Goal: Task Accomplishment & Management: Manage account settings

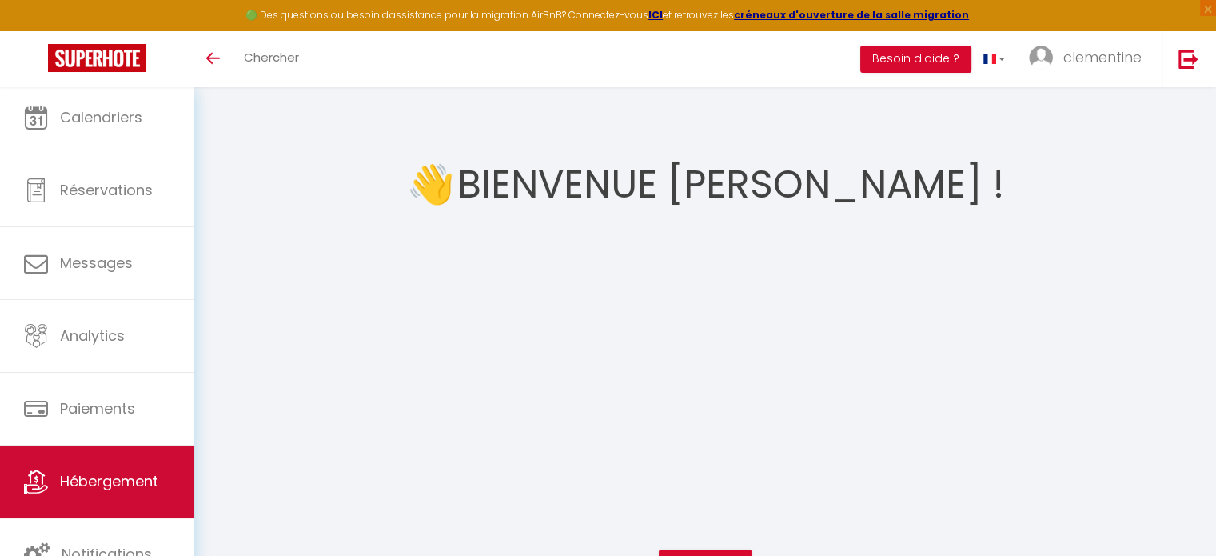
click at [106, 474] on span "Hébergement" at bounding box center [109, 481] width 98 height 20
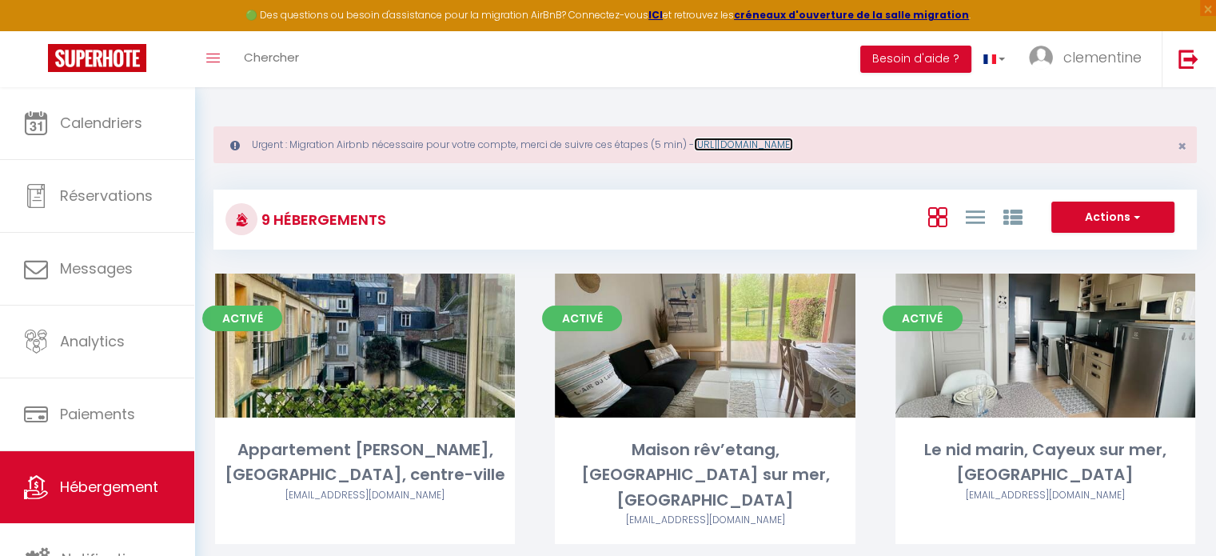
click at [758, 139] on link "https://superhote.com/migration-airbnb" at bounding box center [743, 144] width 99 height 14
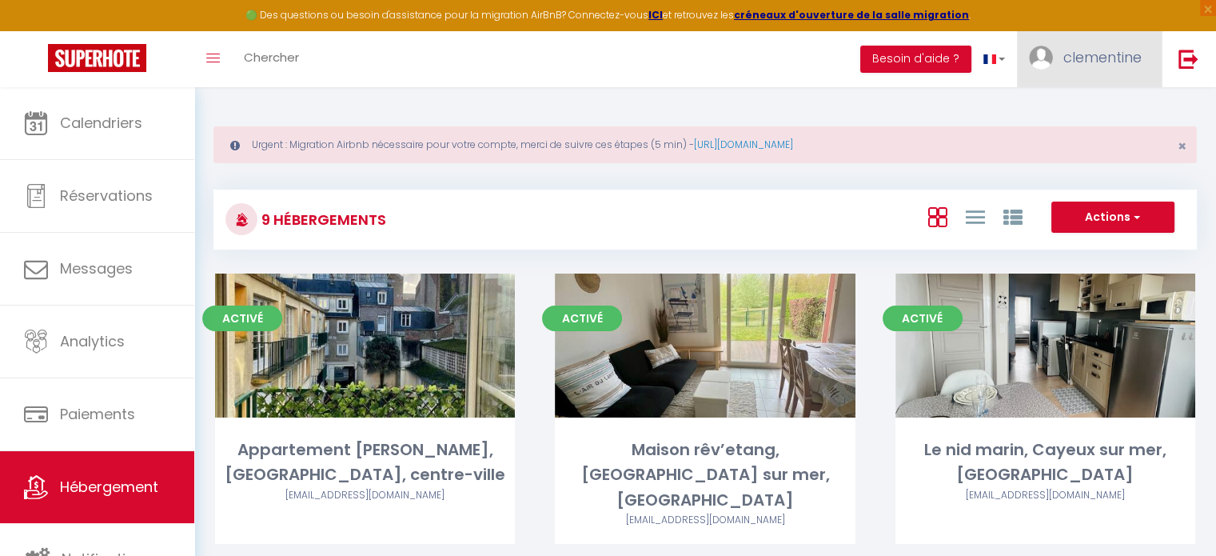
click at [1117, 42] on link "clementine" at bounding box center [1089, 59] width 145 height 56
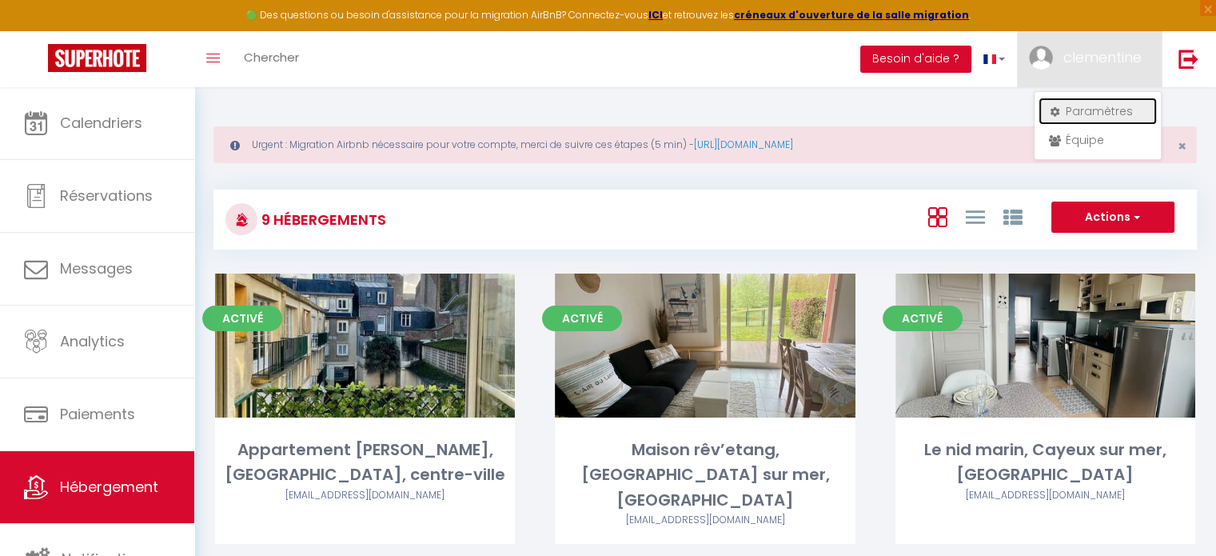
click at [1084, 111] on link "Paramètres" at bounding box center [1097, 111] width 118 height 27
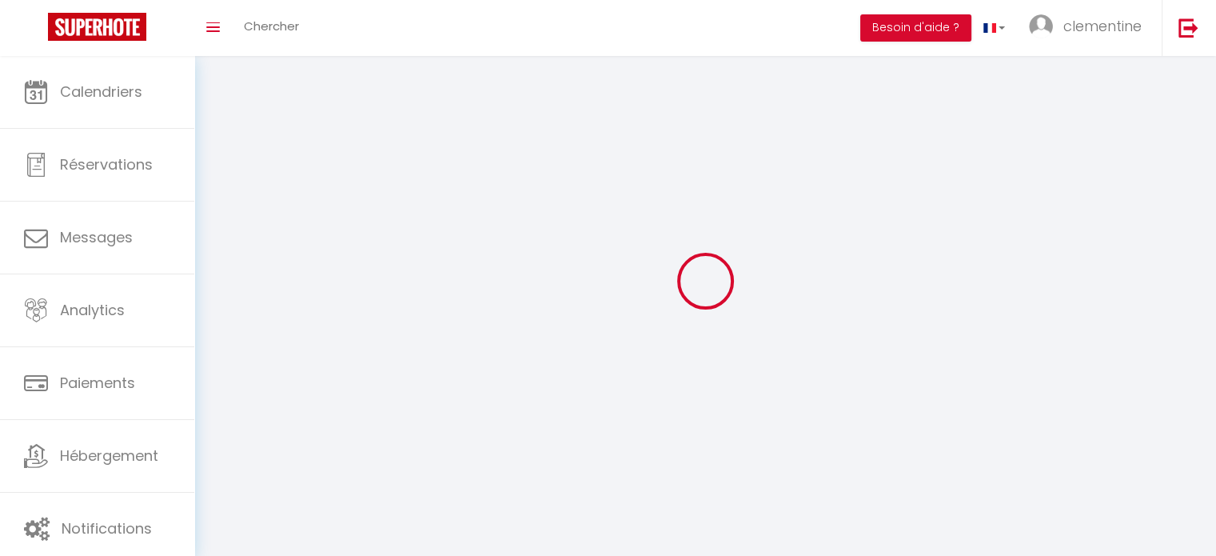
type input "clementine"
type input "Bouville"
type input "0775727264"
type input "6 lotissement du moulin"
type input "80410"
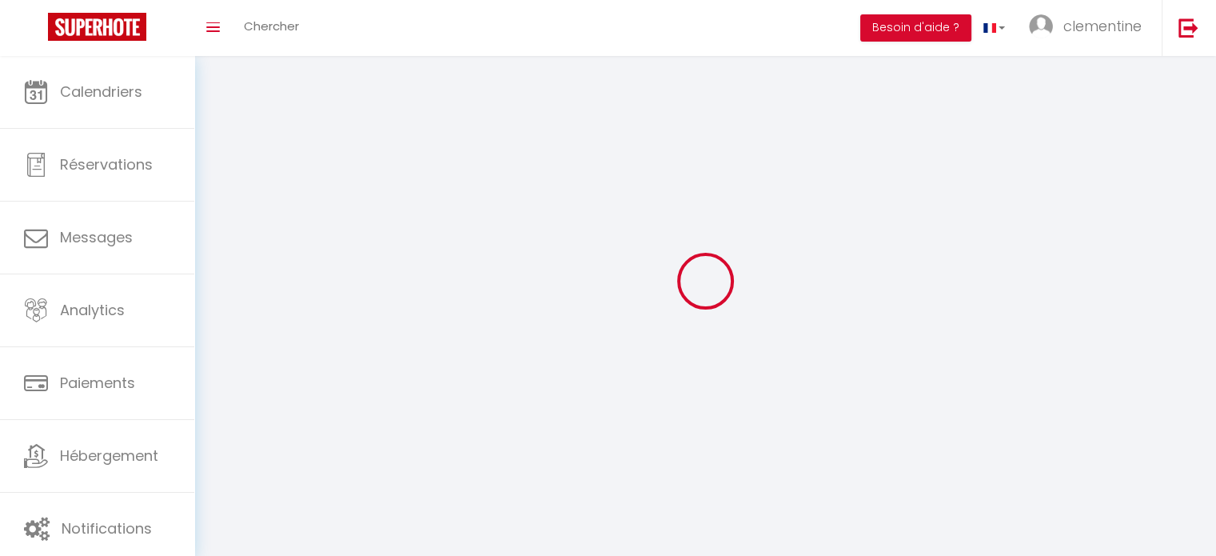
type input "cayeux sur mer"
type input "lmhc3omGjMdoyMUiVhVqQ1L06"
type input "VVoTrcvw8DRBhSMWWZEmQCLNM"
select select "28"
select select "fr"
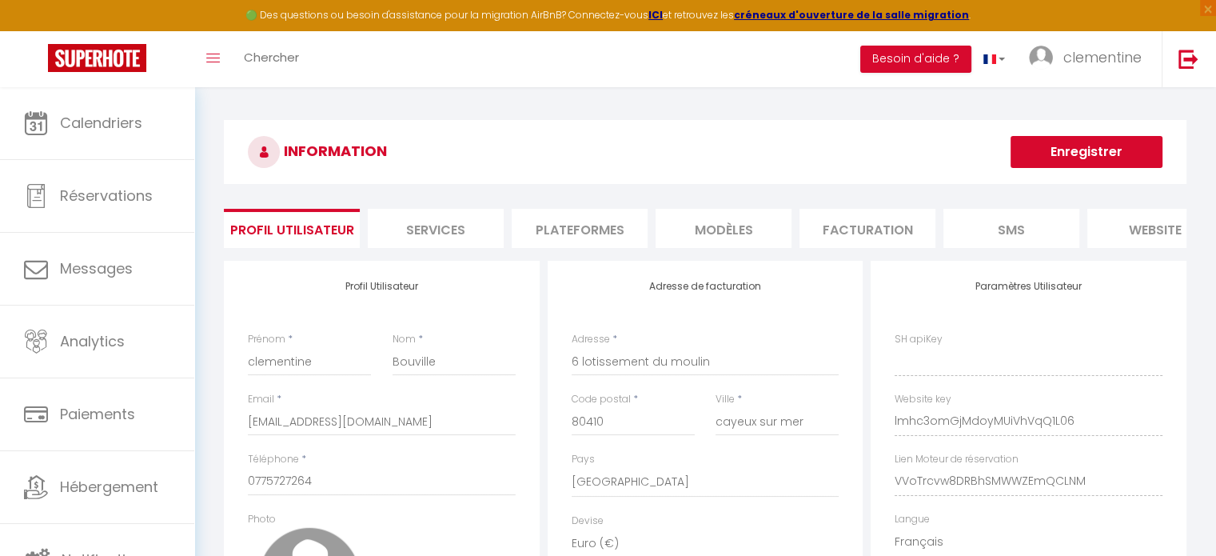
type input "lmhc3omGjMdoyMUiVhVqQ1L06"
type input "VVoTrcvw8DRBhSMWWZEmQCLNM"
type input "[URL][DOMAIN_NAME]"
click at [569, 227] on li "Plateformes" at bounding box center [580, 228] width 136 height 39
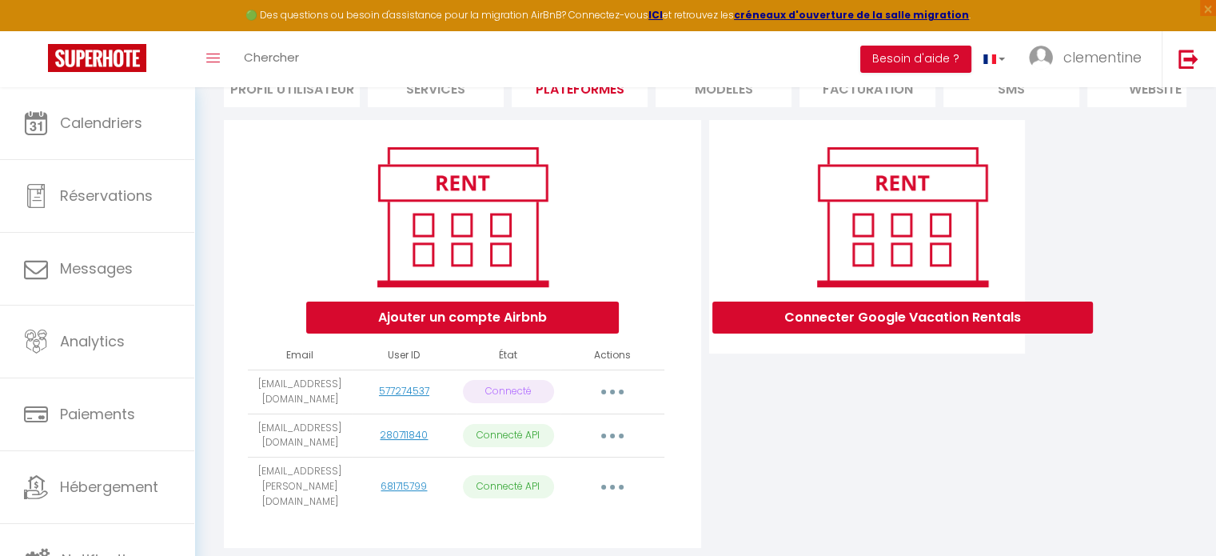
scroll to position [183, 0]
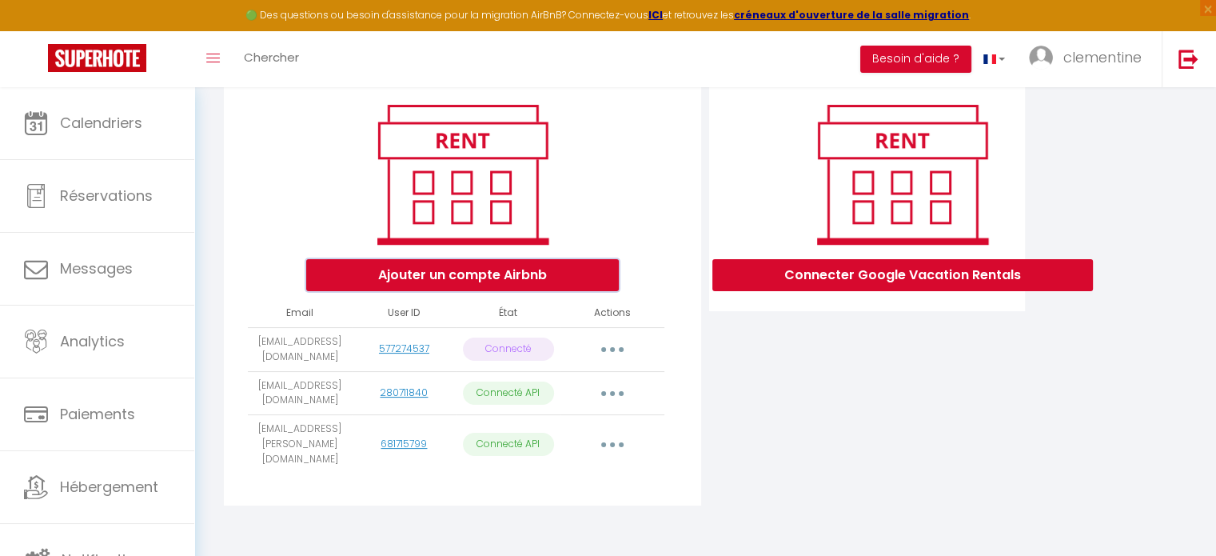
click at [488, 284] on button "Ajouter un compte Airbnb" at bounding box center [462, 275] width 313 height 32
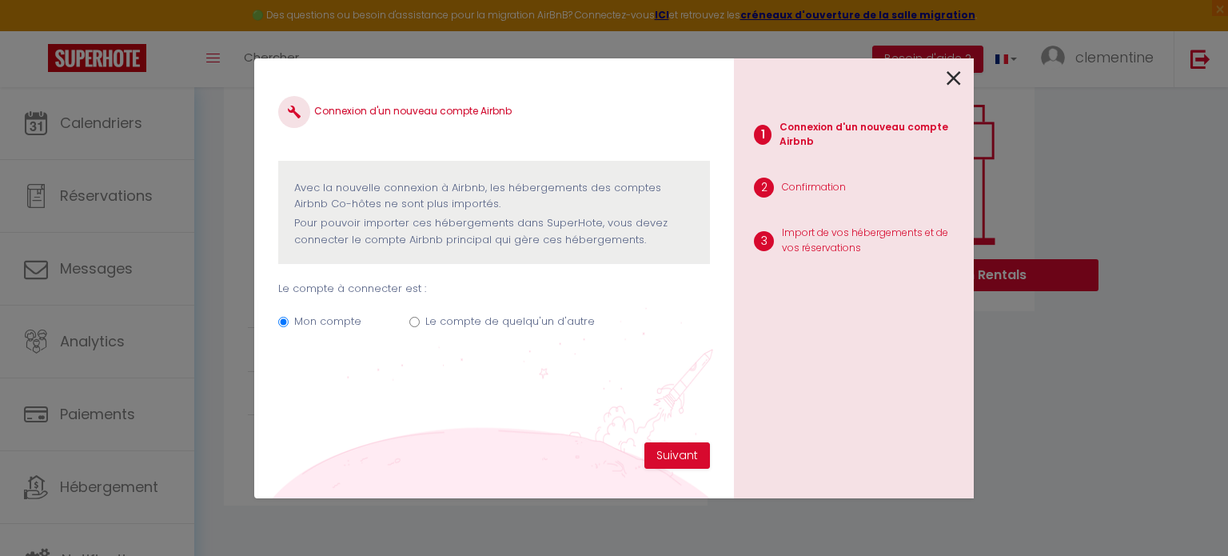
drag, startPoint x: 414, startPoint y: 317, endPoint x: 440, endPoint y: 329, distance: 27.9
click at [415, 317] on input "Le compte de quelqu'un d'autre" at bounding box center [414, 322] width 10 height 10
radio input "true"
radio input "false"
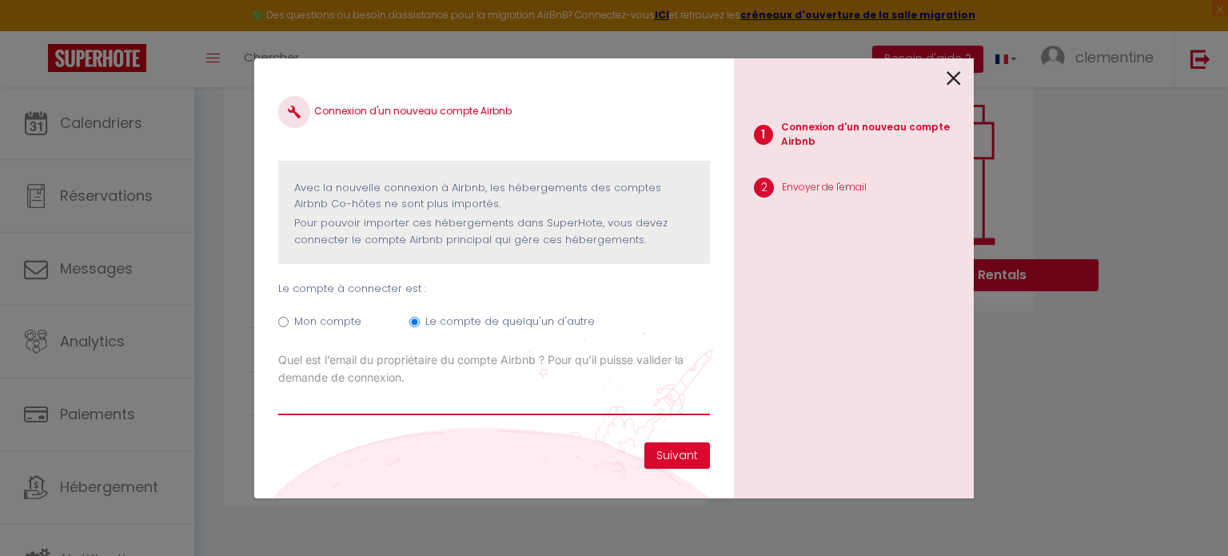
click at [528, 399] on input "Email connexion Airbnb" at bounding box center [494, 400] width 432 height 29
type input "[EMAIL_ADDRESS][DOMAIN_NAME]"
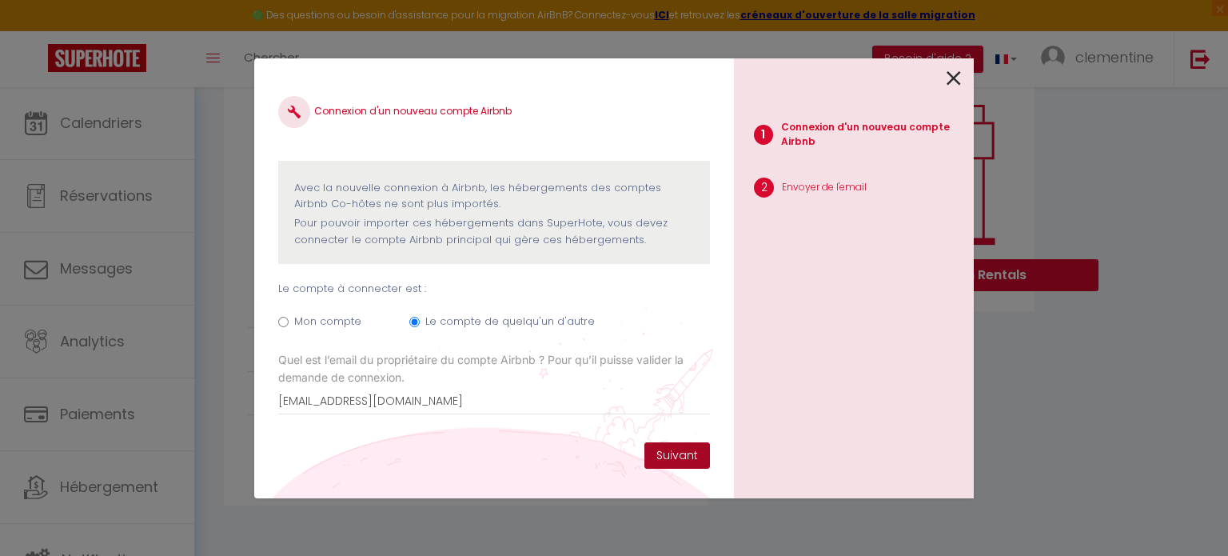
click at [679, 448] on button "Suivant" at bounding box center [677, 455] width 66 height 27
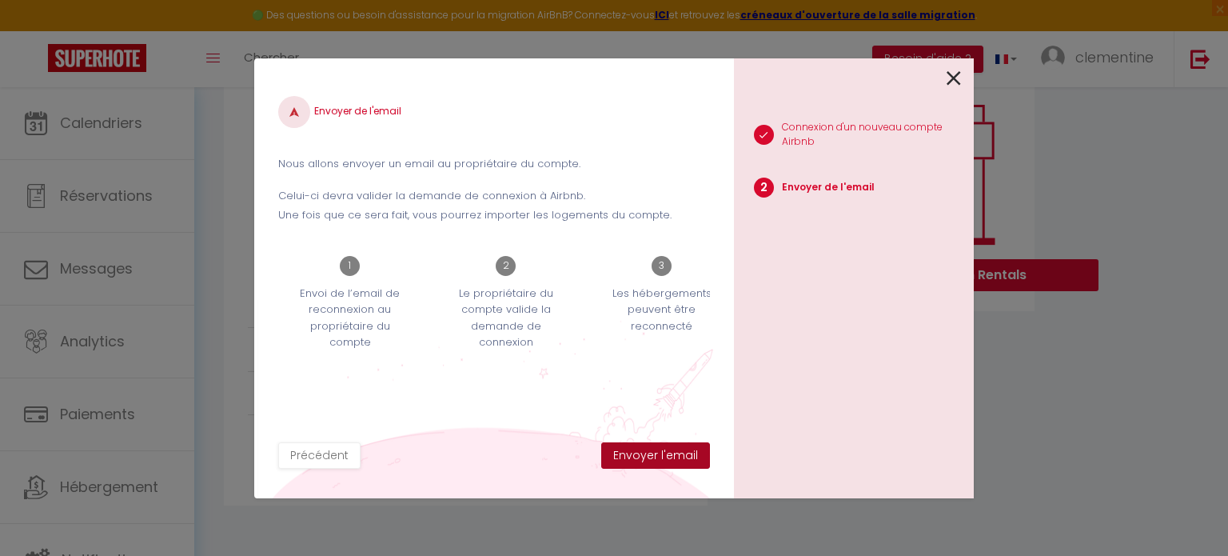
click at [672, 451] on button "Envoyer l'email" at bounding box center [655, 455] width 109 height 27
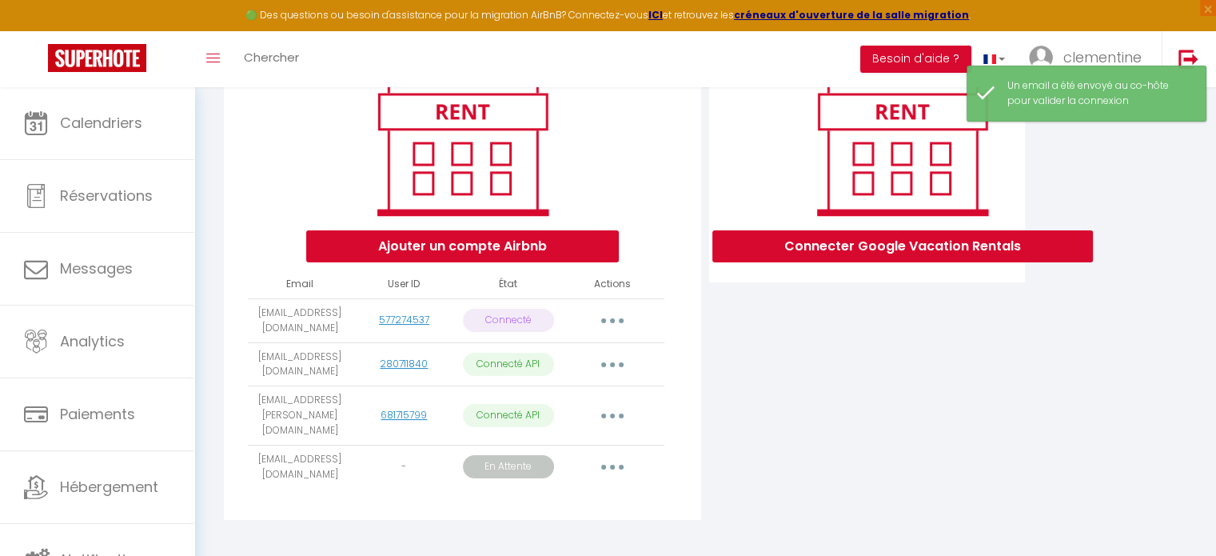
scroll to position [227, 0]
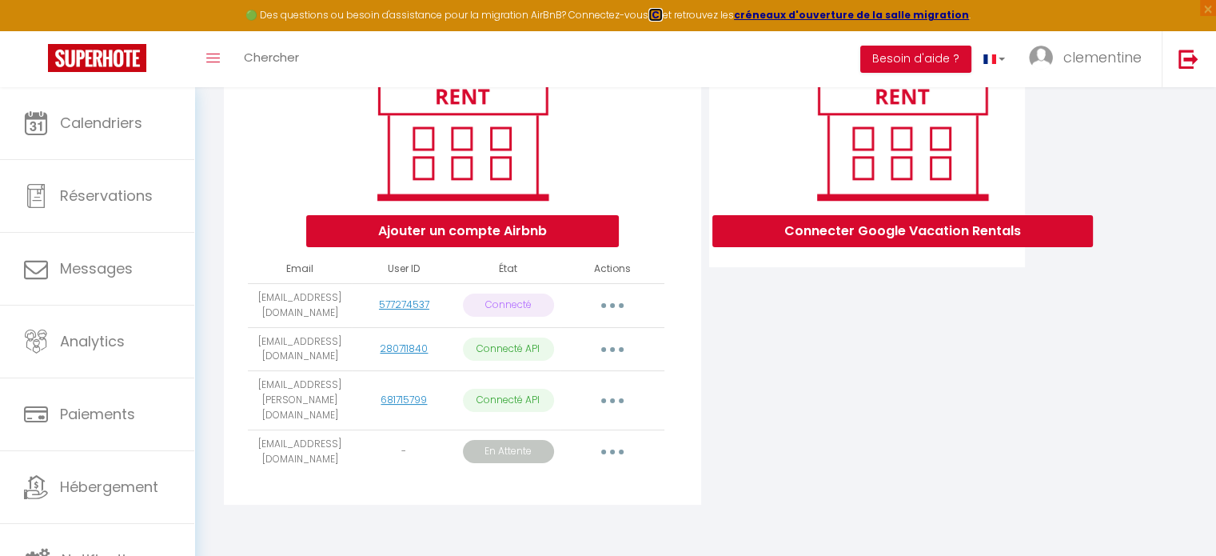
click at [662, 12] on strong "ICI" at bounding box center [655, 15] width 14 height 14
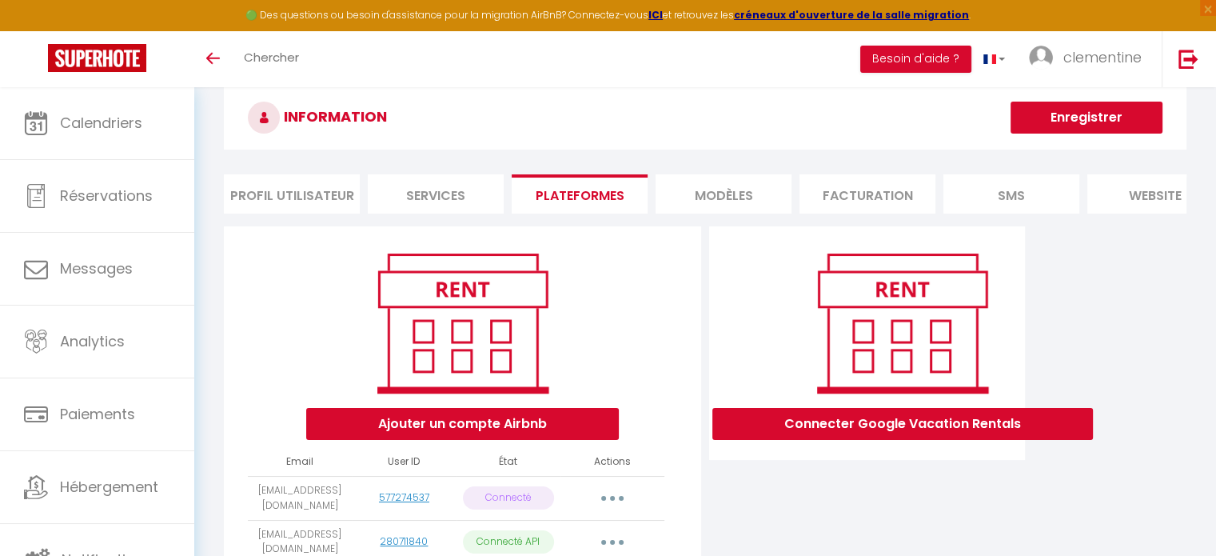
scroll to position [33, 0]
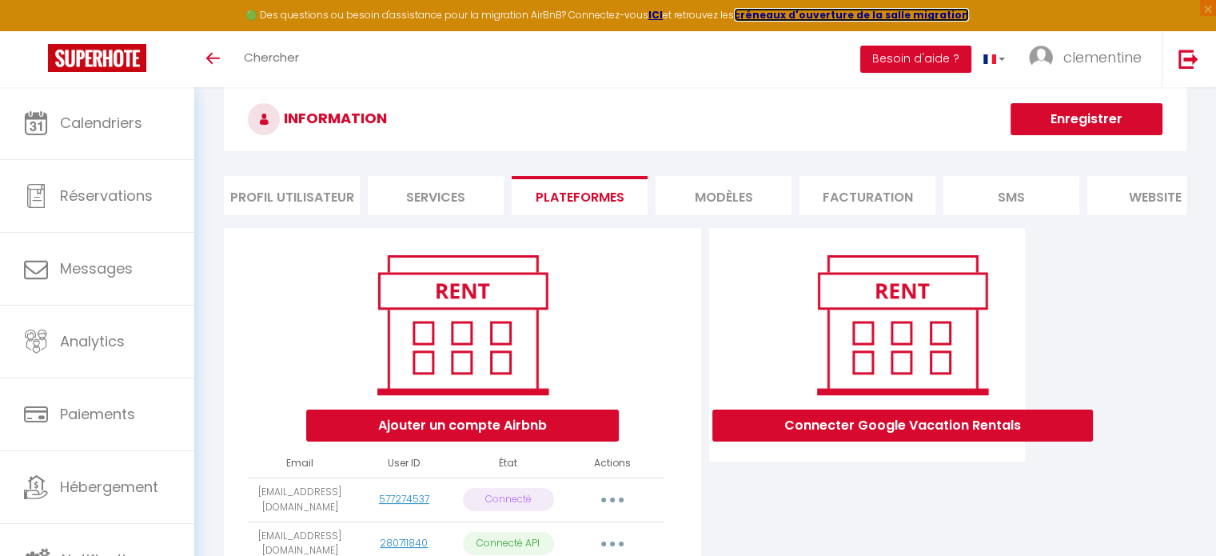
click at [834, 14] on strong "créneaux d'ouverture de la salle migration" at bounding box center [851, 15] width 235 height 14
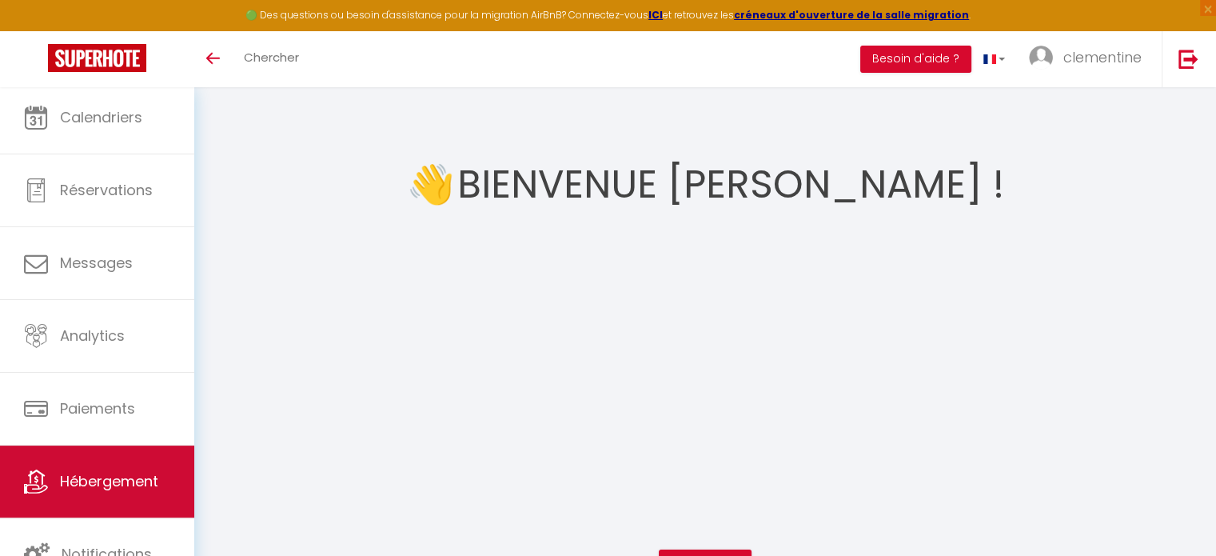
click at [113, 463] on link "Hébergement" at bounding box center [97, 481] width 194 height 72
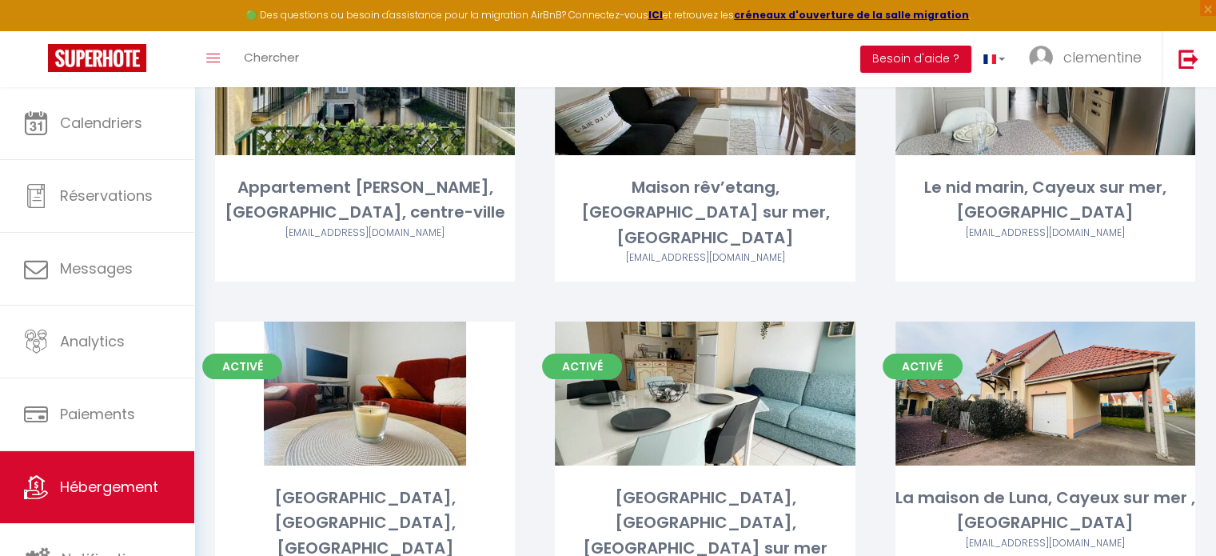
scroll to position [382, 0]
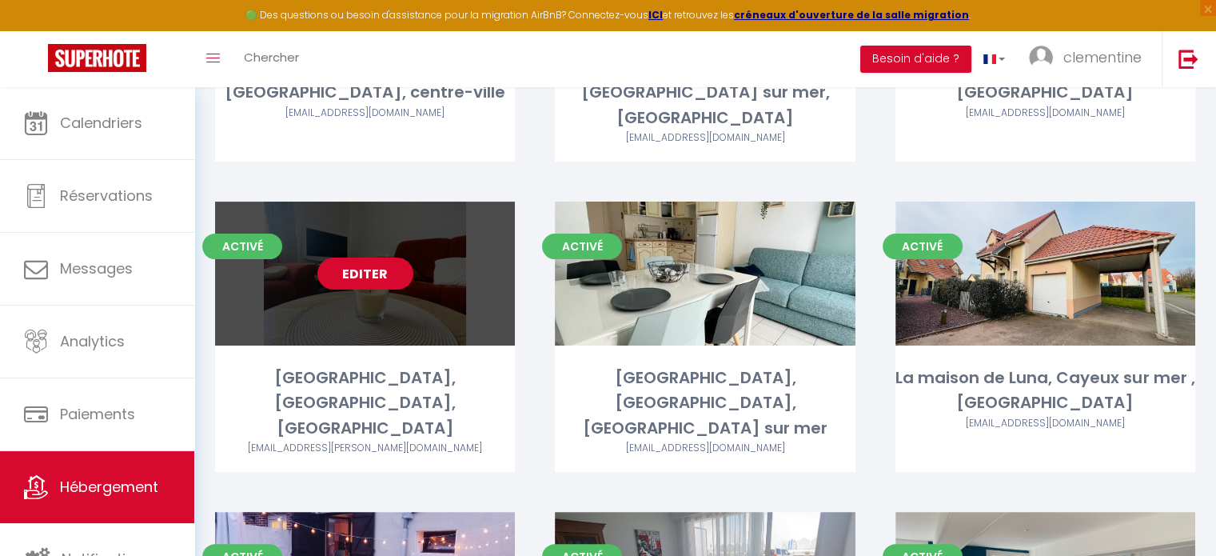
click at [355, 257] on link "Editer" at bounding box center [365, 273] width 96 height 32
select select "3"
select select "2"
select select "1"
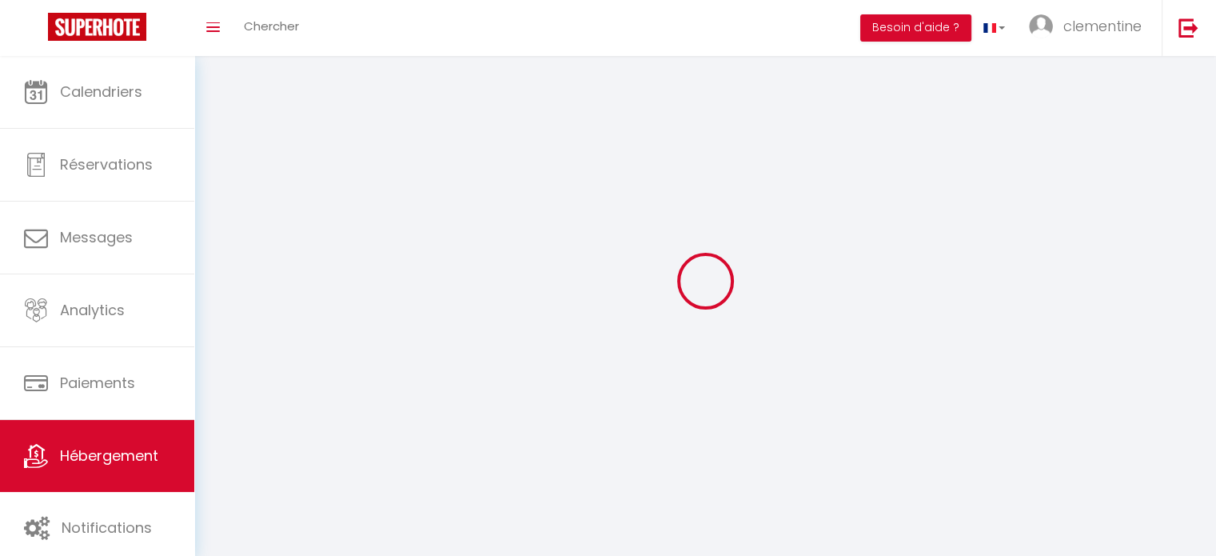
select select
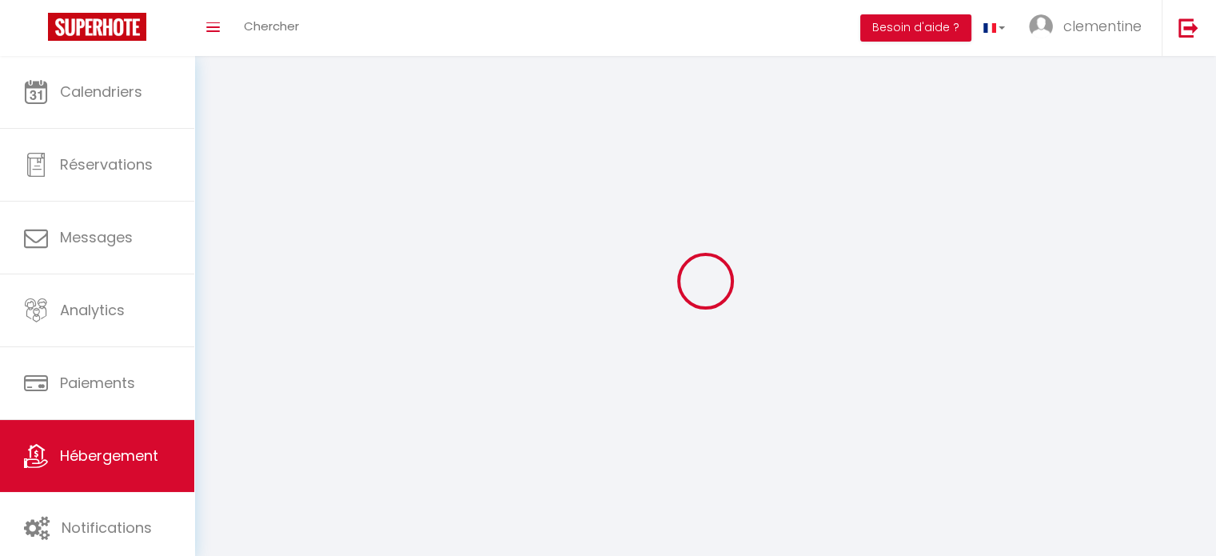
select select
checkbox input "false"
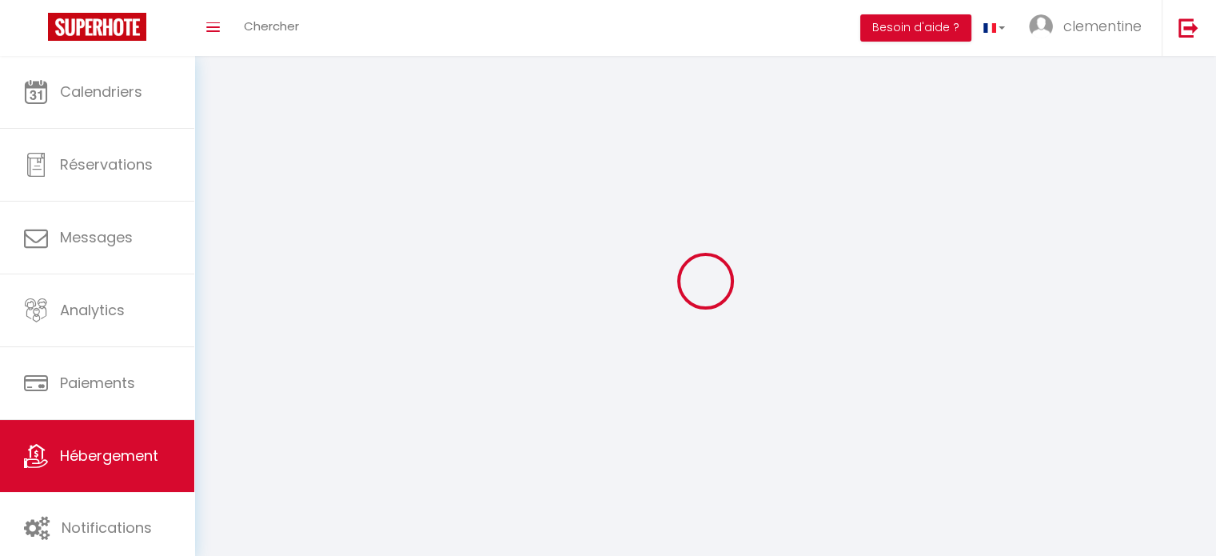
checkbox input "false"
select select
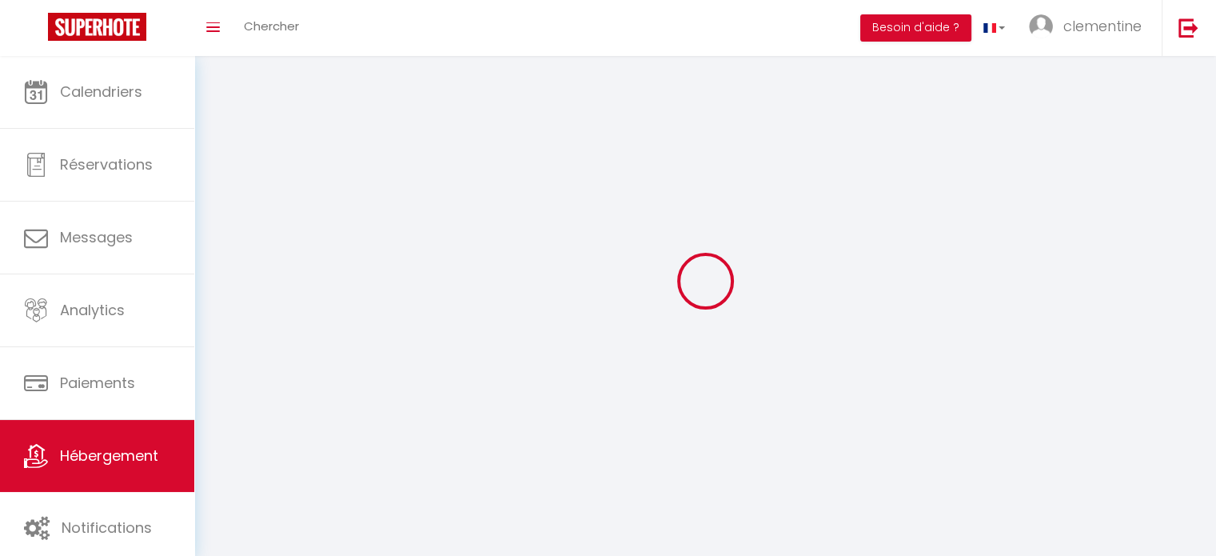
select select
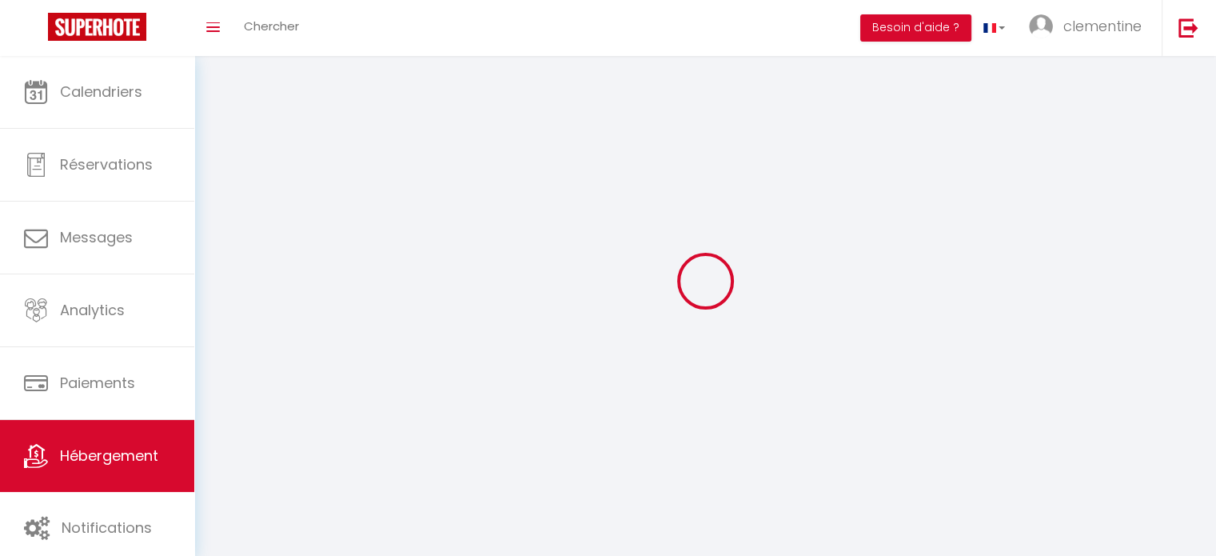
checkbox input "false"
select select
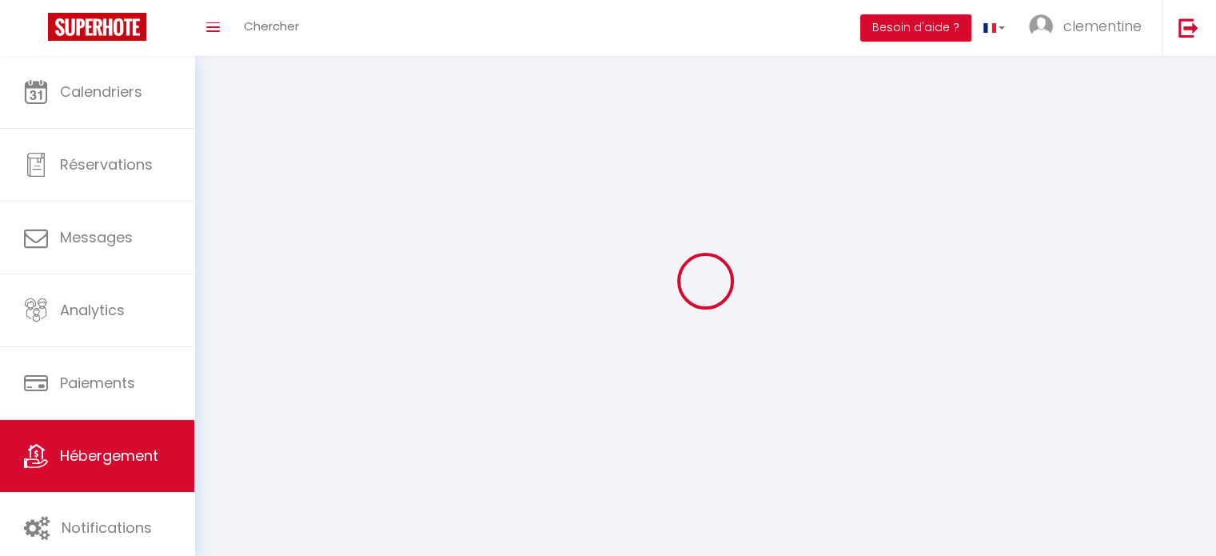
select select
select select "1"
select select "28"
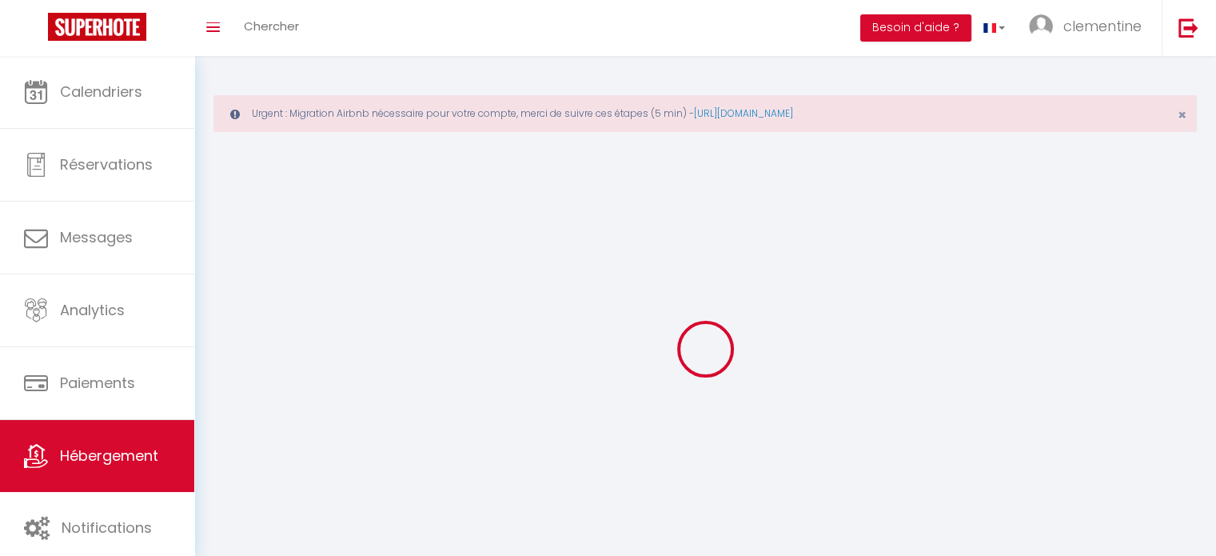
select select
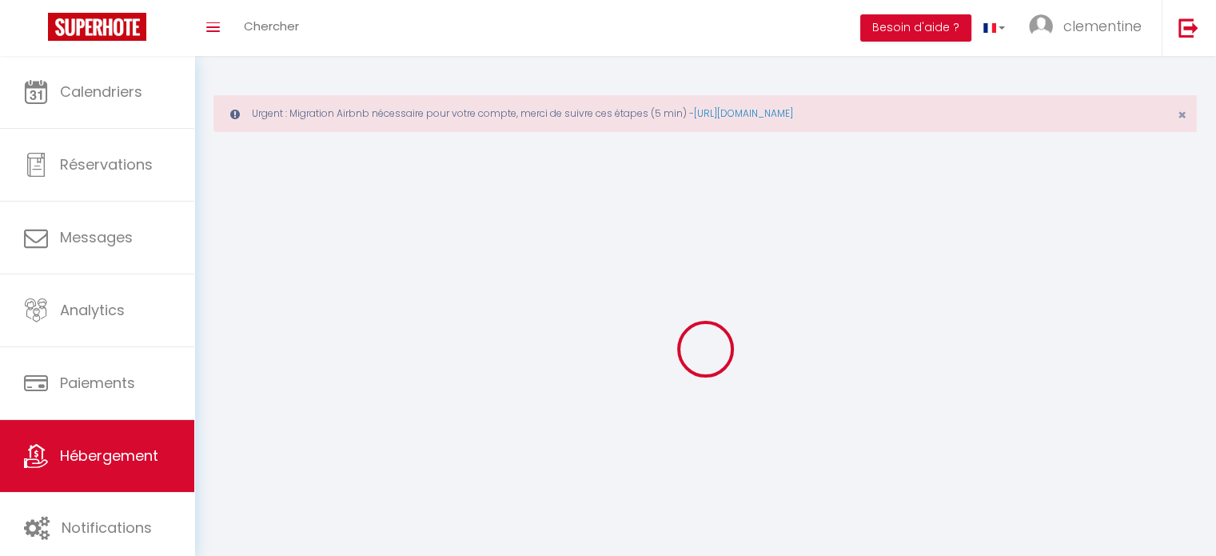
select select
checkbox input "false"
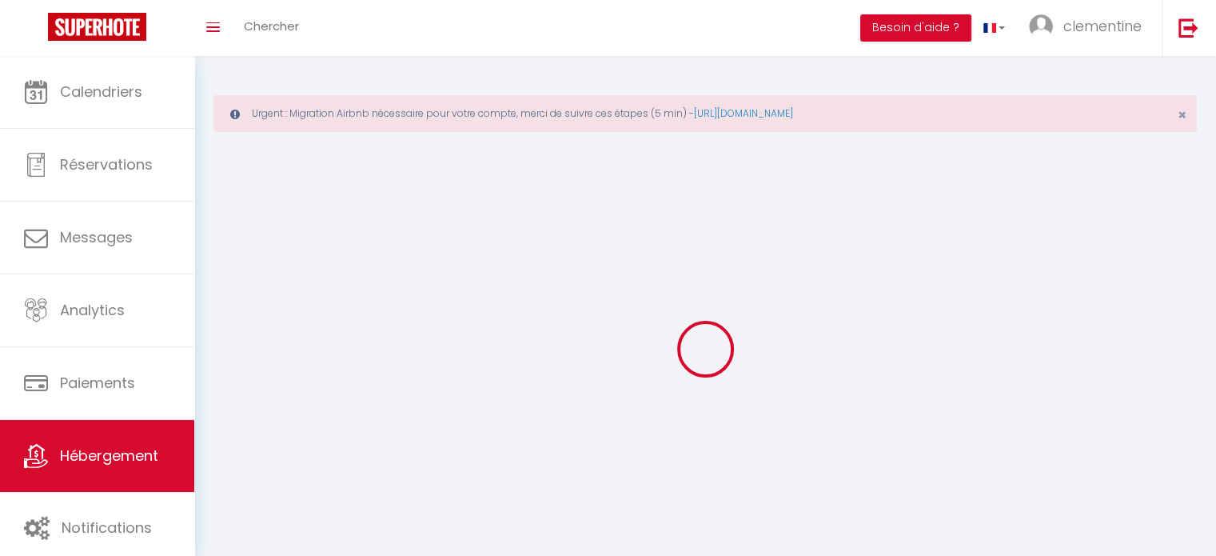
select select
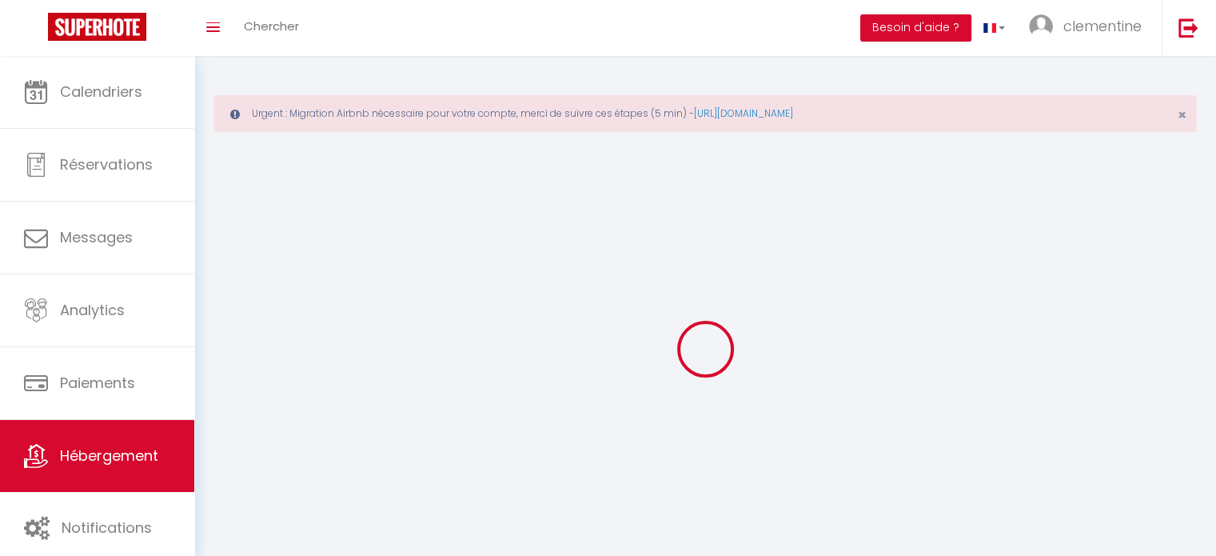
select select
checkbox input "false"
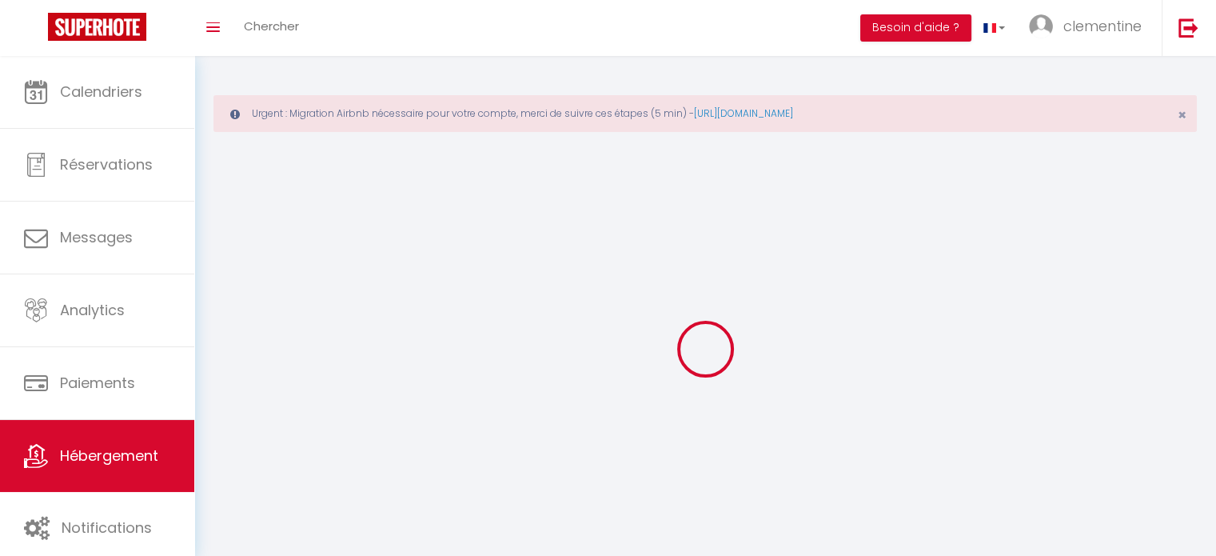
checkbox input "false"
select select
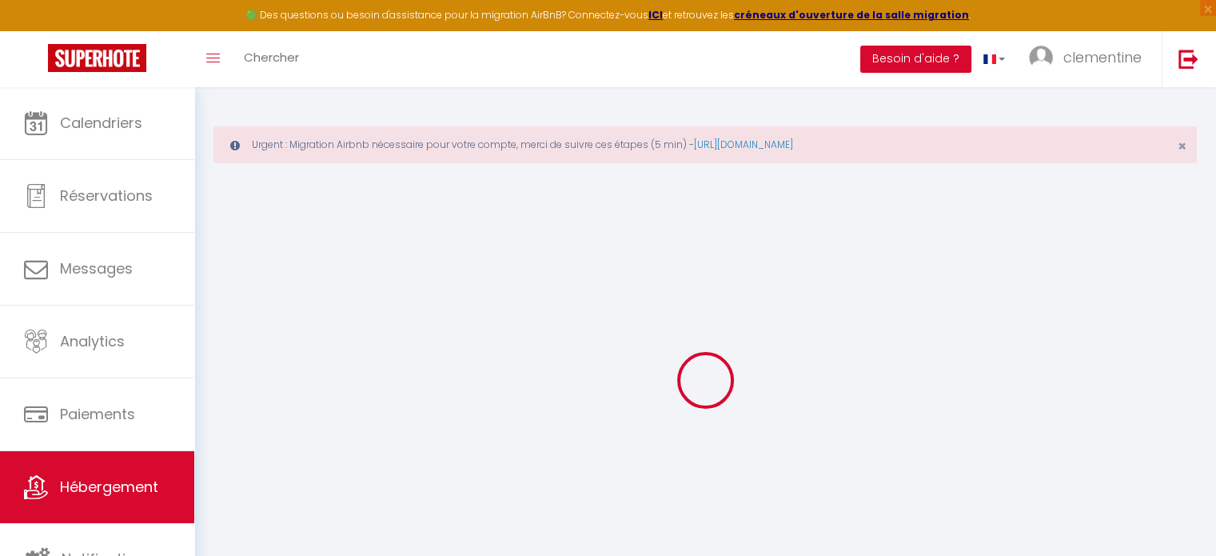
select select
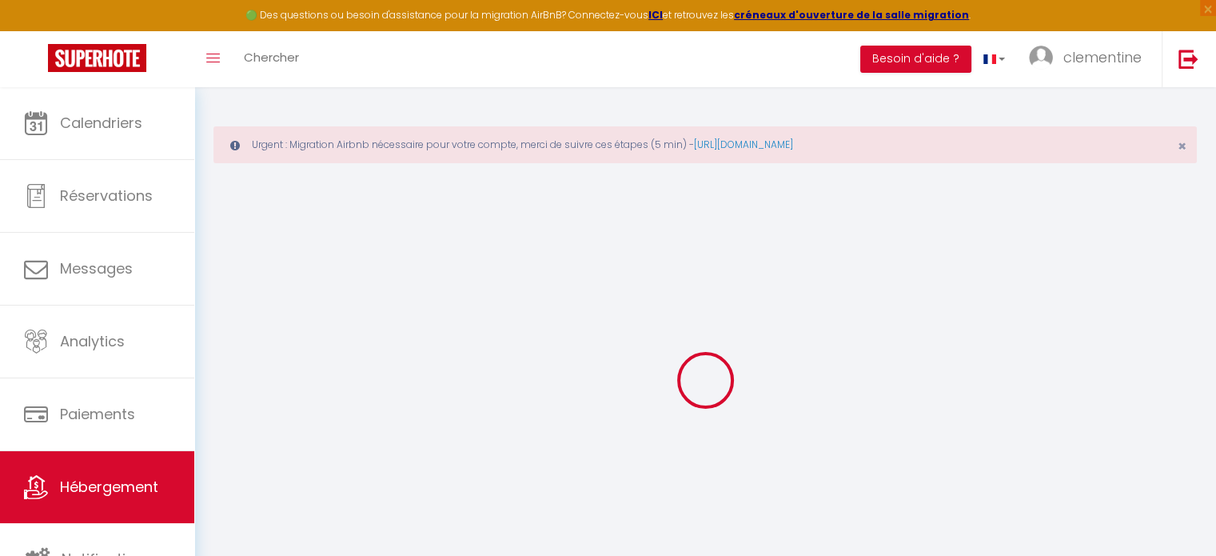
select select
checkbox input "false"
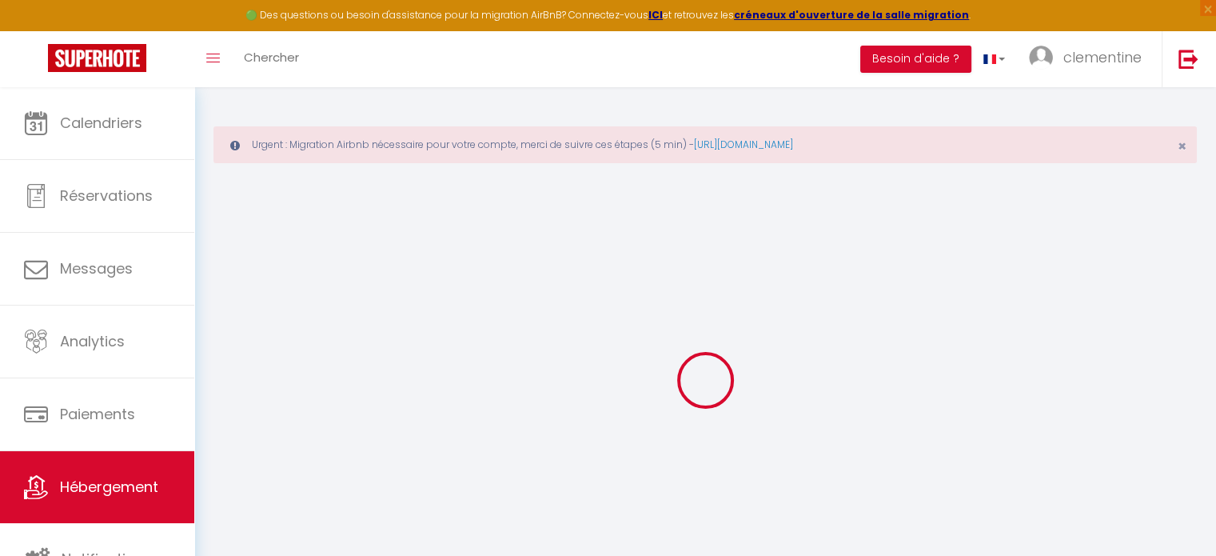
select select
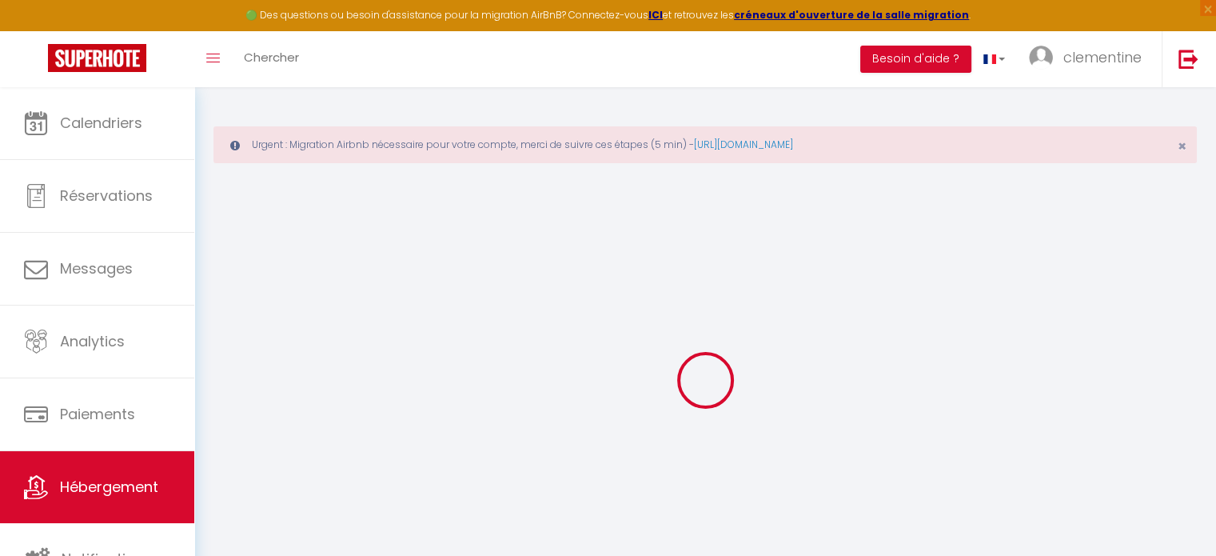
select select
checkbox input "false"
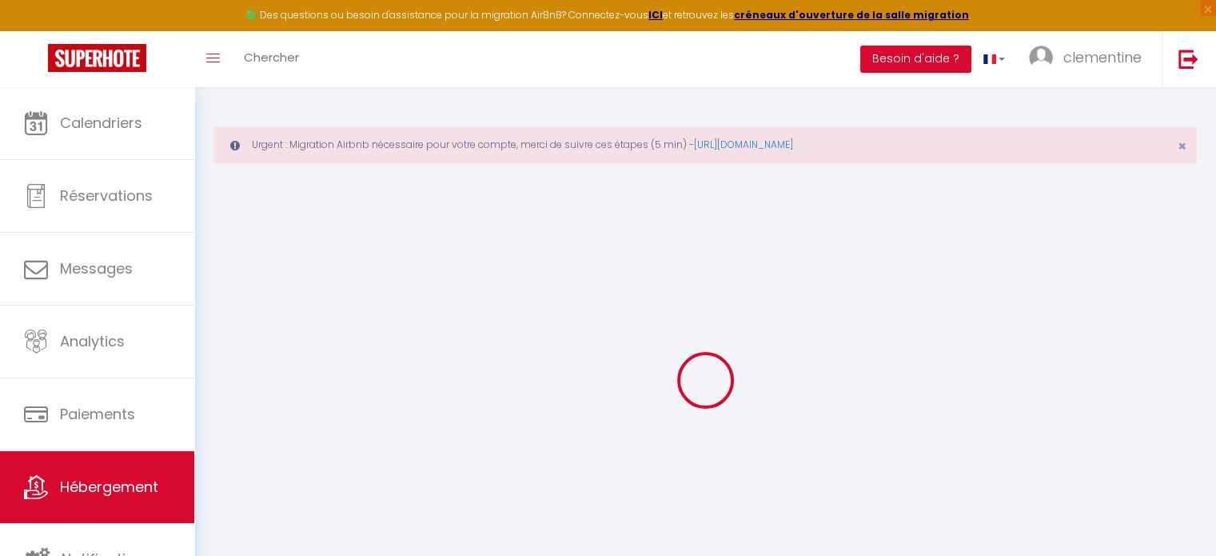
checkbox input "false"
select select
type input "Maison des Dunes, Baie de Somme, Cayeux-sur-Mer"
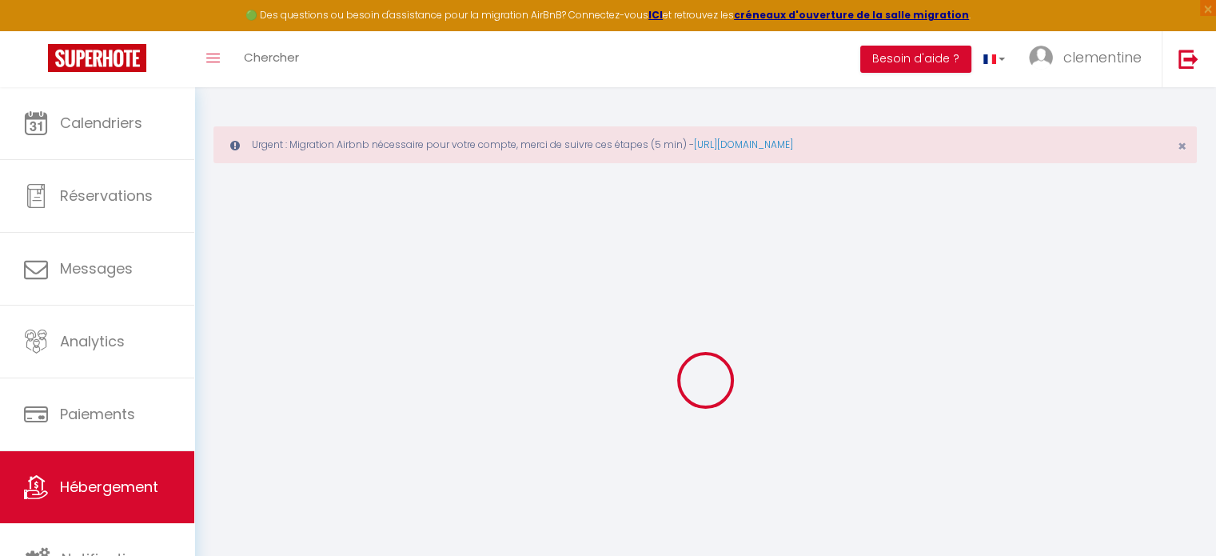
select select "houses"
select select "2"
type input "85"
type input "50"
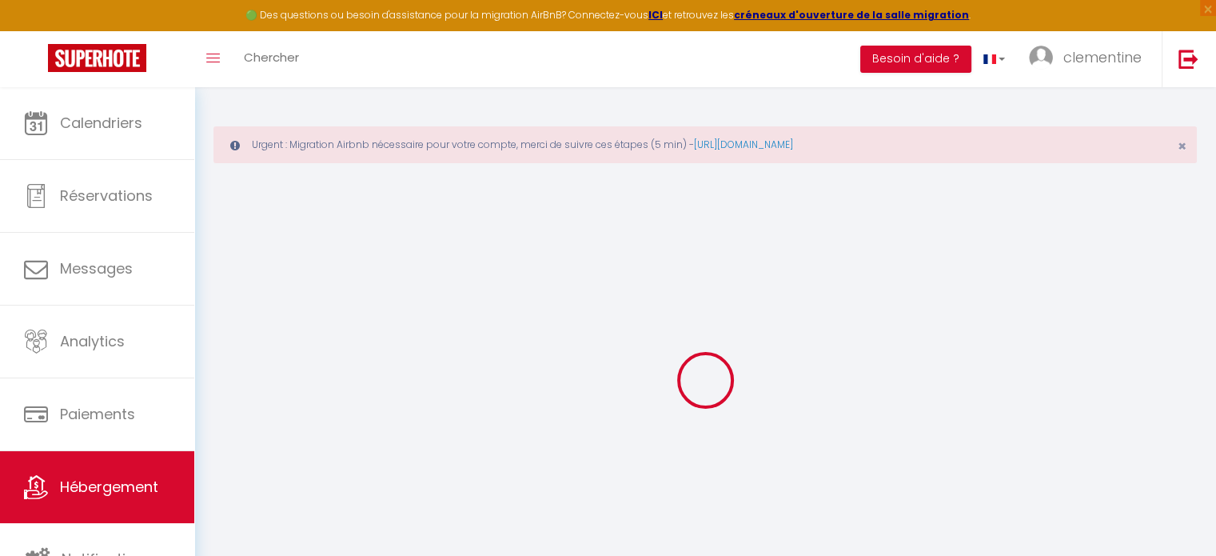
select select
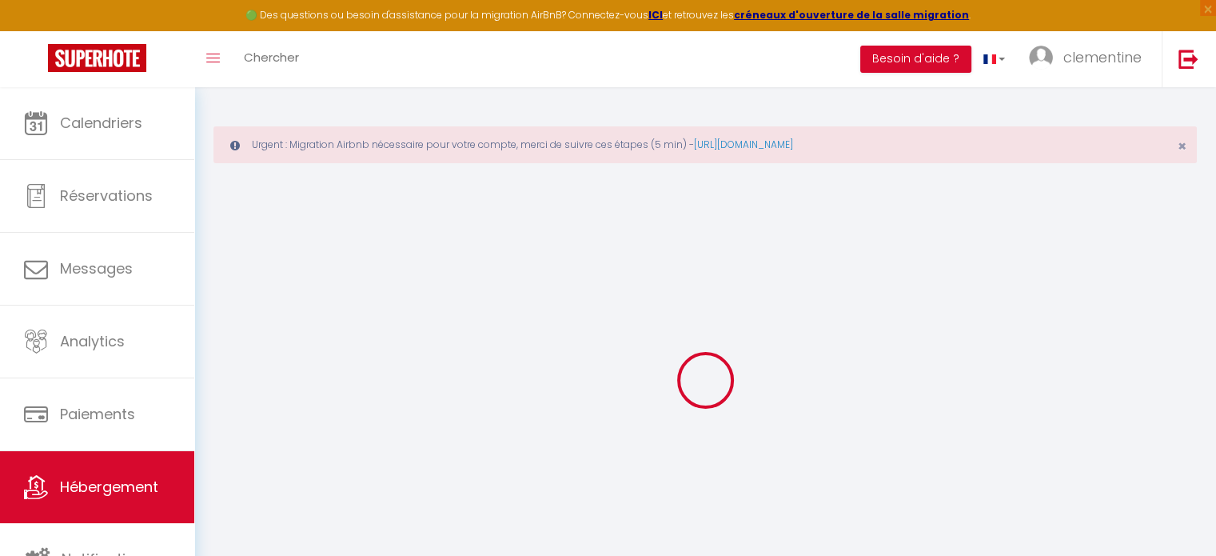
type input "170 Rue du Télégraphe Brighton"
type input "80410"
type input "Cayeux-sur-Mer"
type input "[EMAIL_ADDRESS][DOMAIN_NAME]"
select select
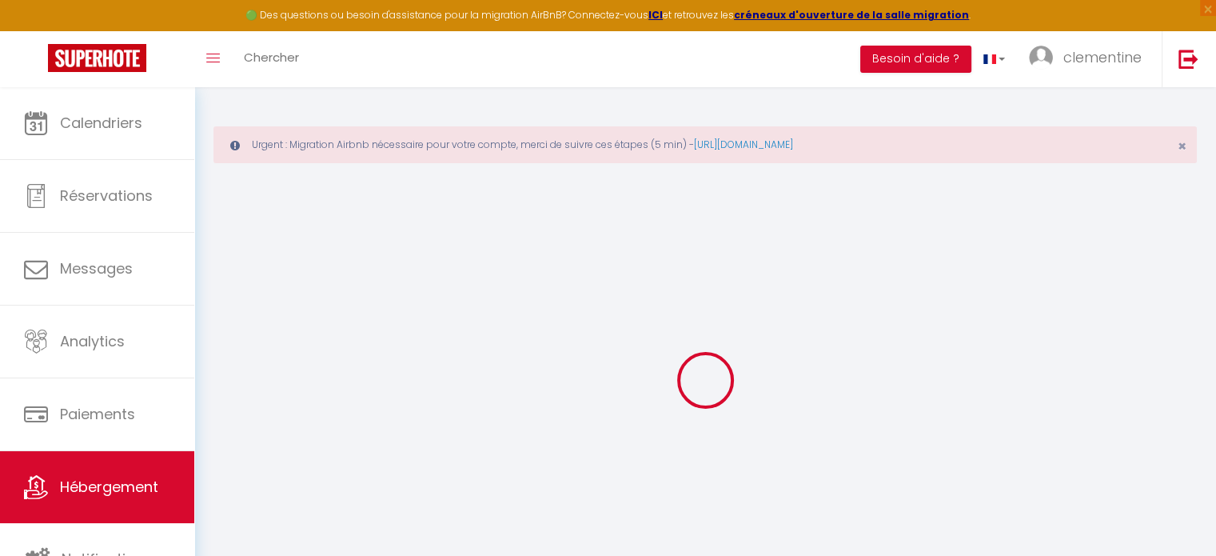
checkbox input "false"
type input "0"
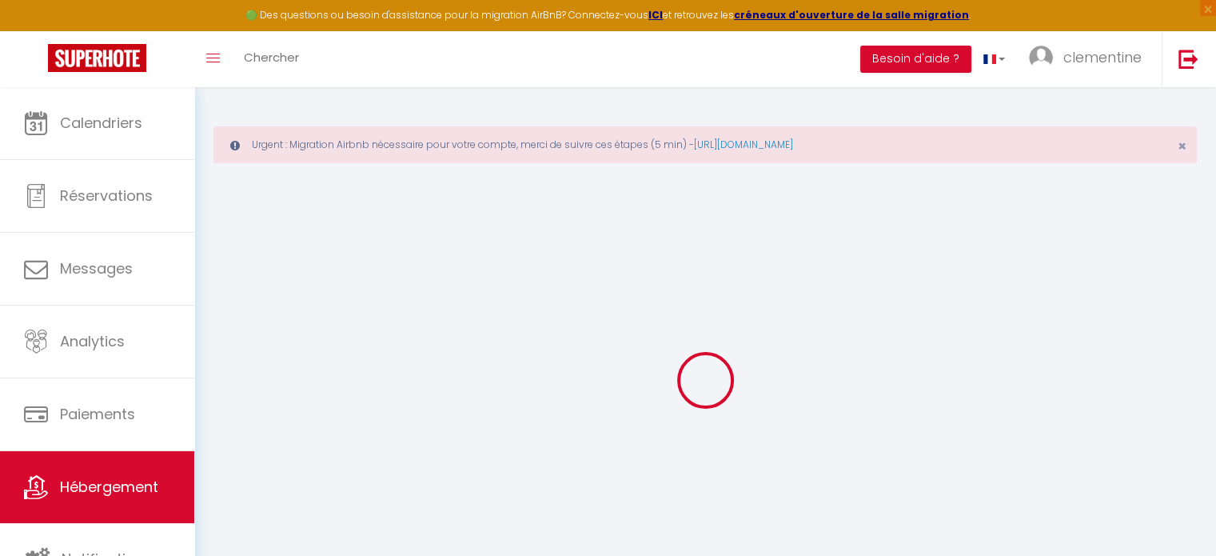
type input "0"
select select
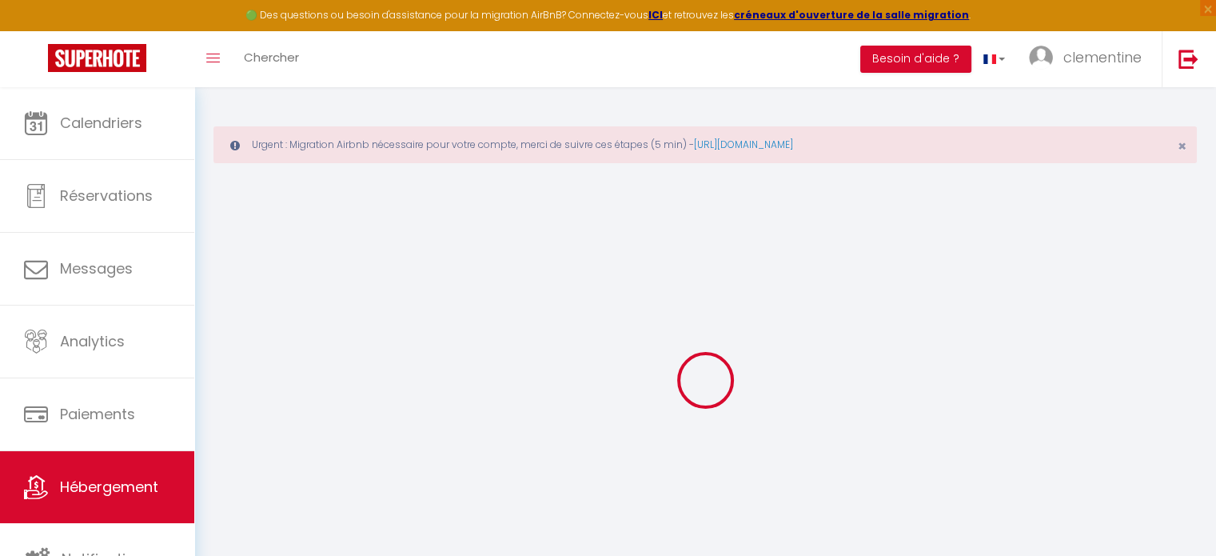
select select
checkbox input "false"
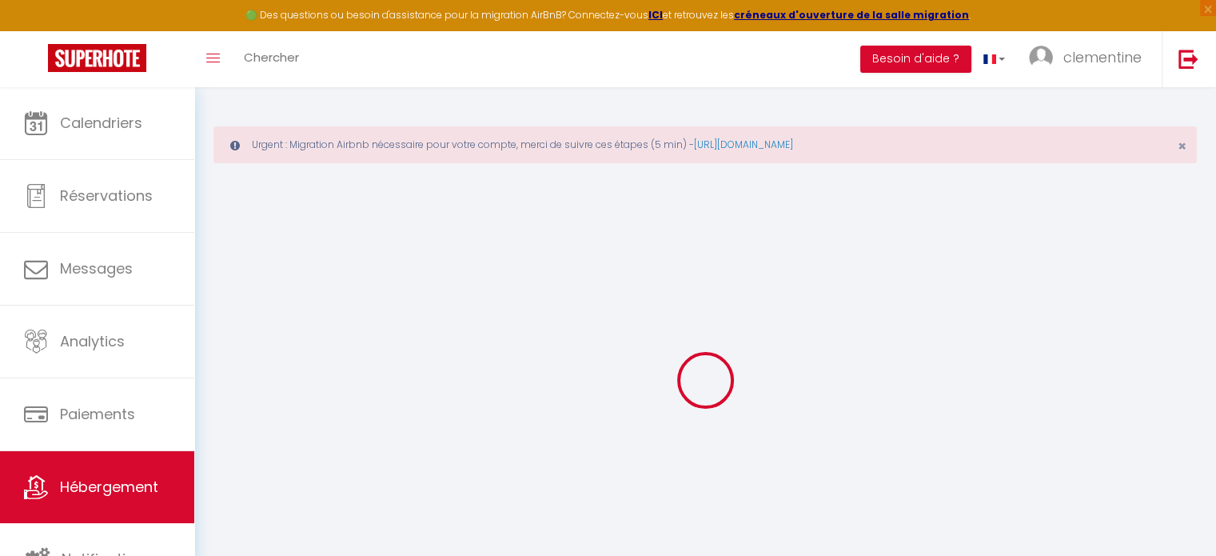
checkbox input "false"
select select "+ 15 %"
select select "+ 21 %"
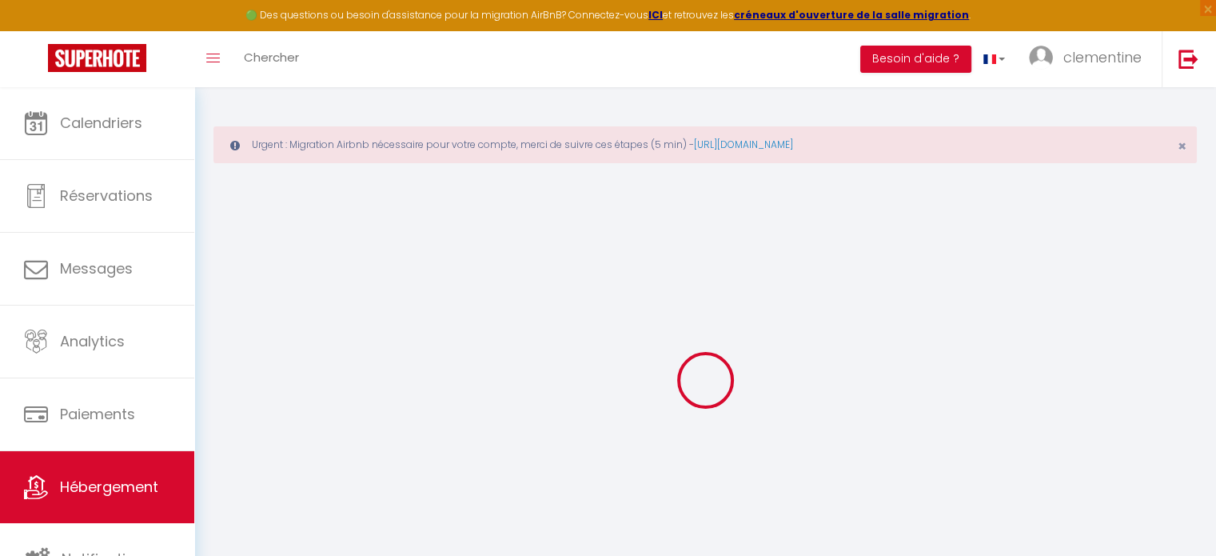
select select
checkbox input "false"
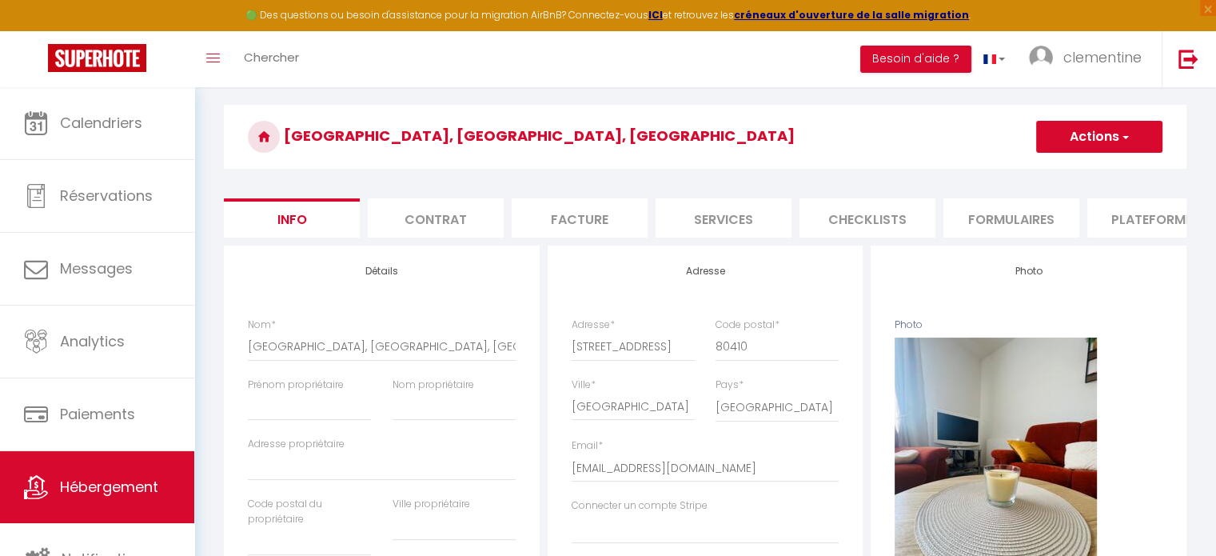
scroll to position [114, 0]
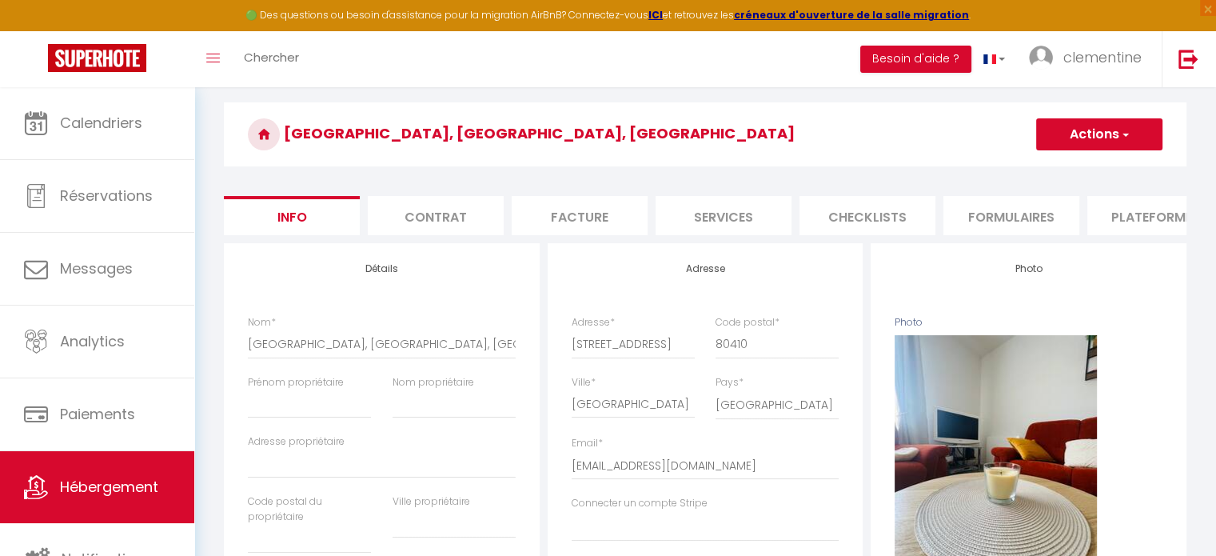
click at [1161, 209] on li "Plateformes" at bounding box center [1155, 215] width 136 height 39
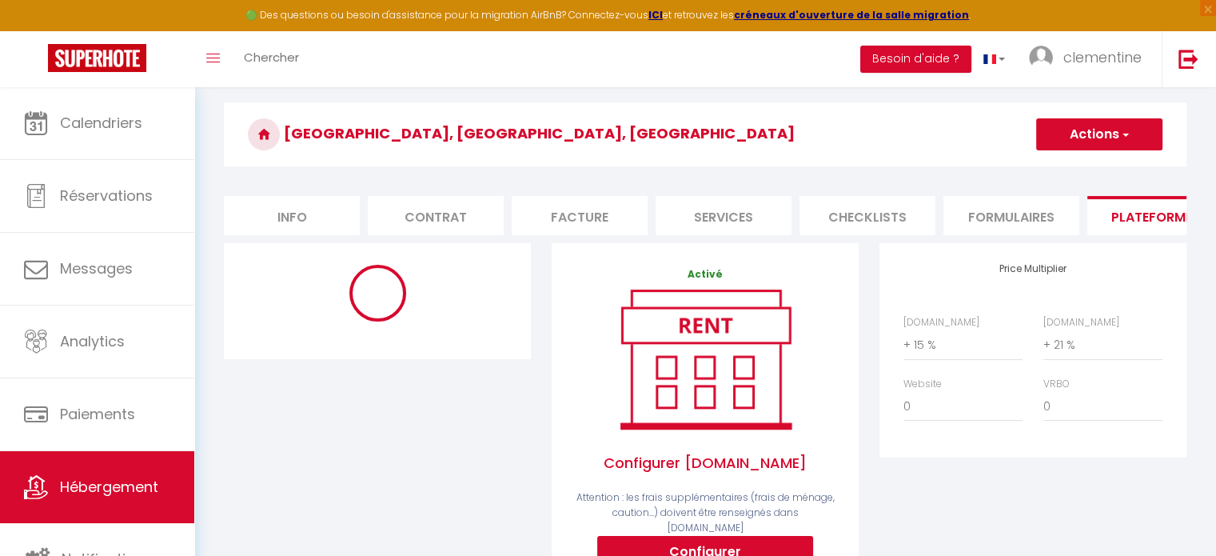
select select "365"
select select "EUR"
select select
select select "17029-1367363644837459716"
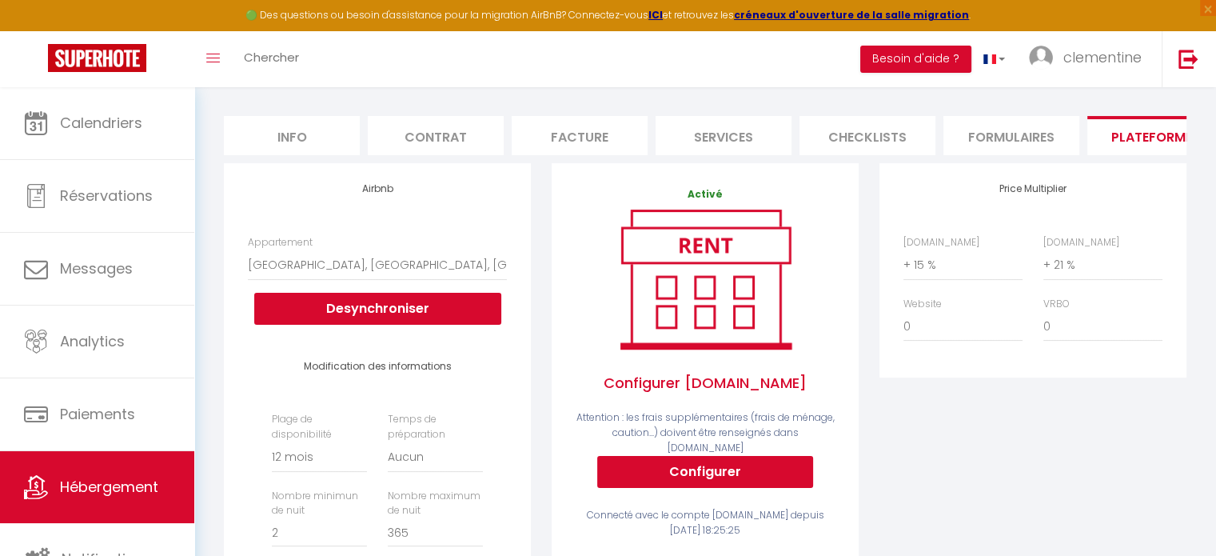
scroll to position [190, 0]
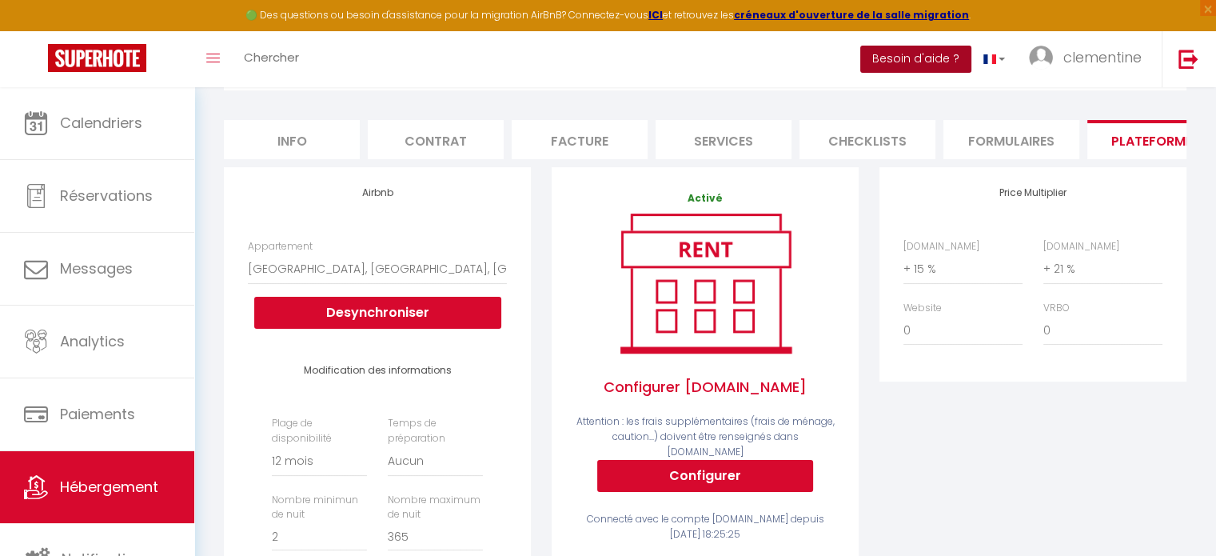
click at [893, 63] on button "Besoin d'aide ?" at bounding box center [915, 59] width 111 height 27
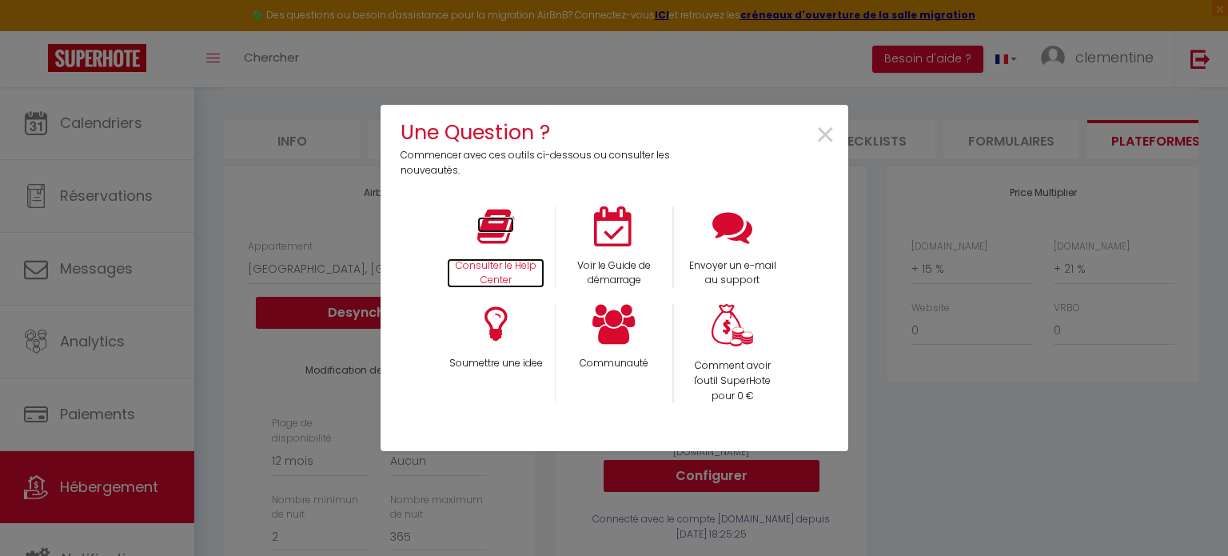
click at [484, 225] on icon at bounding box center [495, 226] width 37 height 40
click at [830, 135] on span "×" at bounding box center [826, 135] width 22 height 50
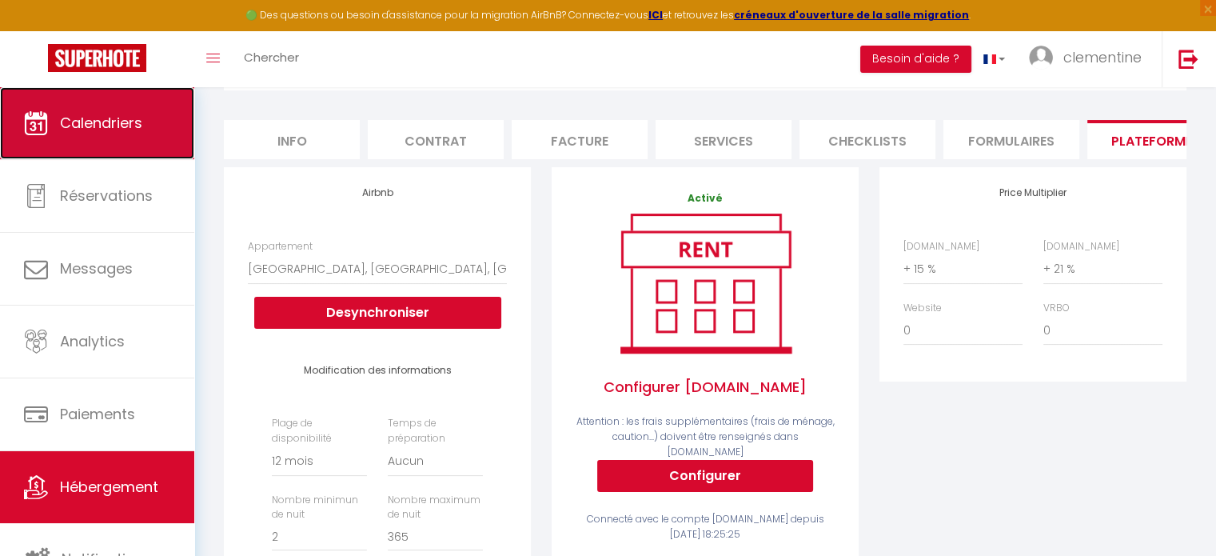
click at [64, 140] on link "Calendriers" at bounding box center [97, 123] width 194 height 72
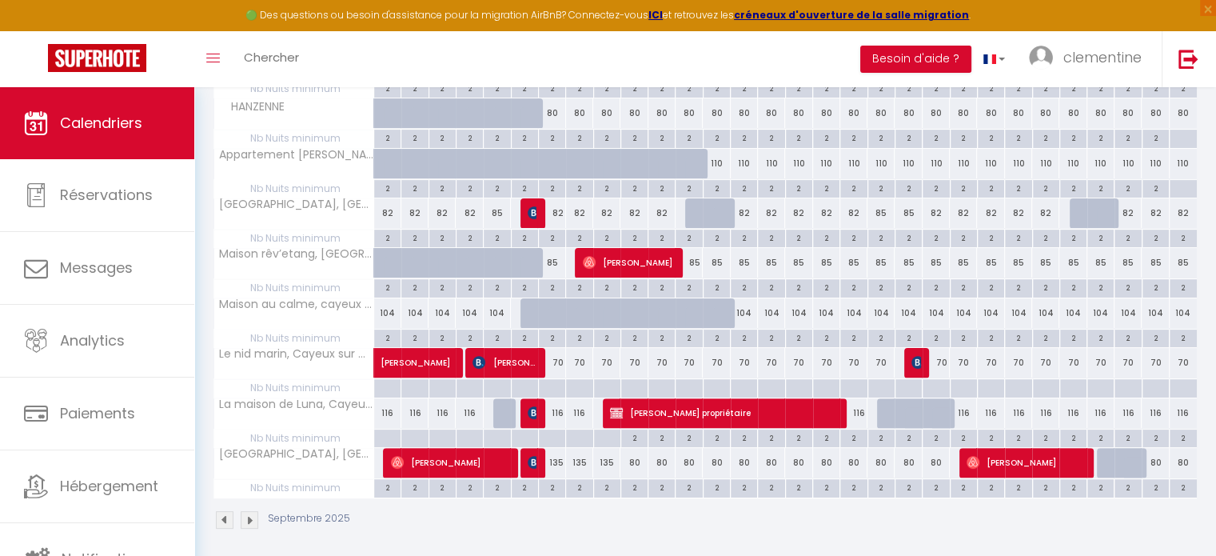
scroll to position [387, 0]
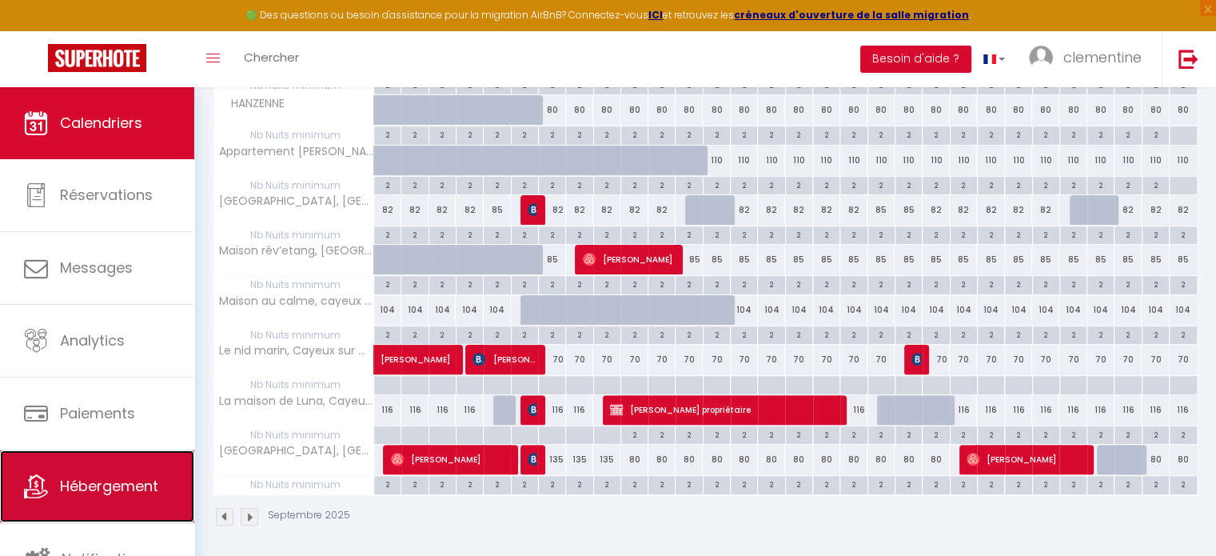
click at [95, 498] on link "Hébergement" at bounding box center [97, 486] width 194 height 72
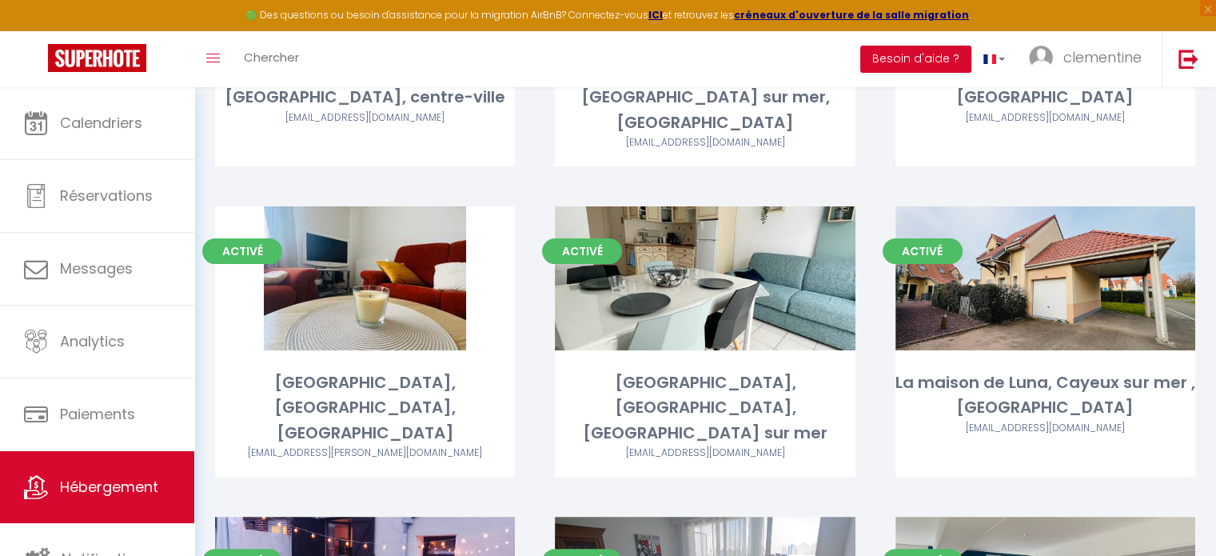
scroll to position [374, 0]
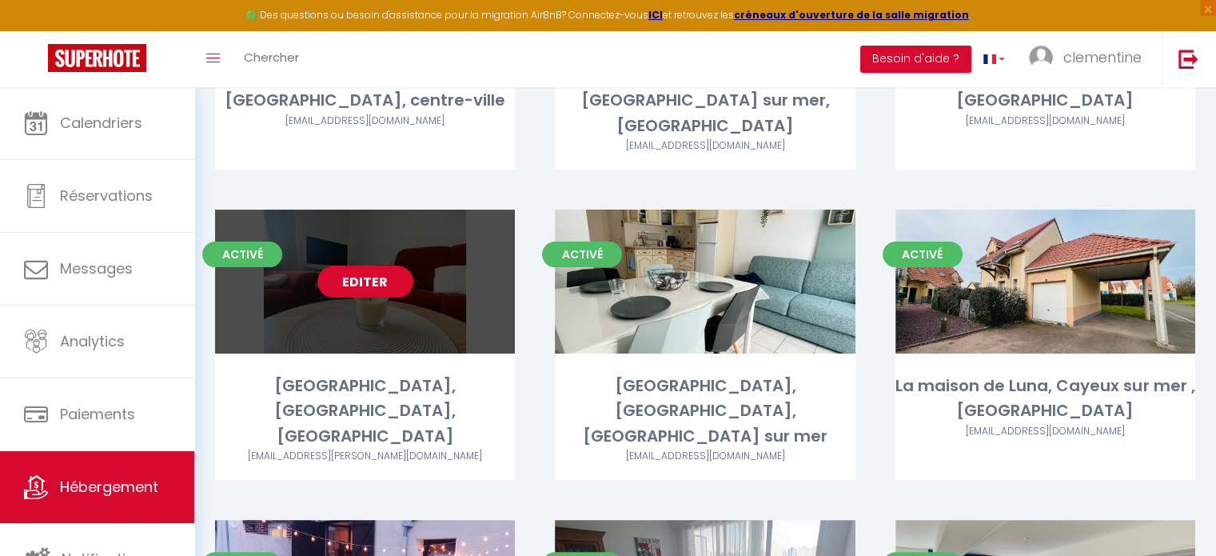
click at [346, 265] on link "Editer" at bounding box center [365, 281] width 96 height 32
select select "3"
select select "2"
select select "1"
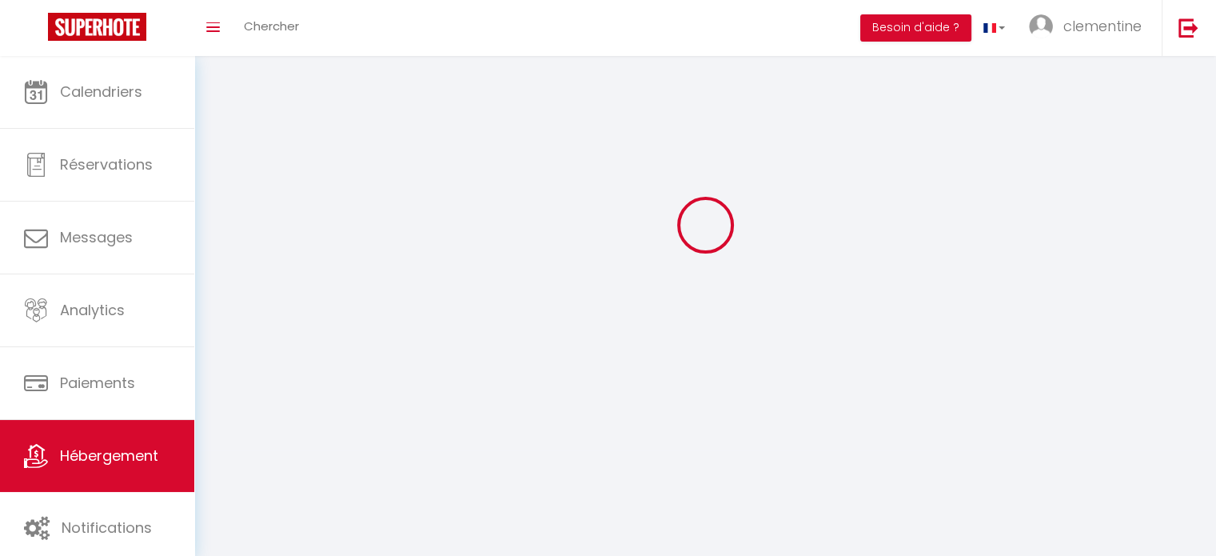
select select
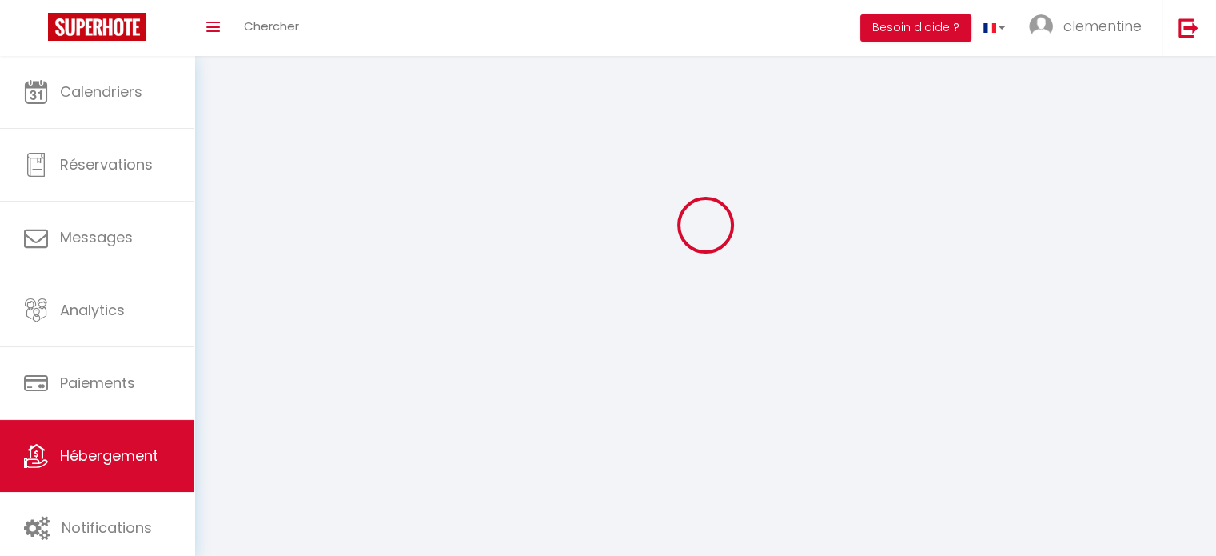
select select
checkbox input "false"
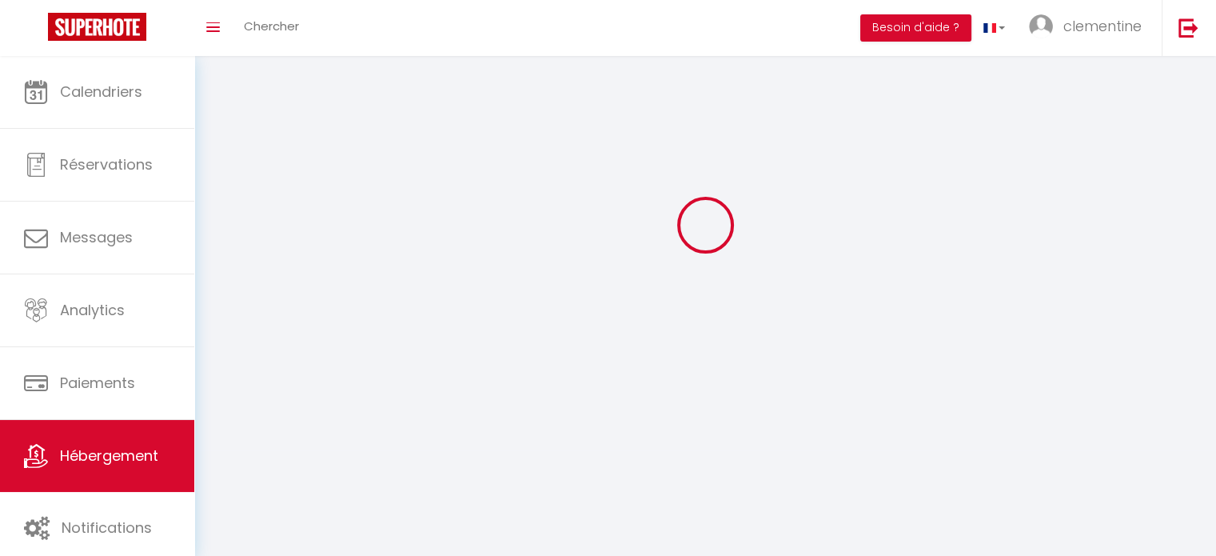
select select
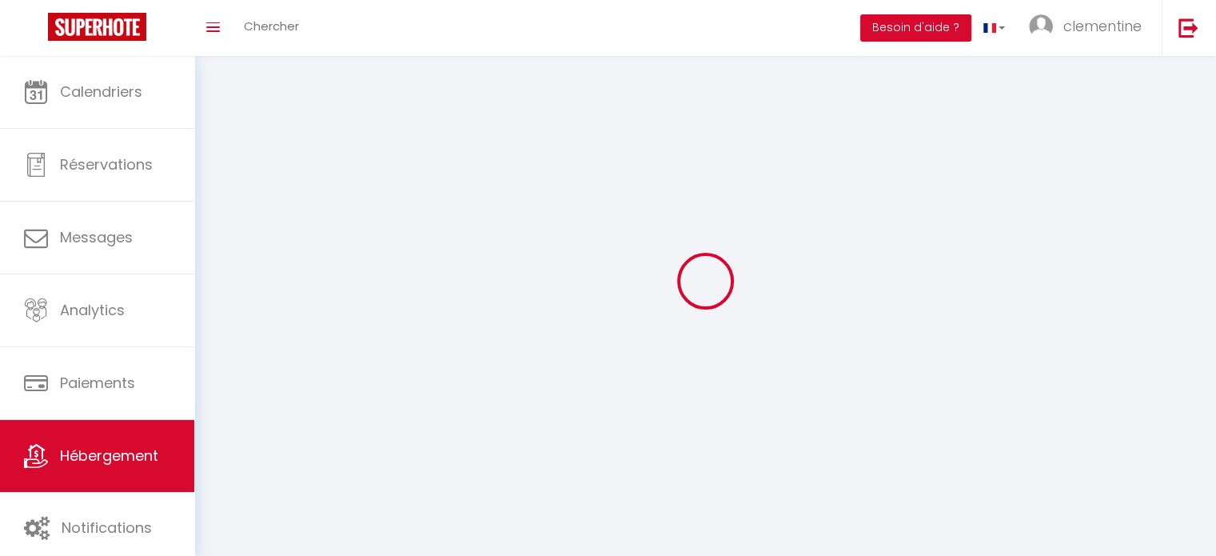
select select
checkbox input "false"
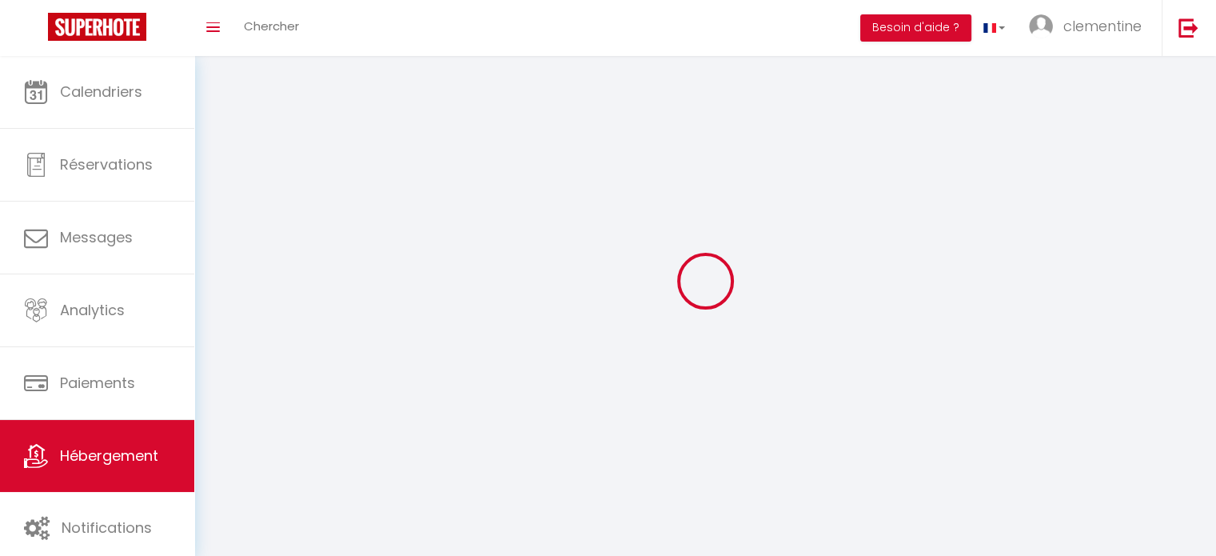
checkbox input "false"
select select
select select "1"
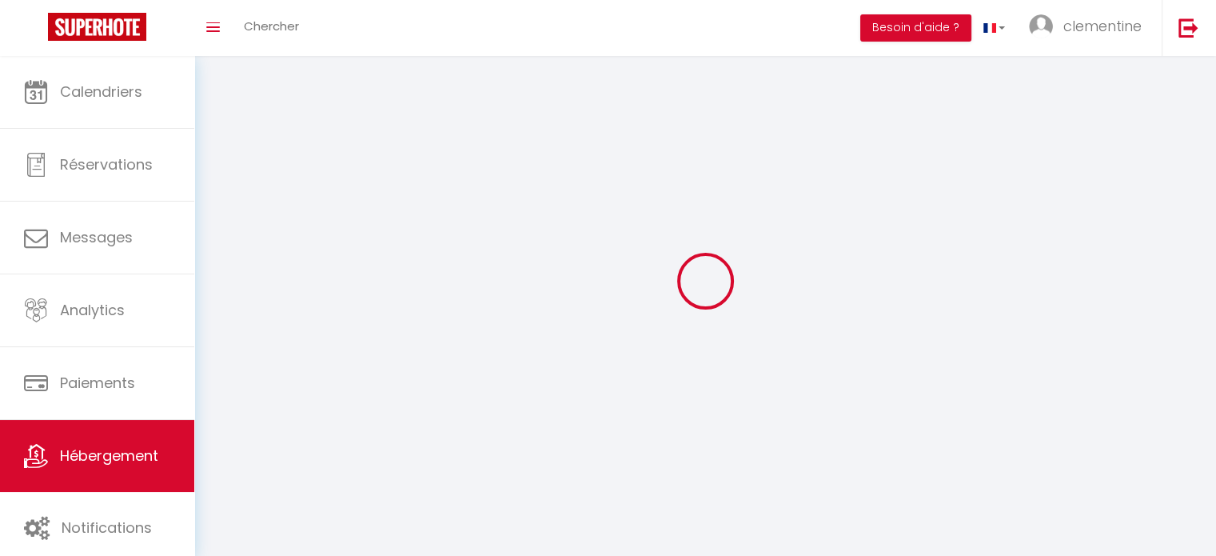
select select "28"
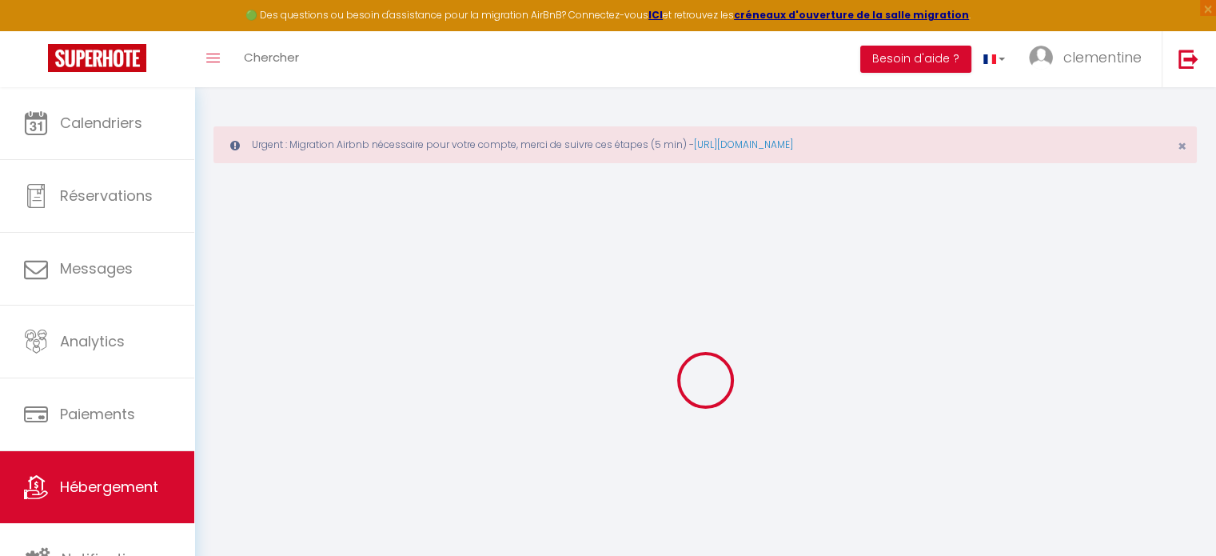
select select
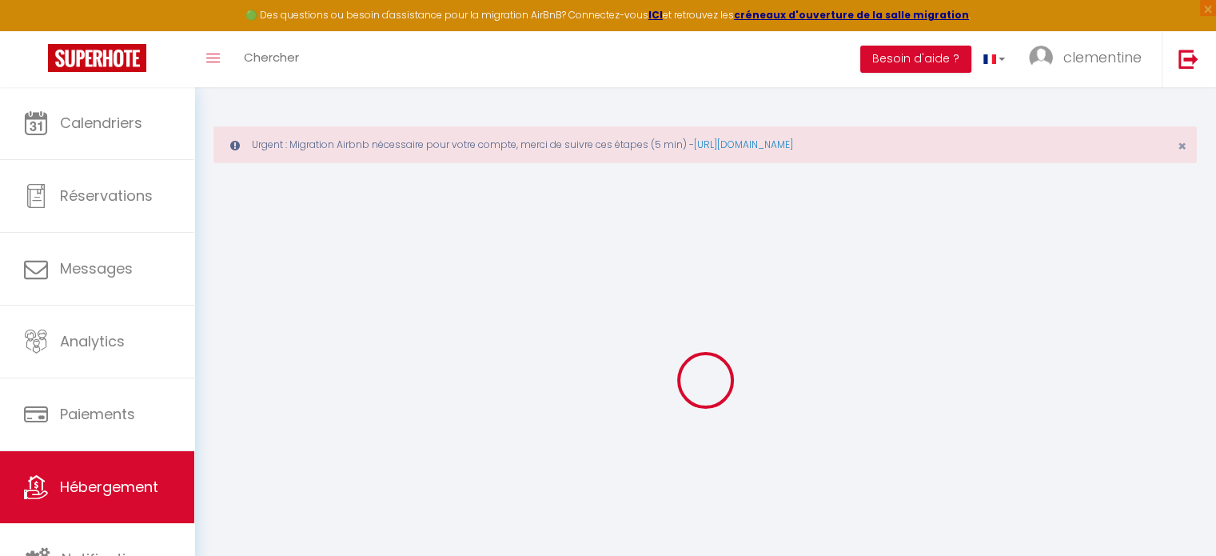
select select
checkbox input "false"
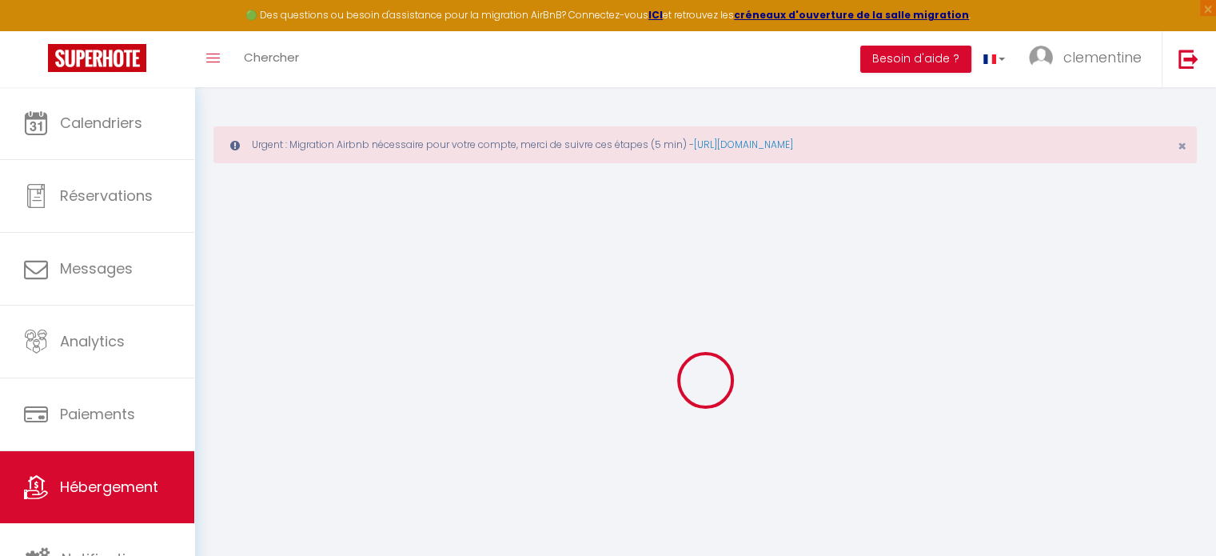
select select
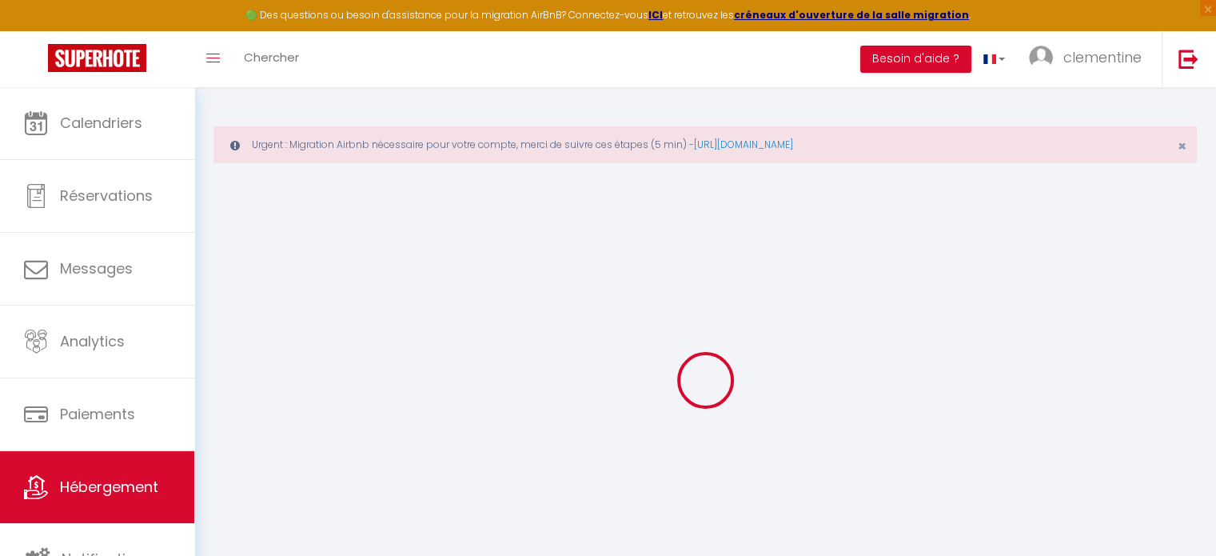
select select
checkbox input "false"
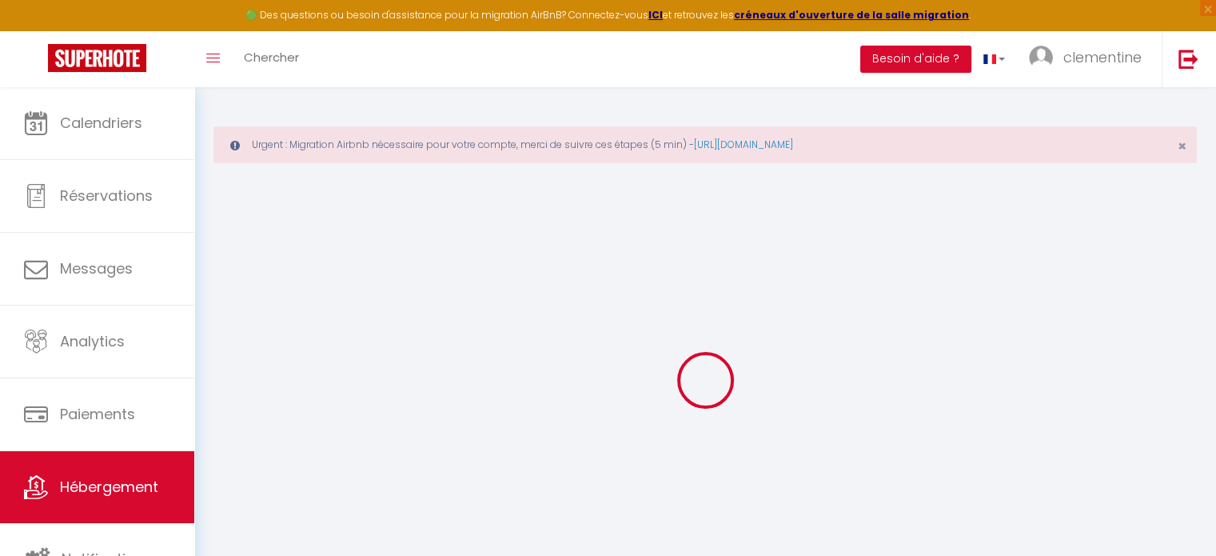
checkbox input "false"
select select
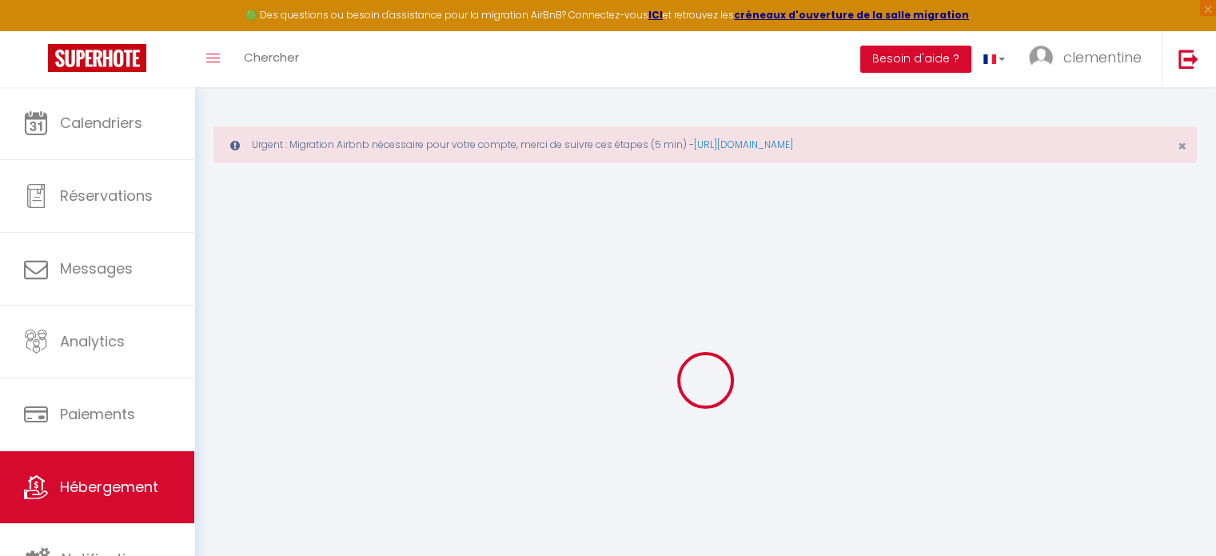
select select
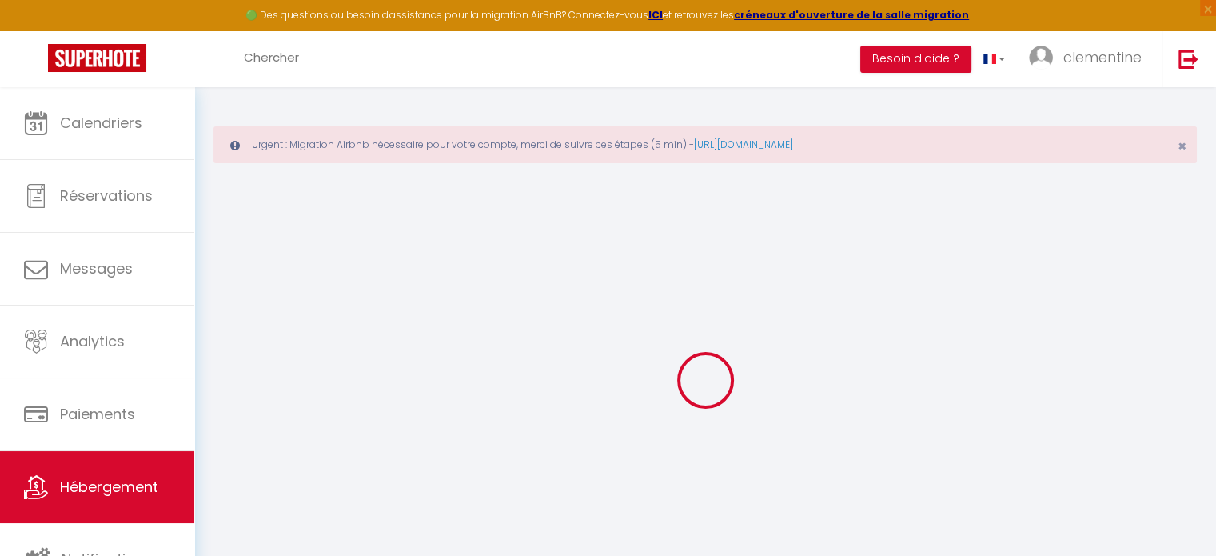
checkbox input "false"
select select
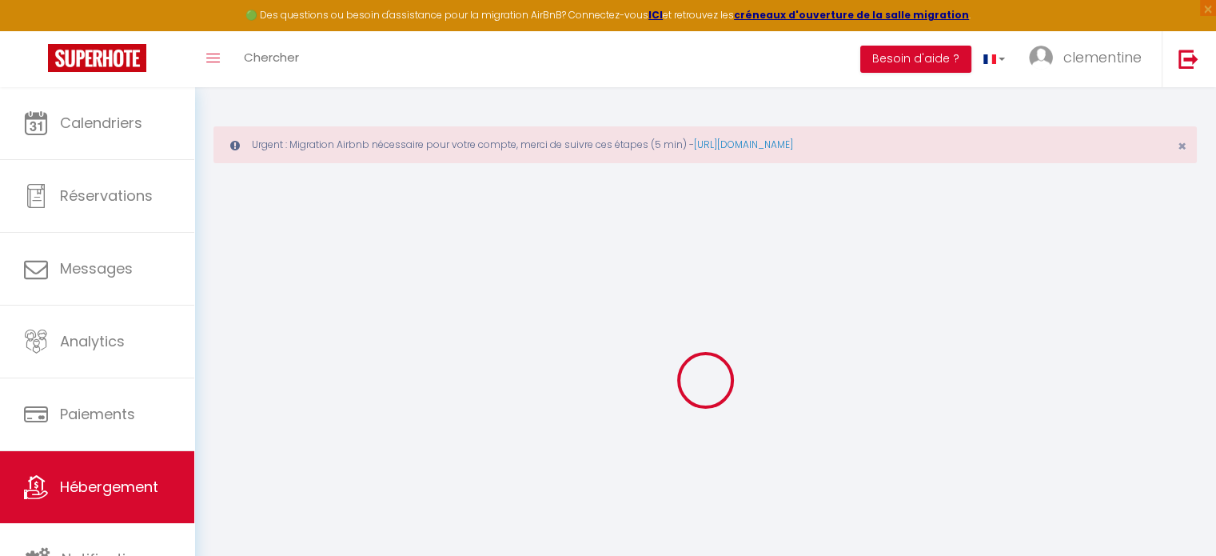
select select
type input "Maison des Dunes, Baie de Somme, Cayeux-sur-Mer"
select select "houses"
select select "2"
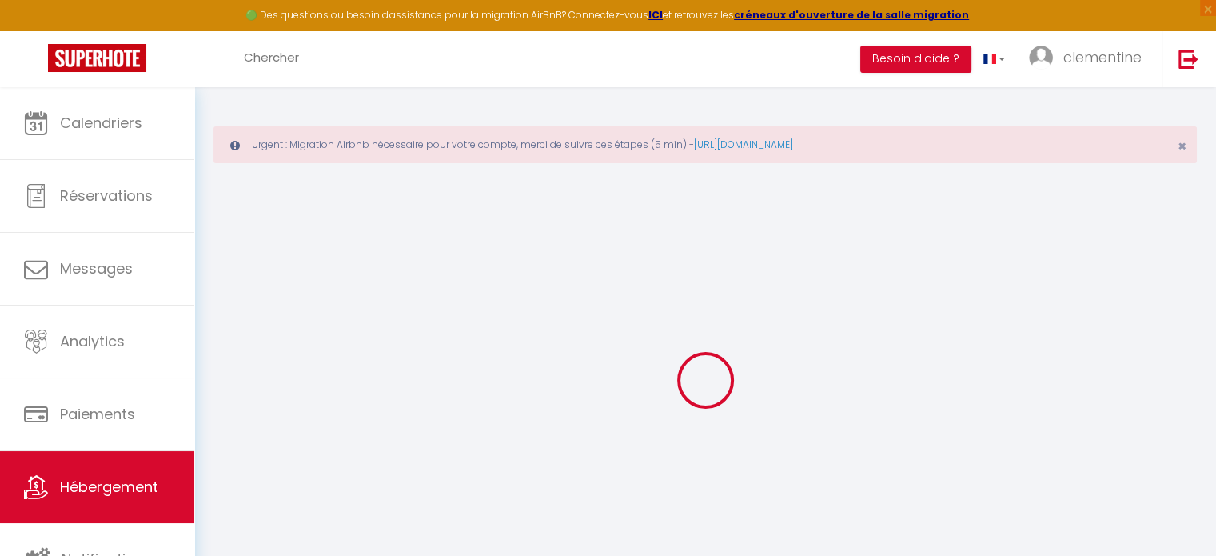
type input "85"
type input "50"
select select
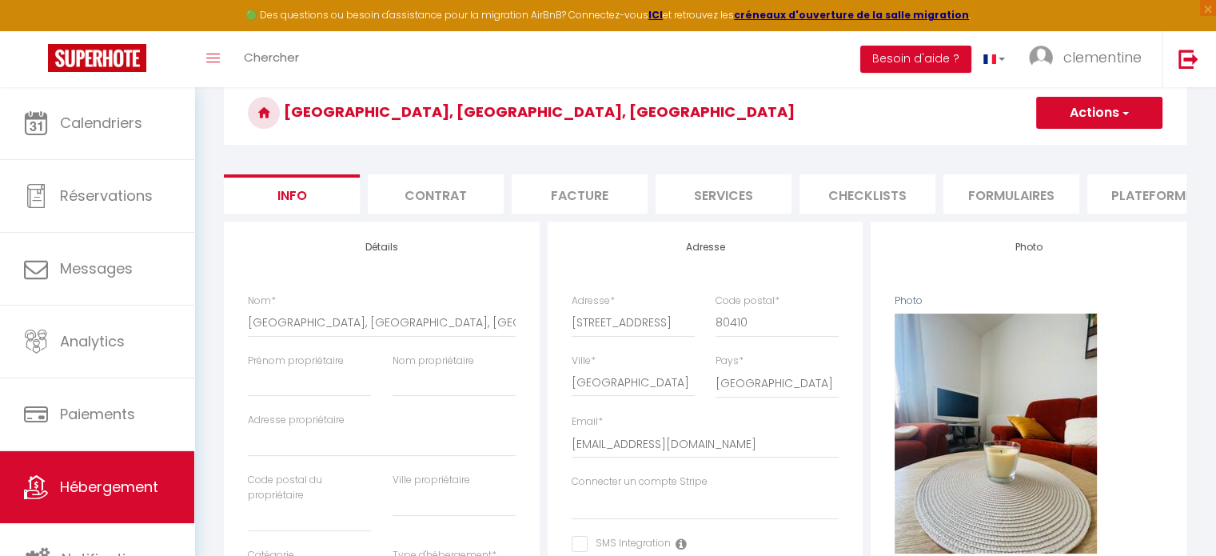
scroll to position [139, 0]
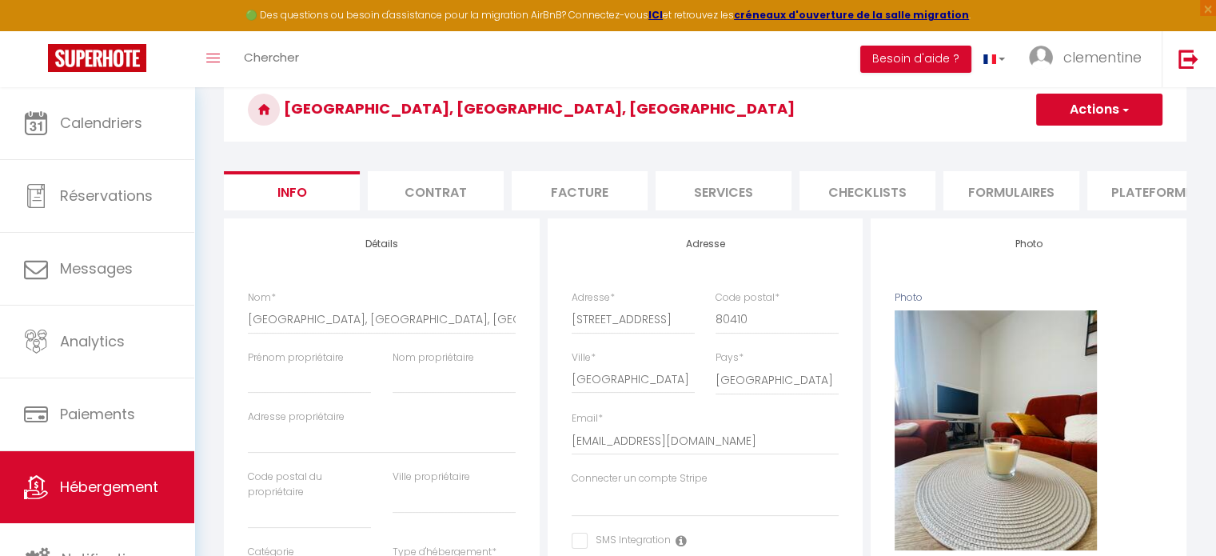
click at [1128, 201] on li "Plateformes" at bounding box center [1155, 190] width 136 height 39
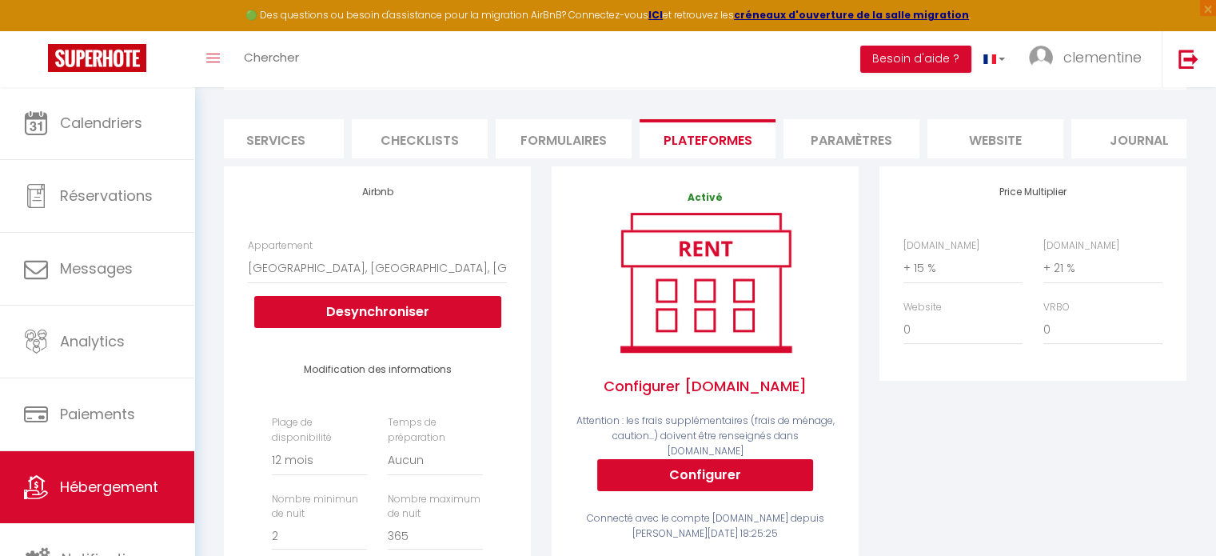
scroll to position [0, 476]
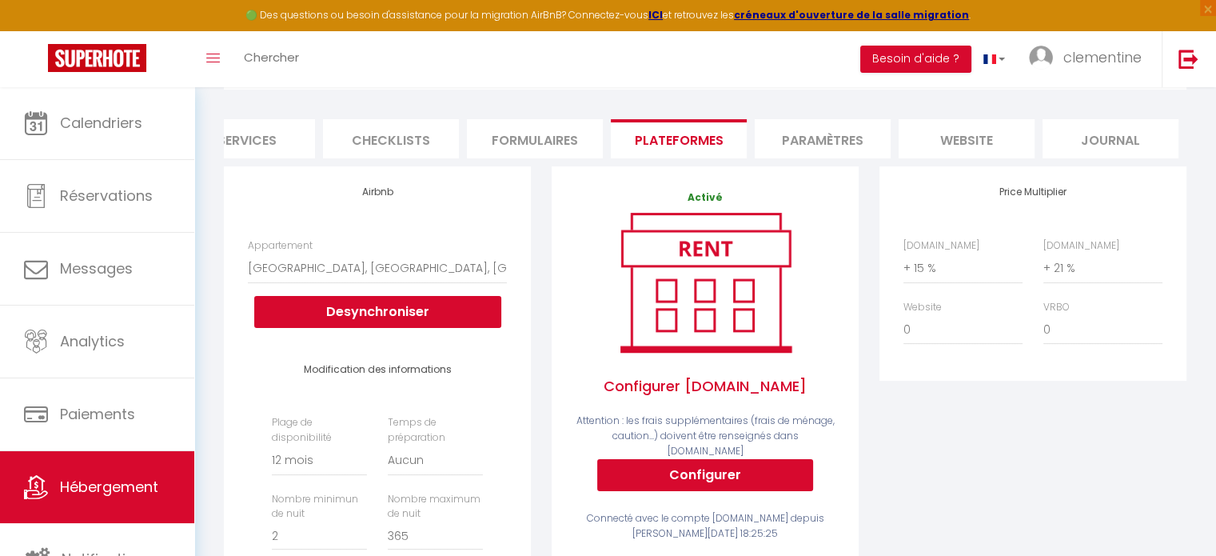
click at [872, 131] on li "Paramètres" at bounding box center [823, 138] width 136 height 39
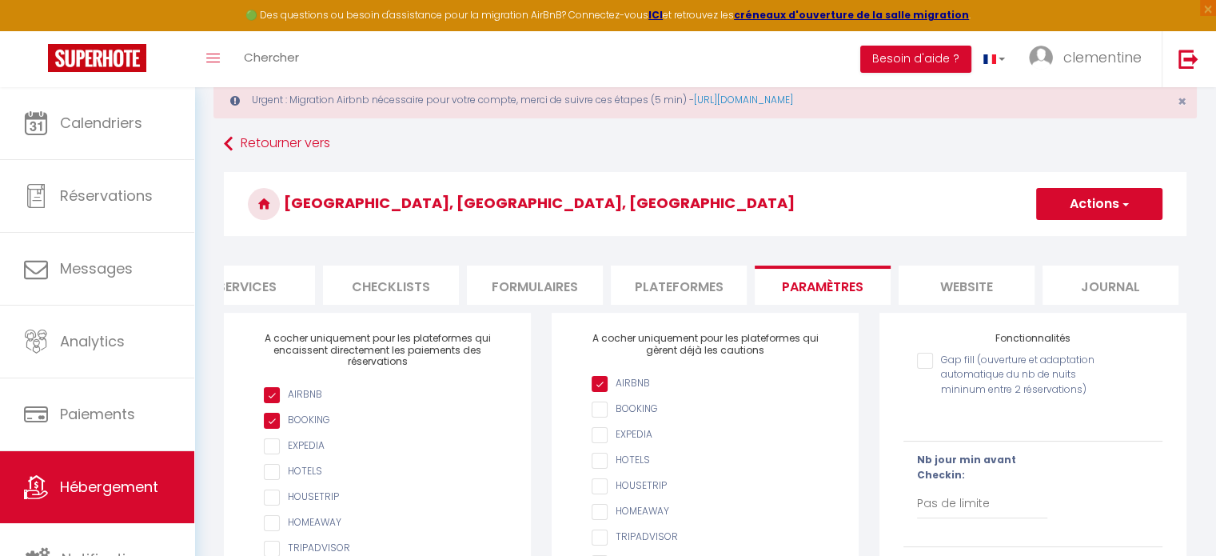
scroll to position [46, 0]
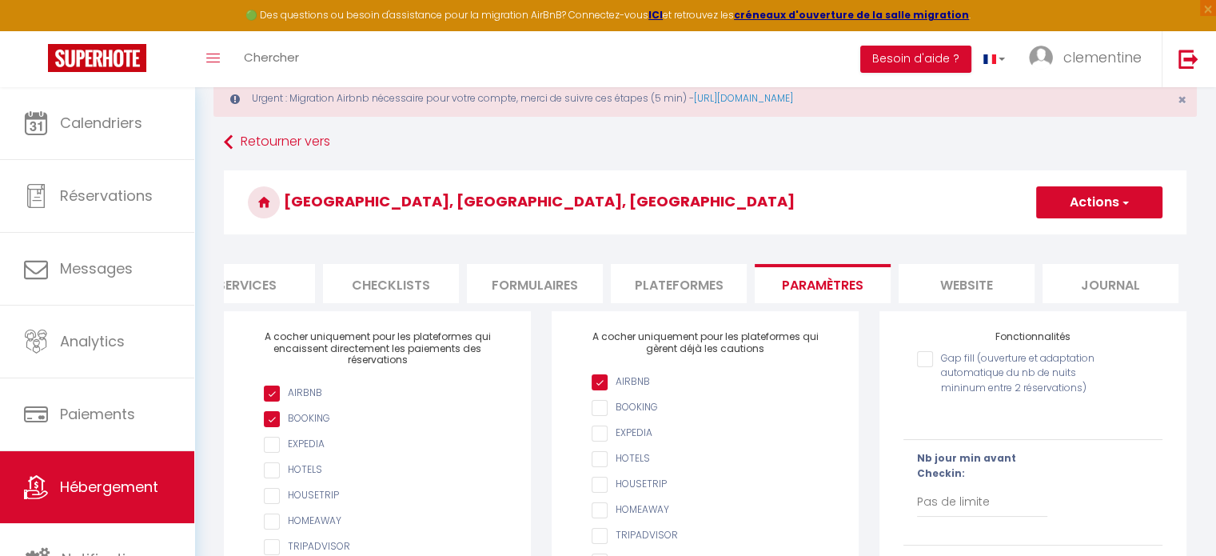
click at [1006, 285] on li "website" at bounding box center [967, 283] width 136 height 39
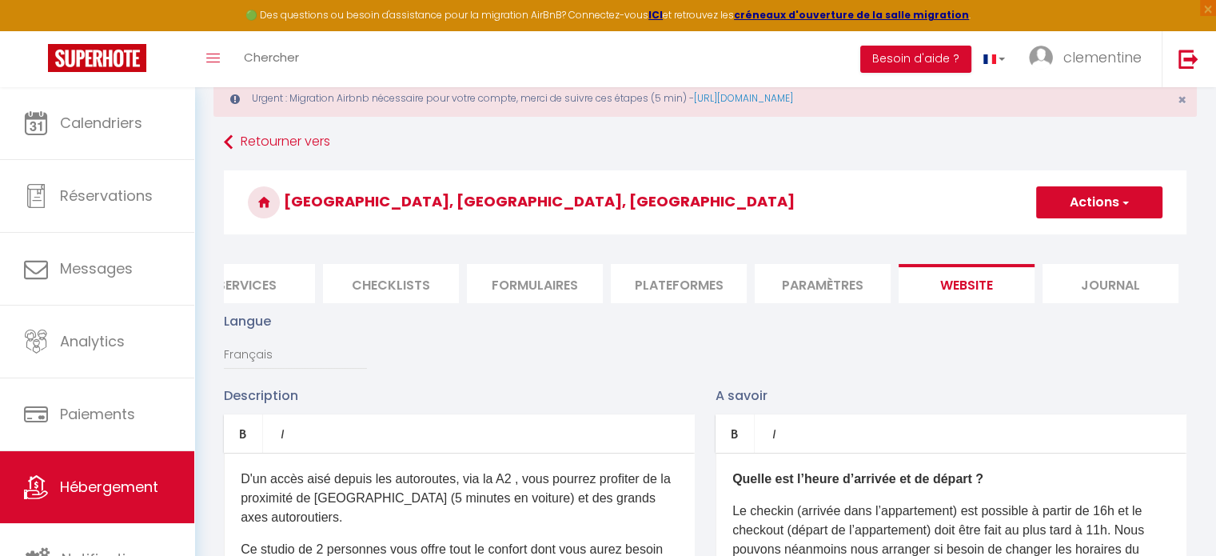
click at [1077, 284] on li "Journal" at bounding box center [1110, 283] width 136 height 39
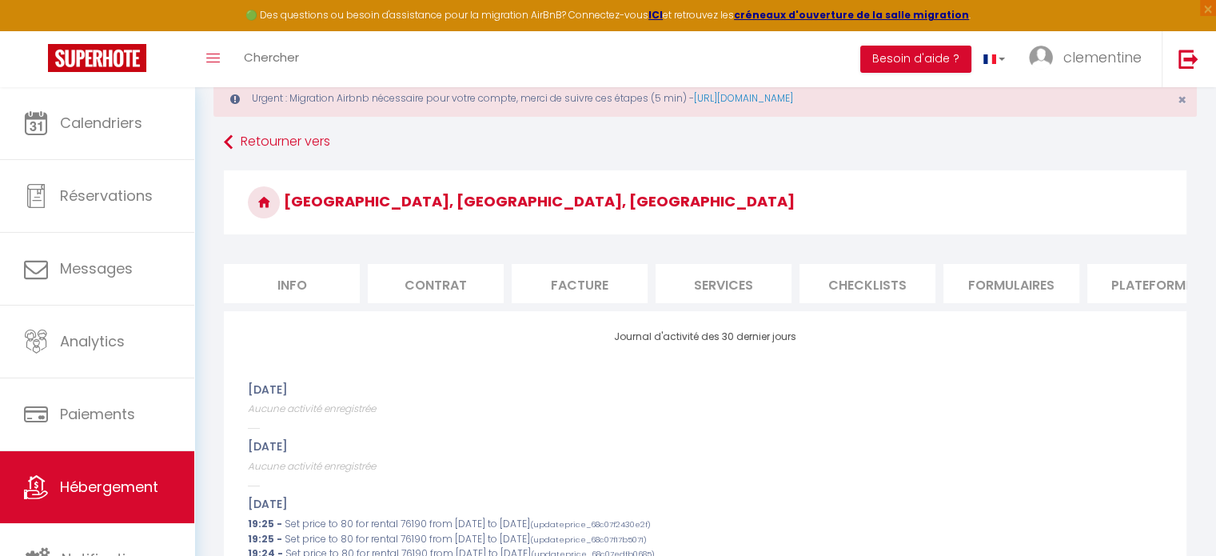
click at [320, 285] on li "Info" at bounding box center [292, 283] width 136 height 39
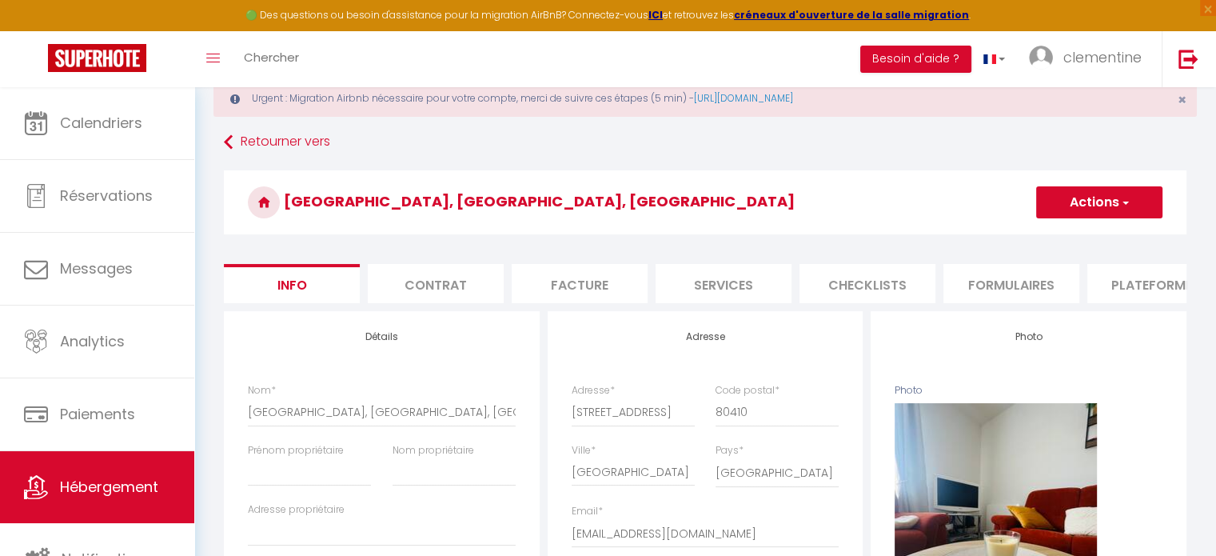
scroll to position [78, 0]
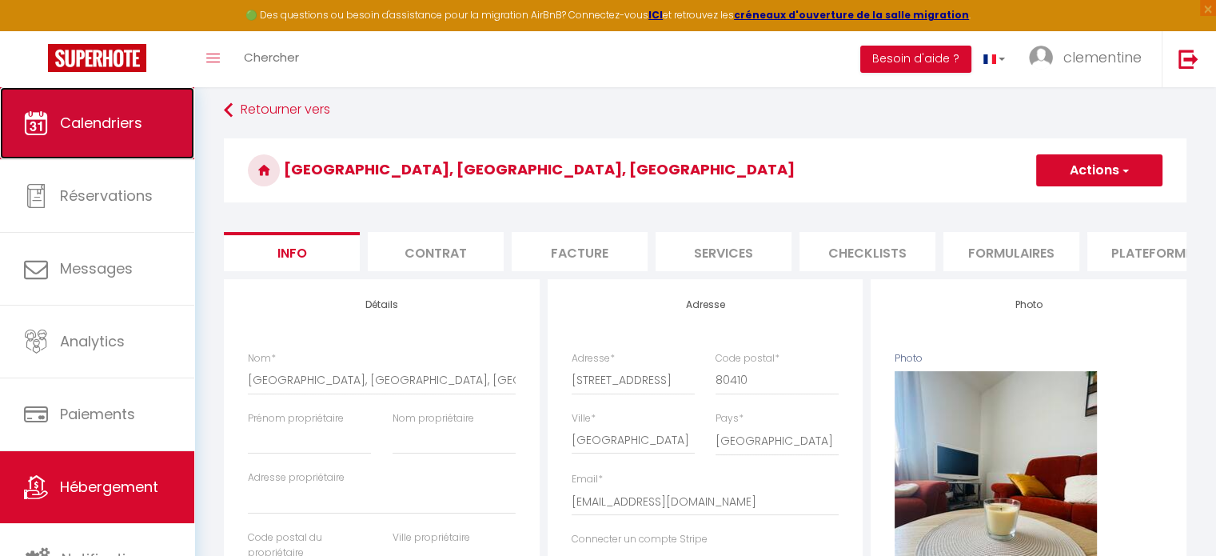
click at [136, 135] on link "Calendriers" at bounding box center [97, 123] width 194 height 72
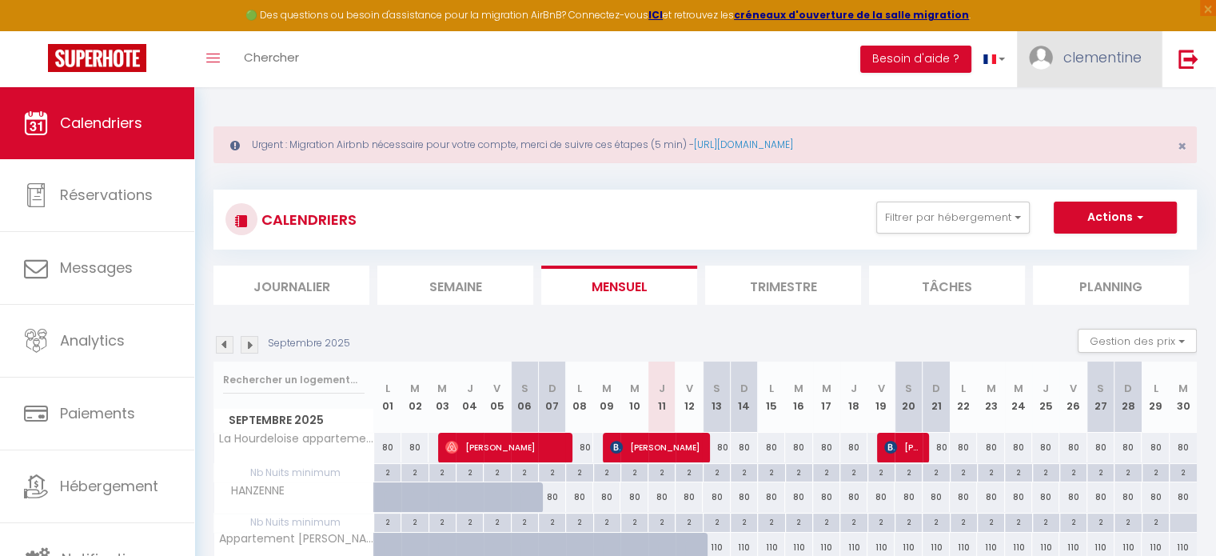
click at [1072, 60] on span "clementine" at bounding box center [1102, 57] width 78 height 20
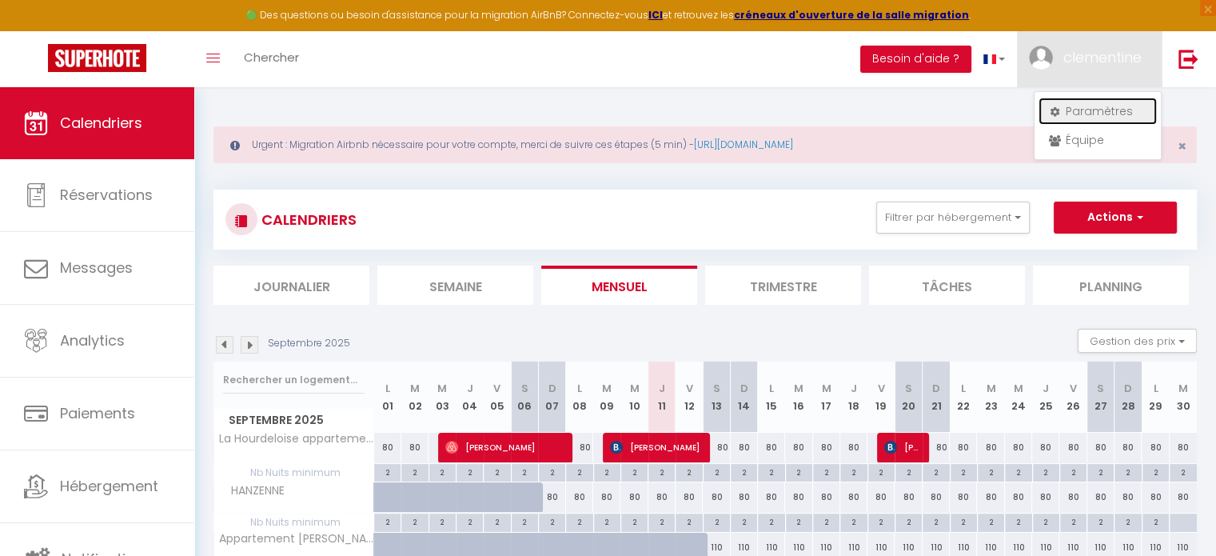
click at [1072, 102] on link "Paramètres" at bounding box center [1097, 111] width 118 height 27
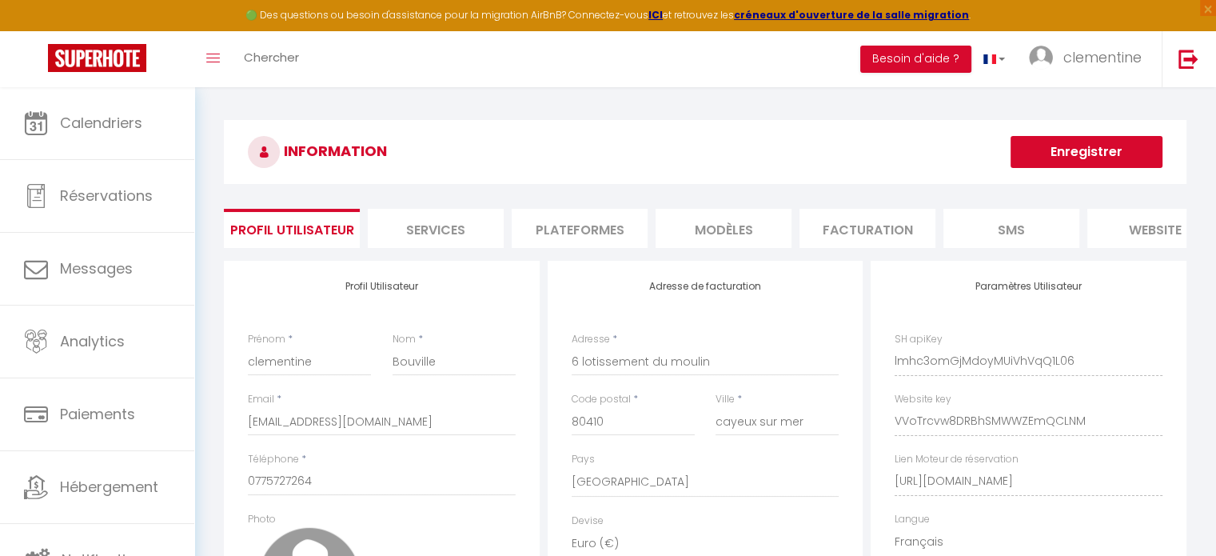
click at [604, 225] on li "Plateformes" at bounding box center [580, 228] width 136 height 39
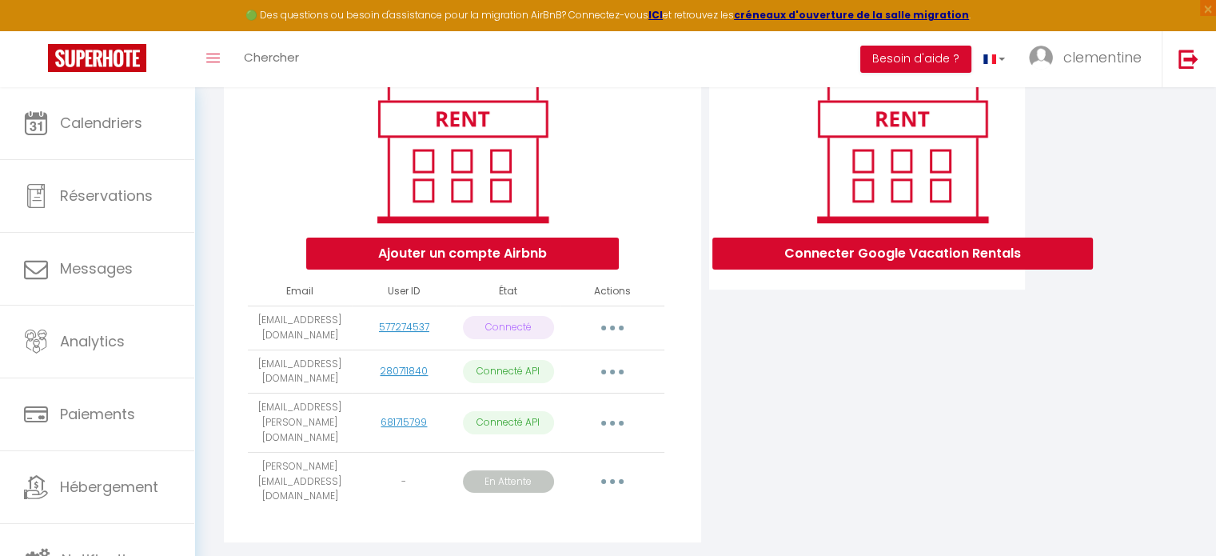
scroll to position [227, 0]
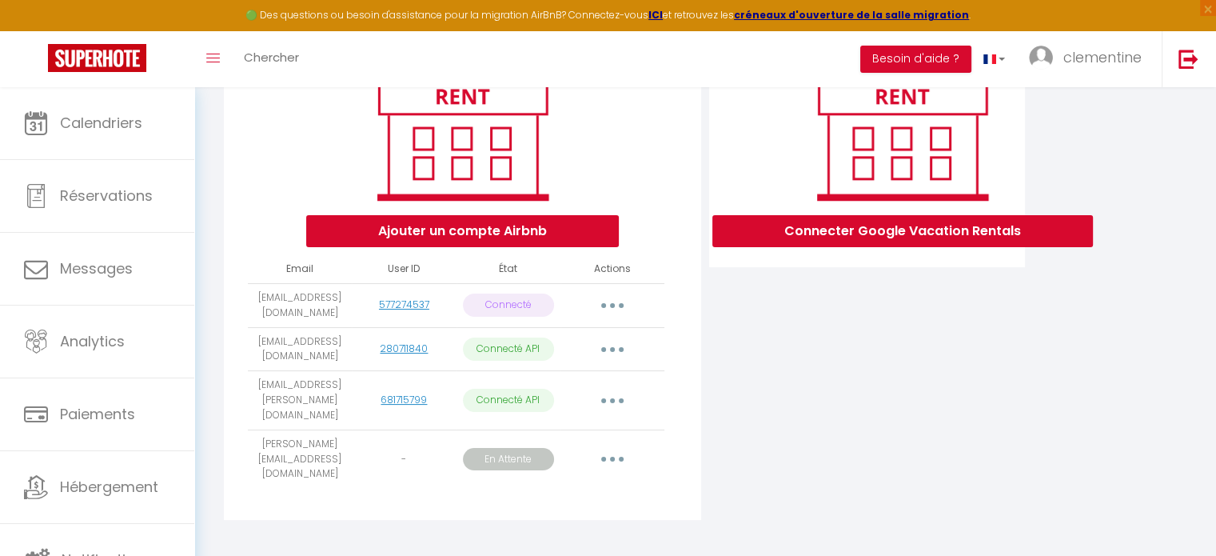
click at [607, 354] on button "button" at bounding box center [612, 350] width 45 height 26
click at [766, 412] on div "Connecter Google Vacation Rentals" at bounding box center [867, 282] width 324 height 496
click at [601, 355] on button "button" at bounding box center [612, 350] width 45 height 26
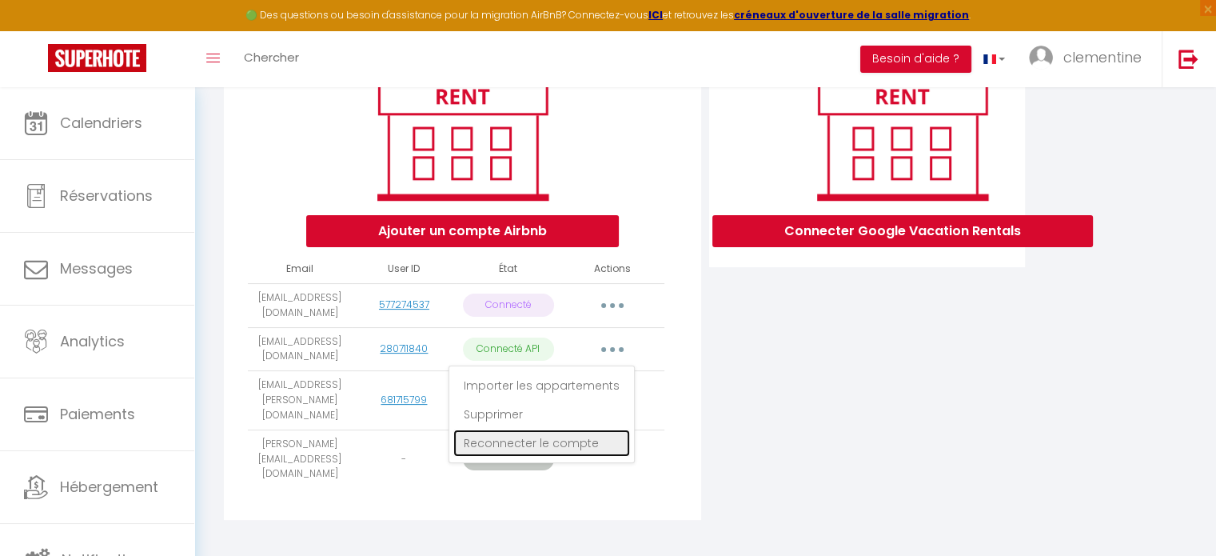
click at [518, 453] on link "Reconnecter le compte" at bounding box center [541, 442] width 177 height 27
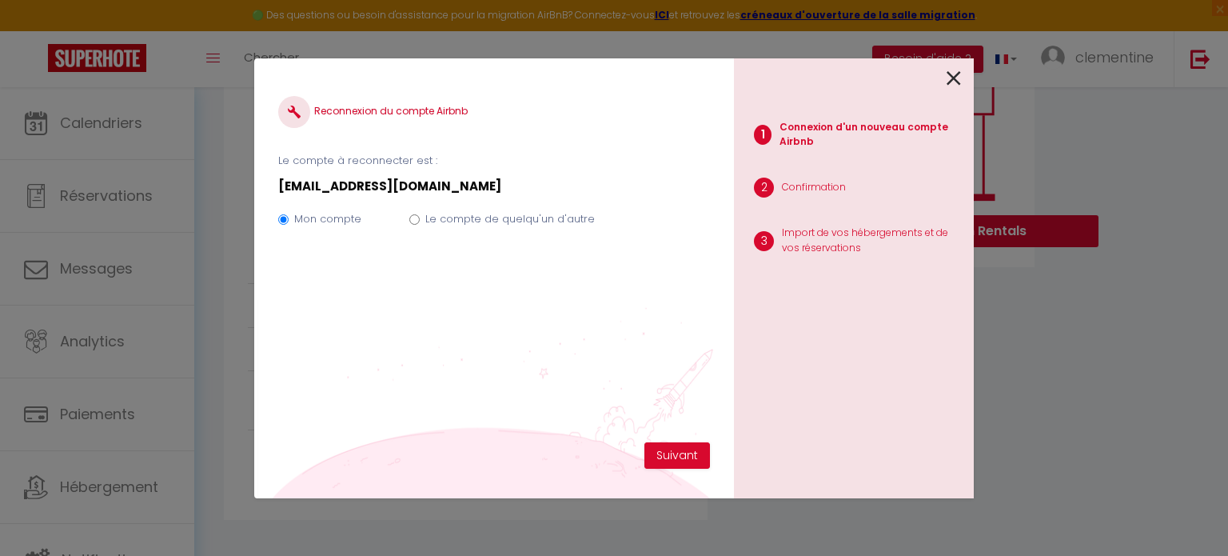
click at [416, 224] on input "Le compte de quelqu'un d'autre" at bounding box center [414, 219] width 10 height 10
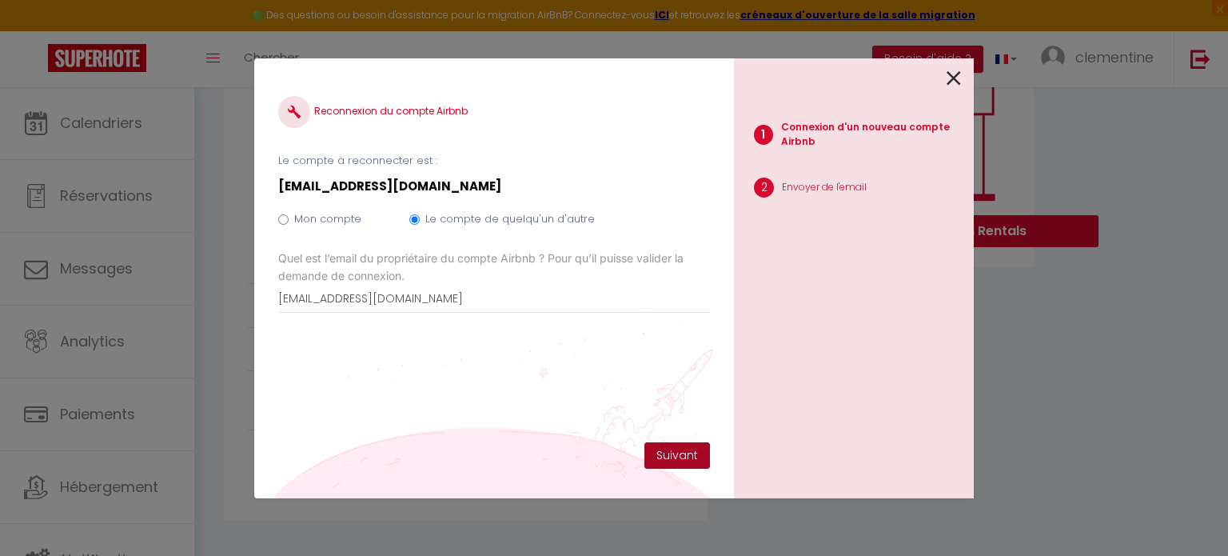
click at [684, 447] on button "Suivant" at bounding box center [677, 455] width 66 height 27
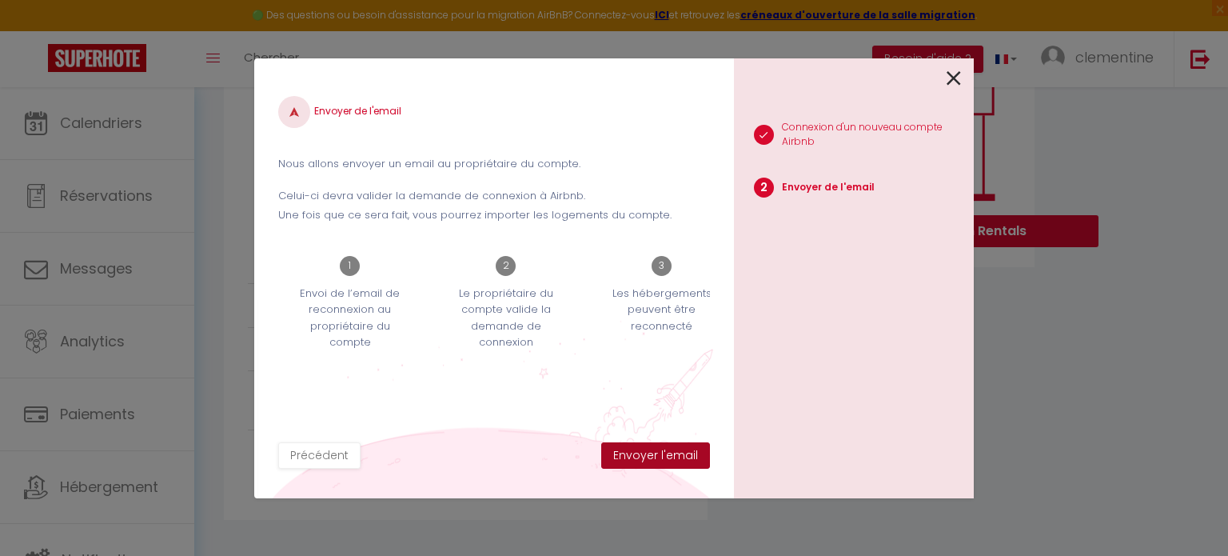
click at [684, 447] on button "Envoyer l'email" at bounding box center [655, 455] width 109 height 27
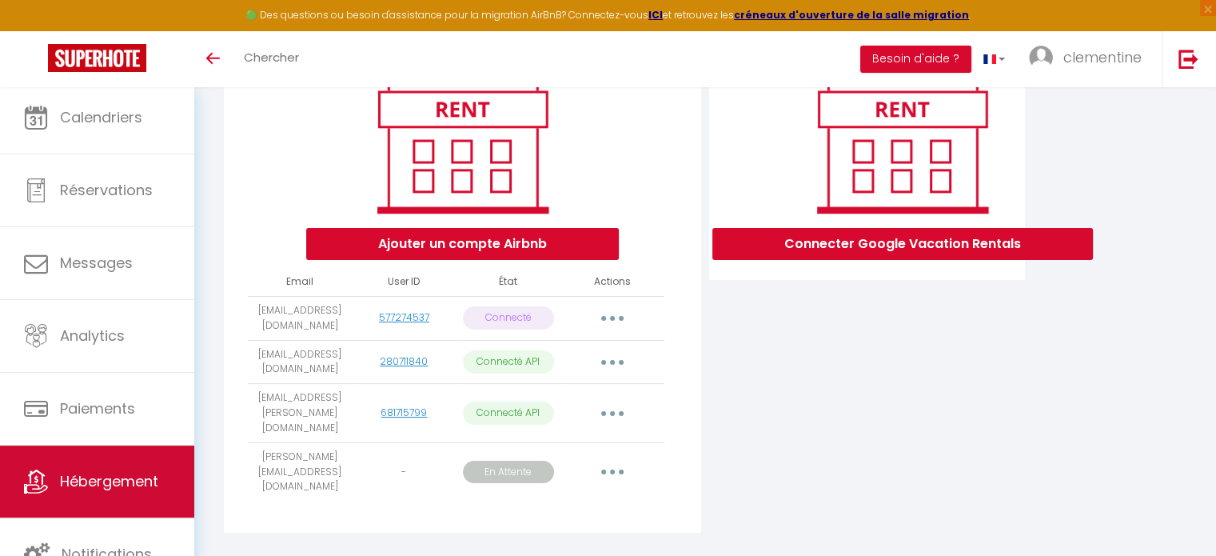
click at [109, 463] on link "Hébergement" at bounding box center [97, 481] width 194 height 72
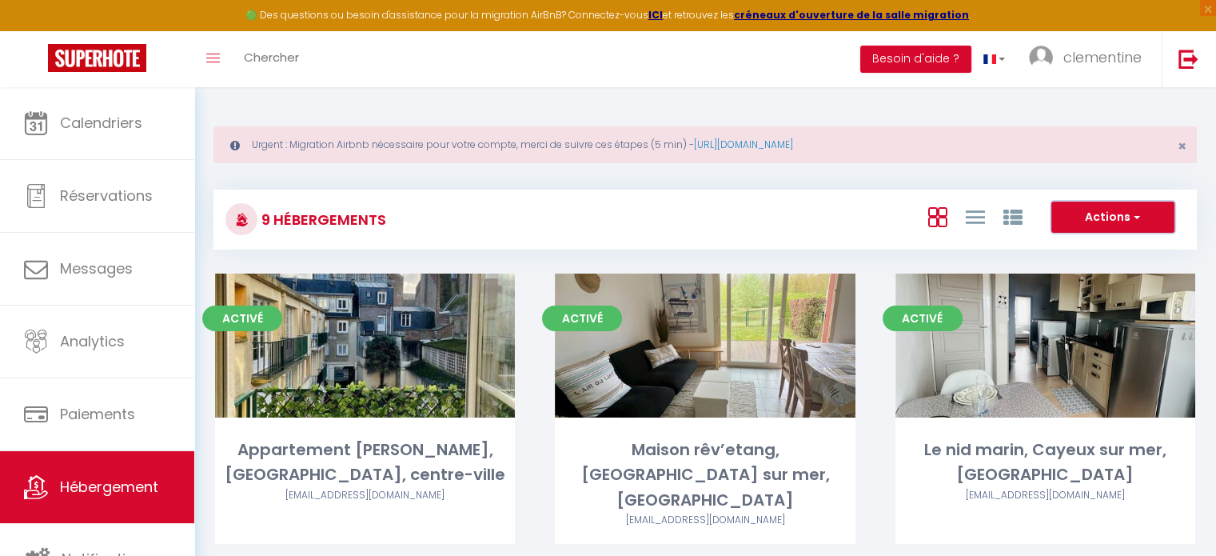
click at [1085, 220] on button "Actions" at bounding box center [1112, 217] width 123 height 32
click at [1118, 67] on link "clementine" at bounding box center [1089, 59] width 145 height 56
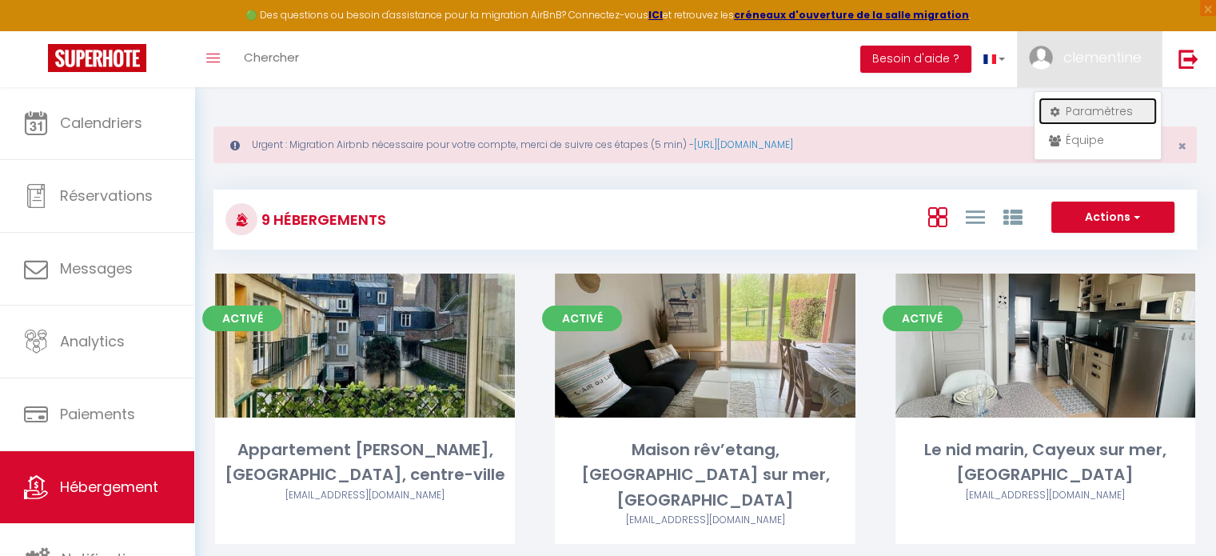
click at [1068, 114] on link "Paramètres" at bounding box center [1097, 111] width 118 height 27
select select "28"
select select "fr"
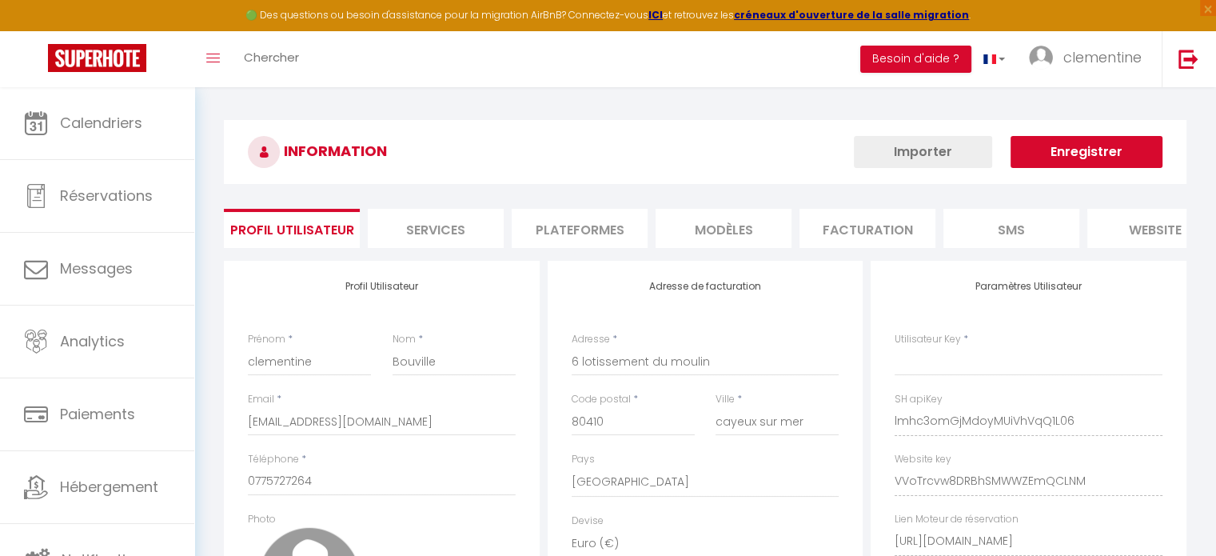
type input "lmhc3omGjMdoyMUiVhVqQ1L06"
type input "VVoTrcvw8DRBhSMWWZEmQCLNM"
type input "[URL][DOMAIN_NAME]"
select select "fr"
click at [614, 223] on li "Plateformes" at bounding box center [580, 228] width 136 height 39
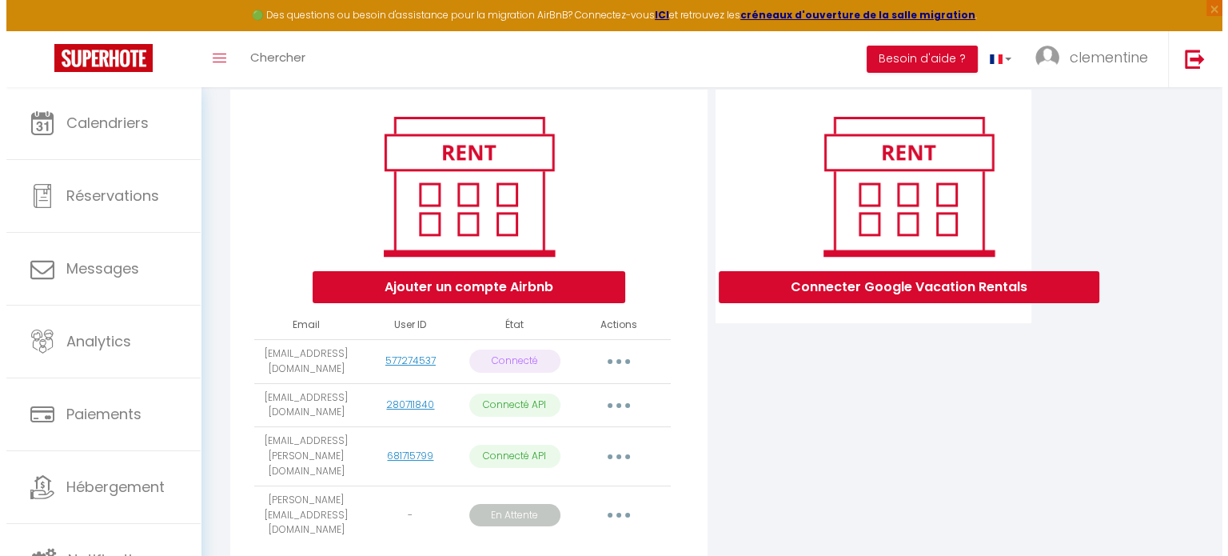
scroll to position [227, 0]
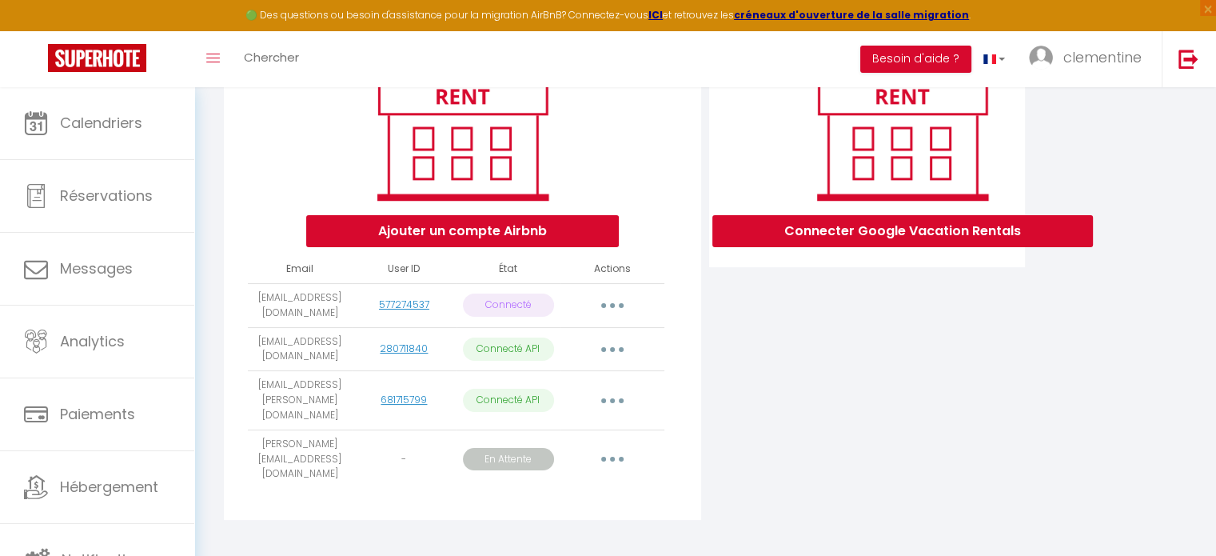
click at [622, 353] on button "button" at bounding box center [612, 350] width 45 height 26
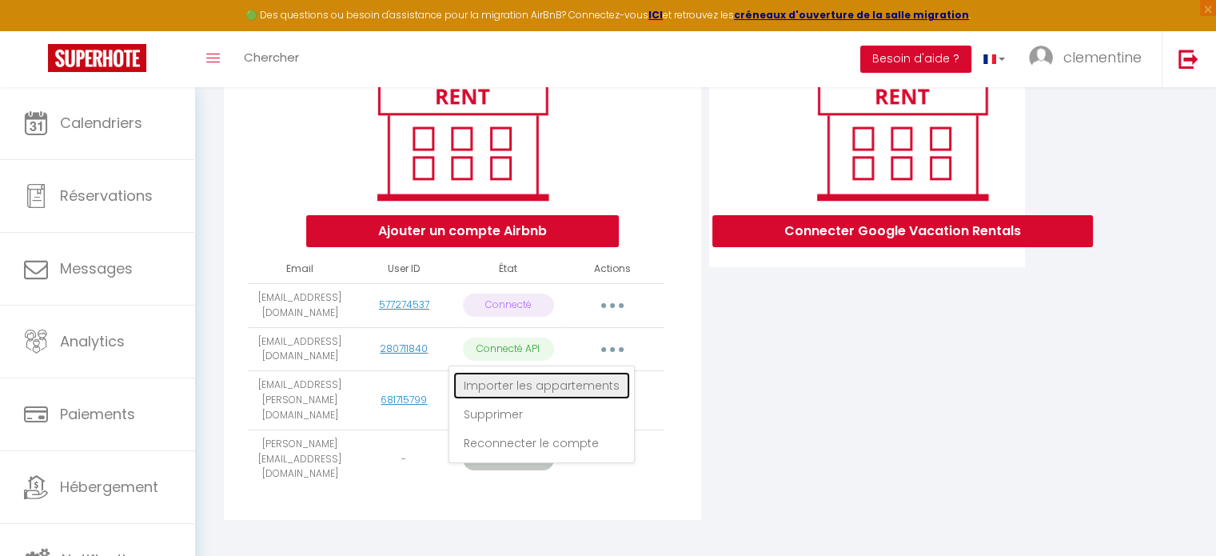
click at [593, 399] on link "Importer les appartements" at bounding box center [541, 385] width 177 height 27
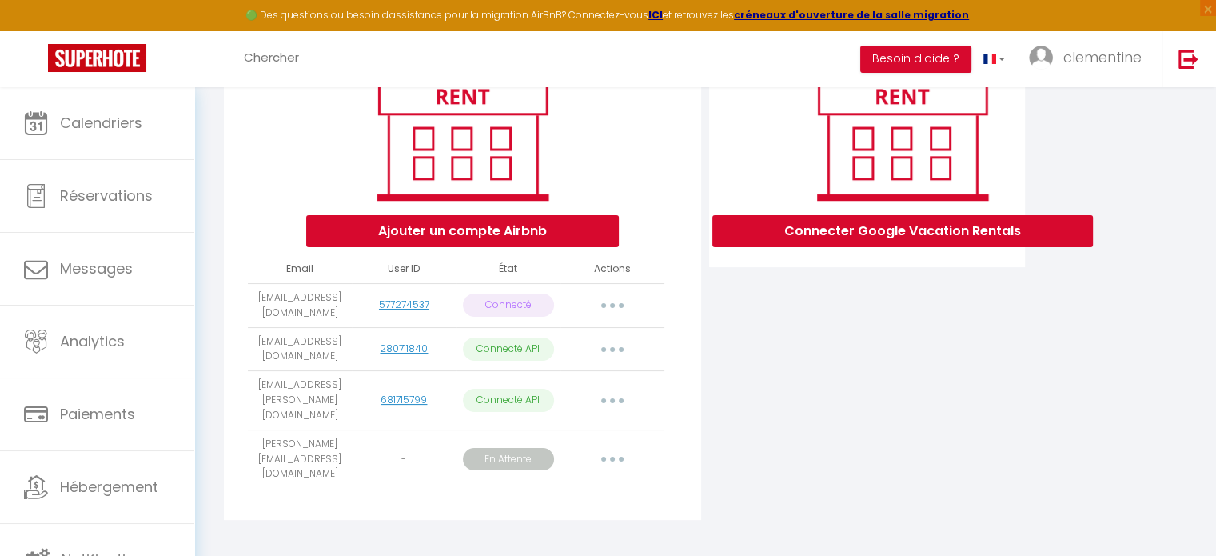
select select "61924"
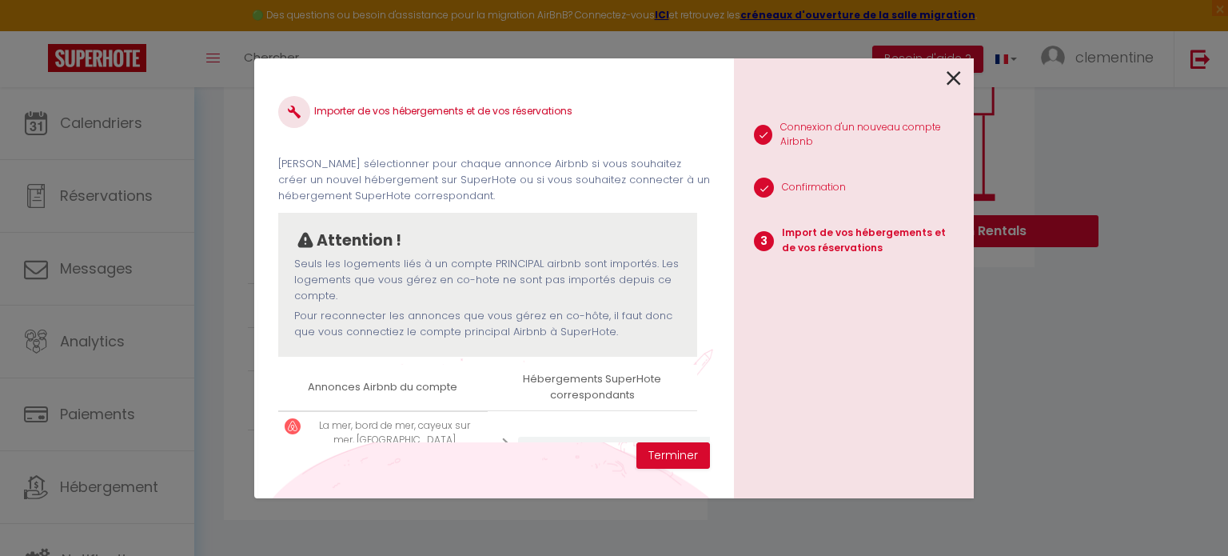
scroll to position [74, 0]
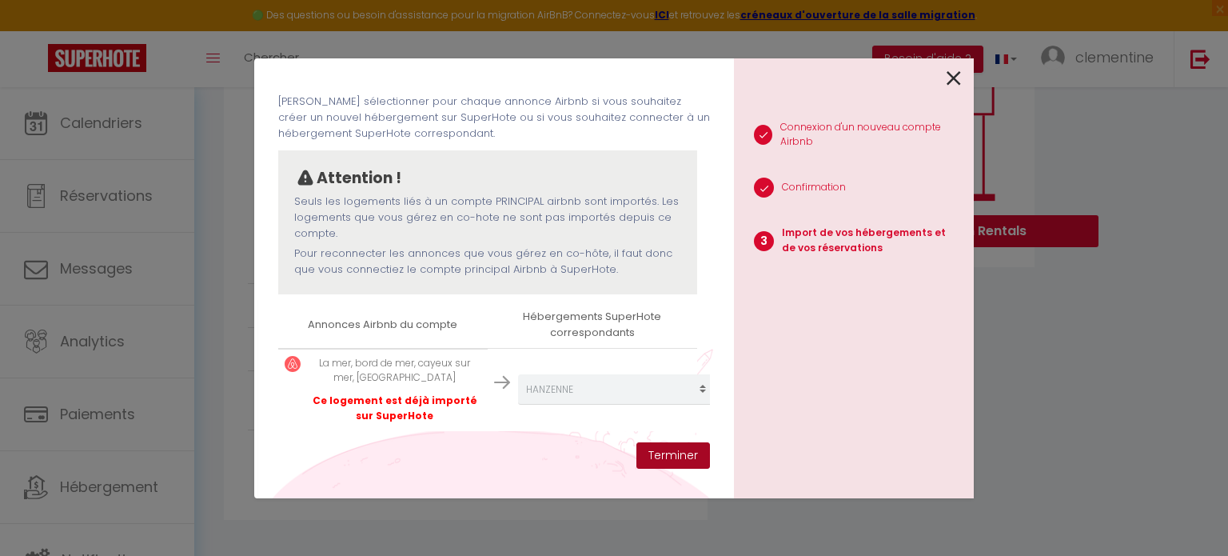
click at [672, 457] on button "Terminer" at bounding box center [673, 455] width 74 height 27
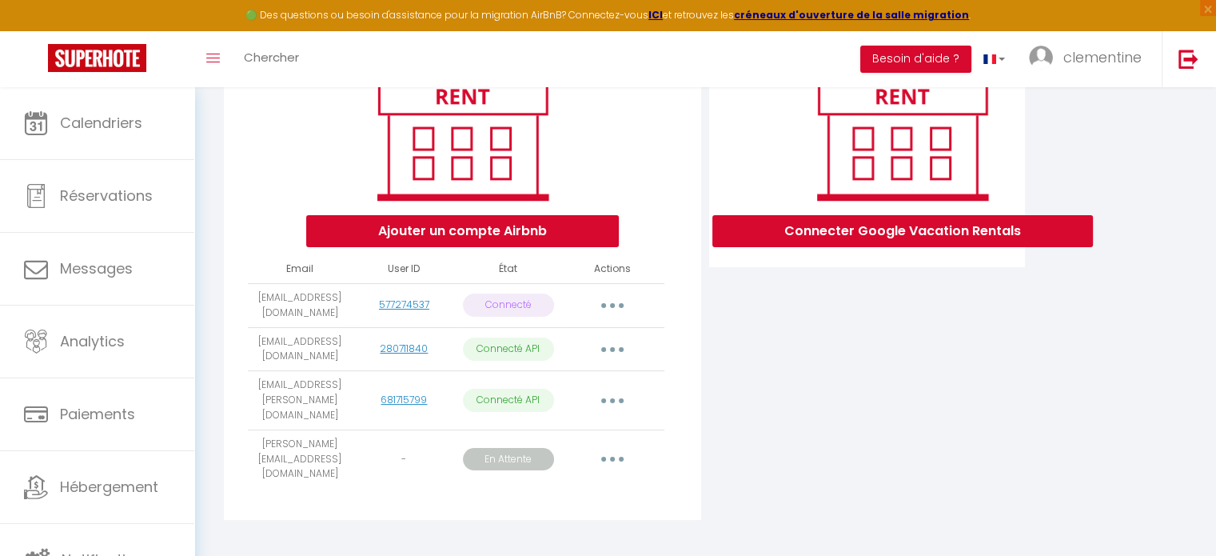
click at [562, 222] on div "Ajouter un compte Airbnb" at bounding box center [462, 227] width 313 height 40
click at [561, 229] on button "Ajouter un compte Airbnb" at bounding box center [462, 231] width 313 height 32
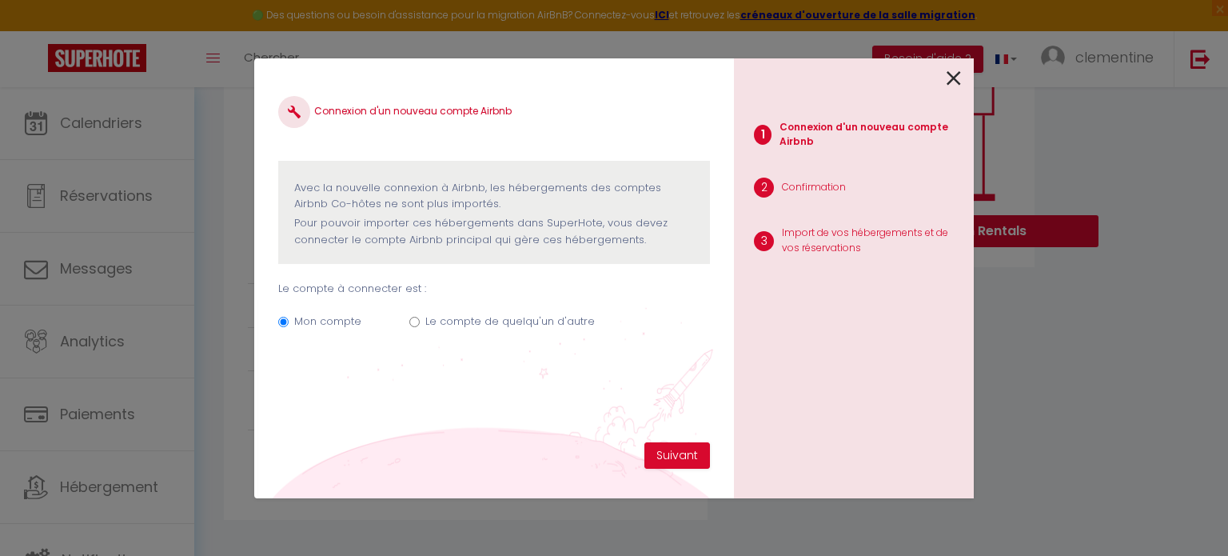
click at [457, 325] on label "Le compte de quelqu'un d'autre" at bounding box center [509, 321] width 169 height 16
click at [420, 325] on input "Le compte de quelqu'un d'autre" at bounding box center [414, 322] width 10 height 10
radio input "true"
radio input "false"
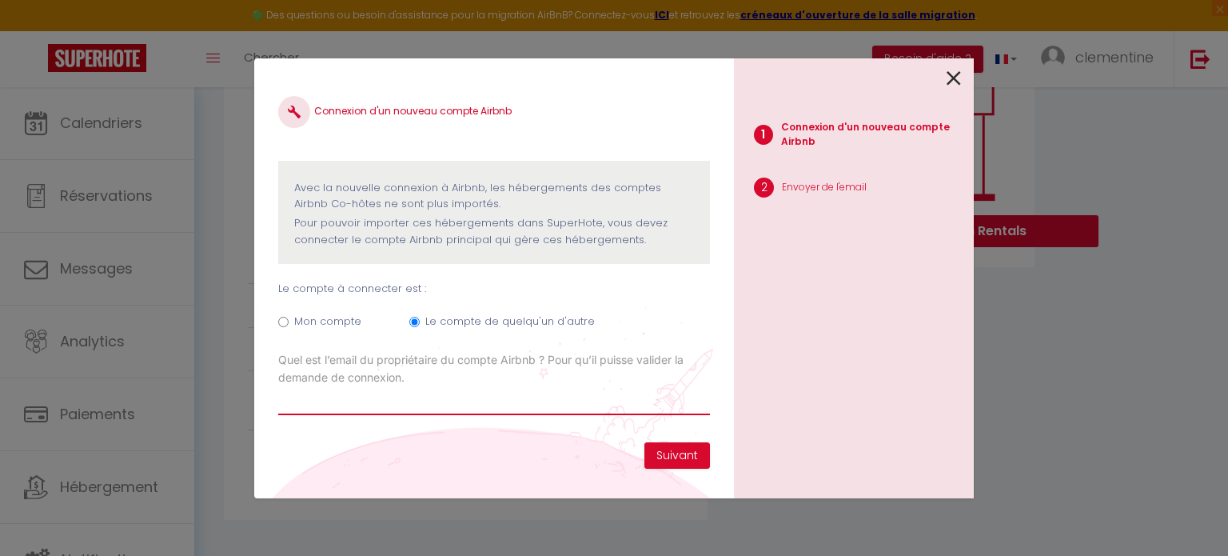
click at [444, 404] on input "Email connexion Airbnb" at bounding box center [494, 400] width 432 height 29
type input "nathalie.bouville@orange.fr"
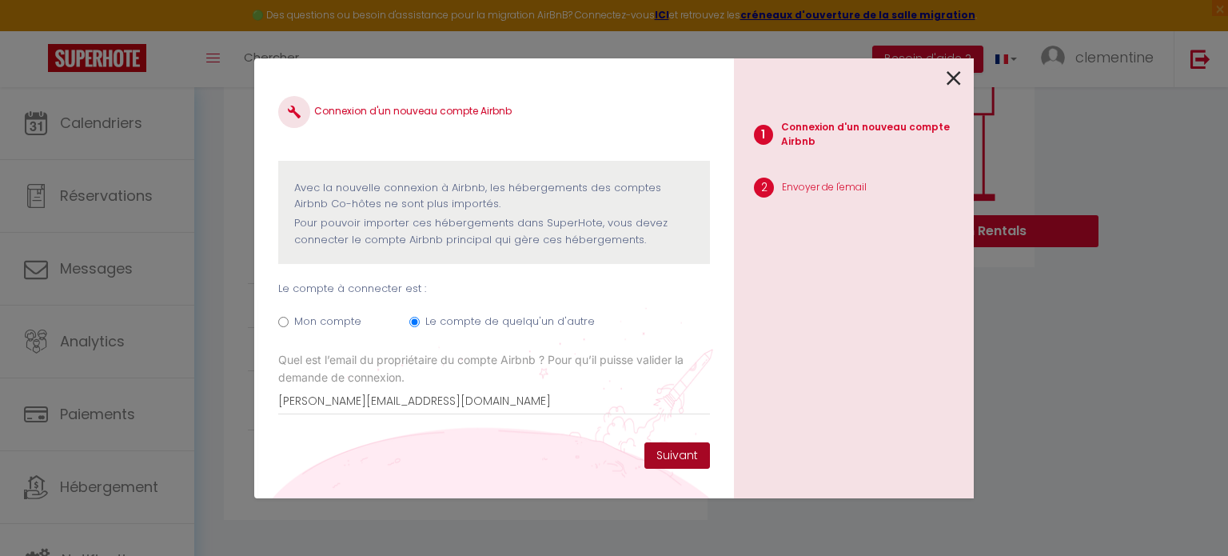
click at [651, 444] on button "Suivant" at bounding box center [677, 455] width 66 height 27
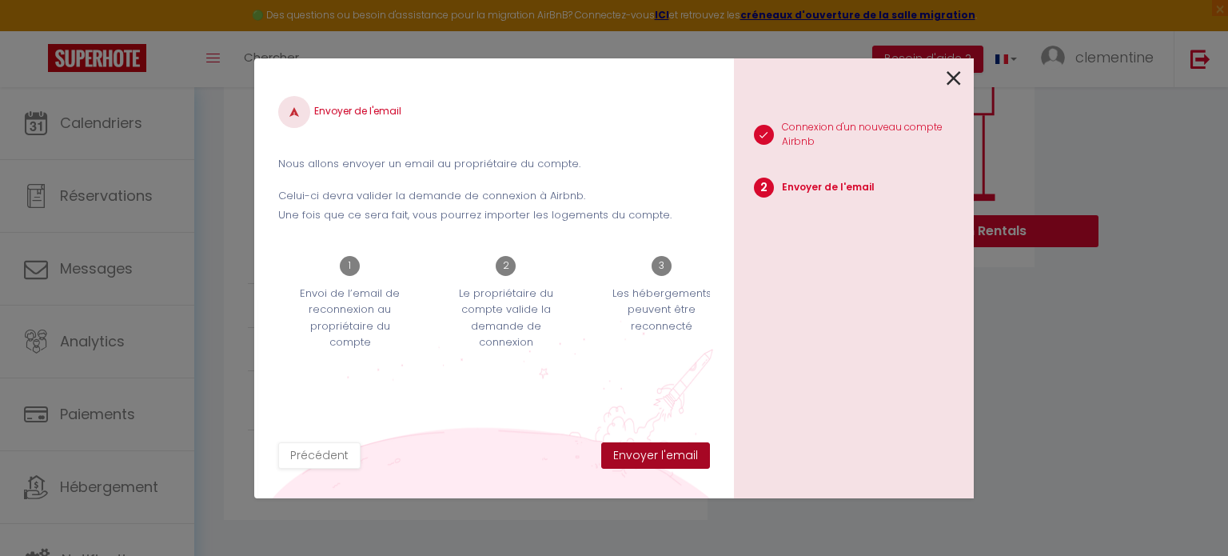
click at [655, 449] on button "Envoyer l'email" at bounding box center [655, 455] width 109 height 27
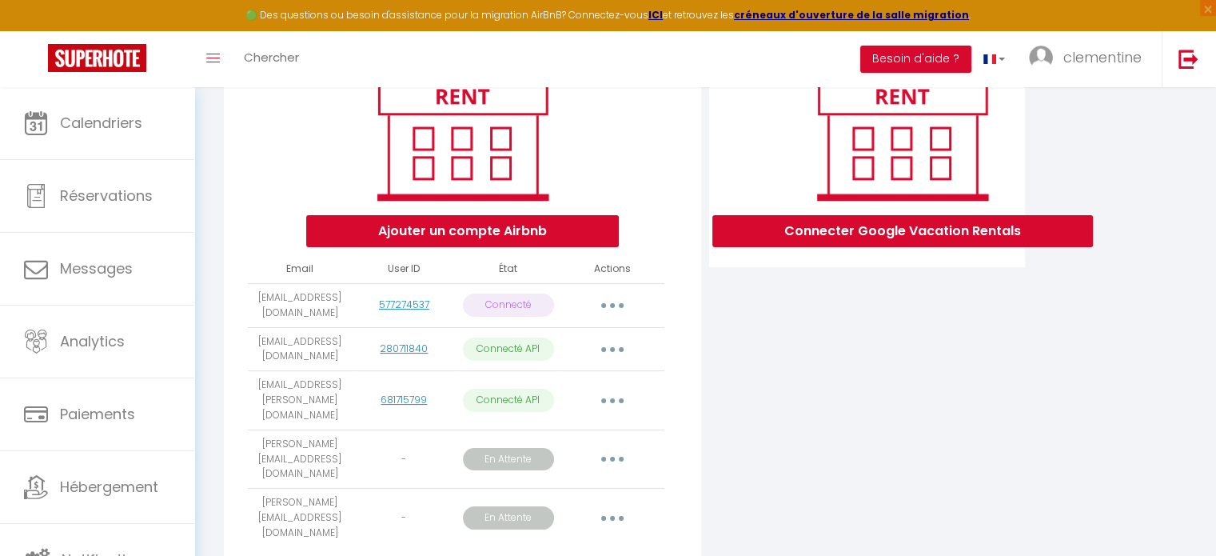
click at [601, 505] on button "button" at bounding box center [612, 518] width 45 height 26
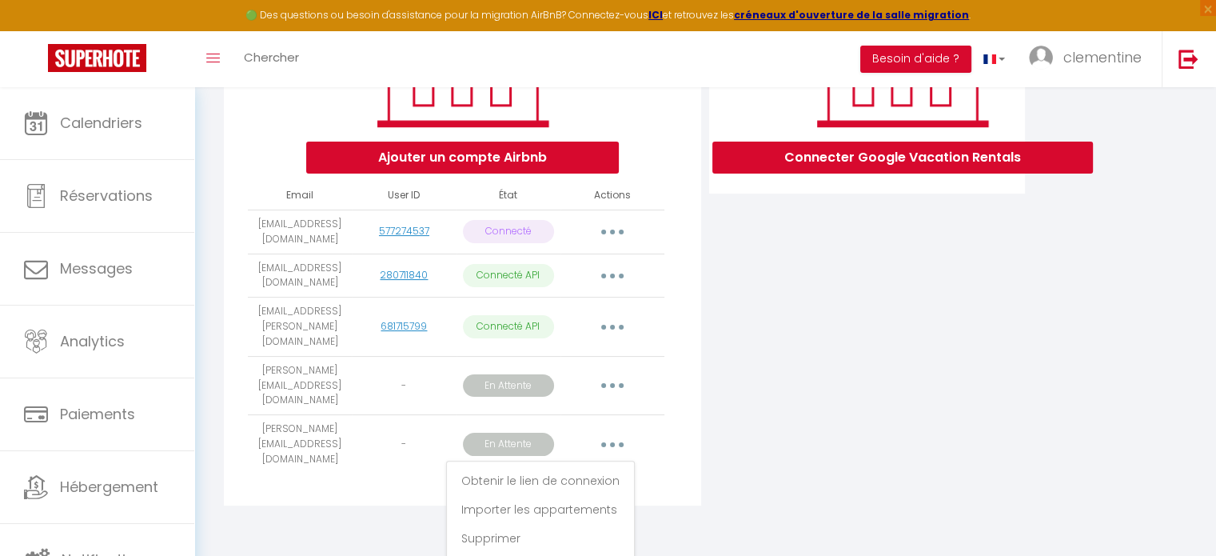
scroll to position [305, 0]
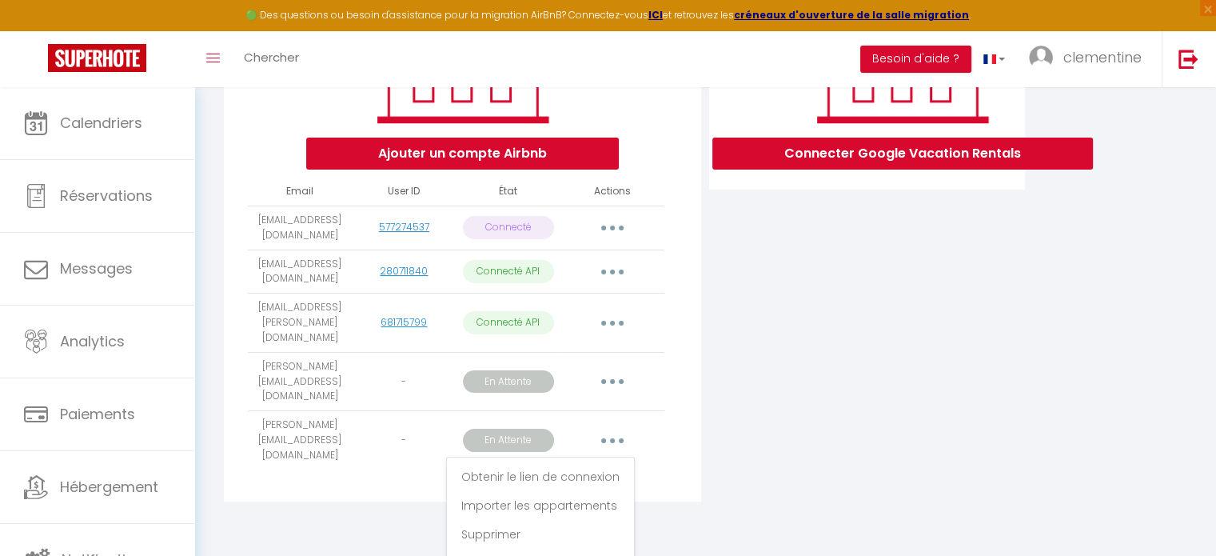
click at [570, 464] on div "Obtenir le lien de connexion Importer les appartements Supprimer Reconnecter le…" at bounding box center [540, 519] width 189 height 126
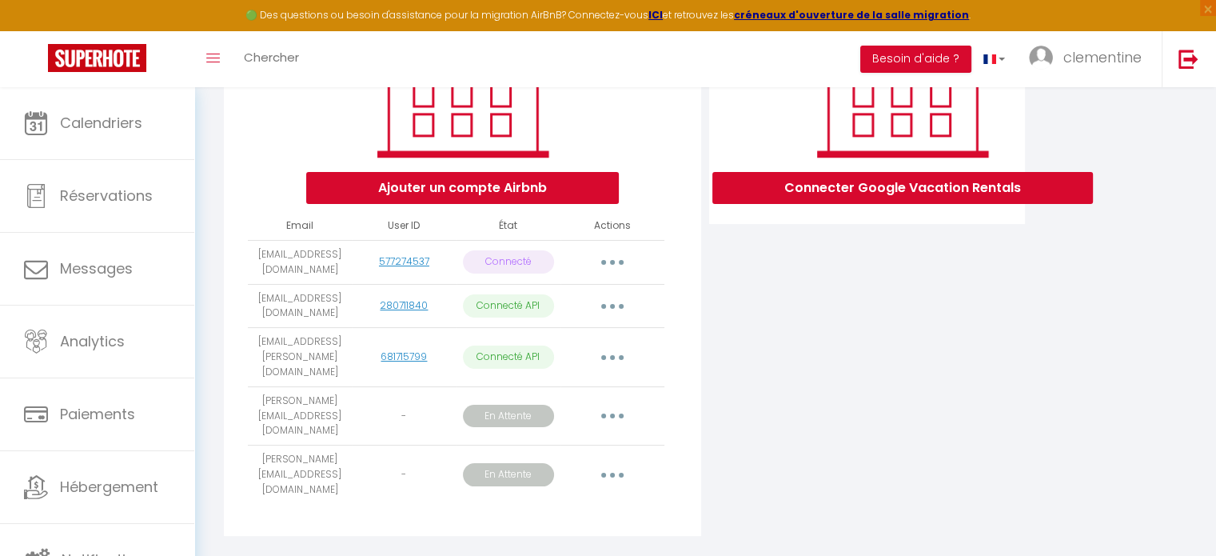
click at [608, 462] on button "button" at bounding box center [612, 475] width 45 height 26
click at [576, 526] on link "Importer les appartements" at bounding box center [540, 539] width 179 height 27
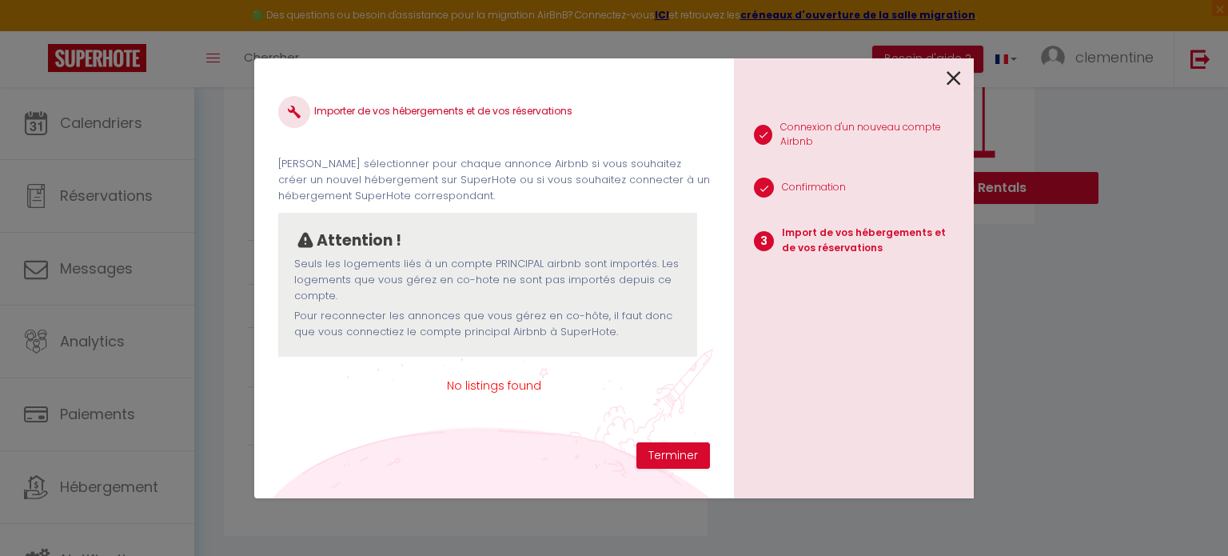
click at [953, 78] on icon at bounding box center [953, 78] width 14 height 24
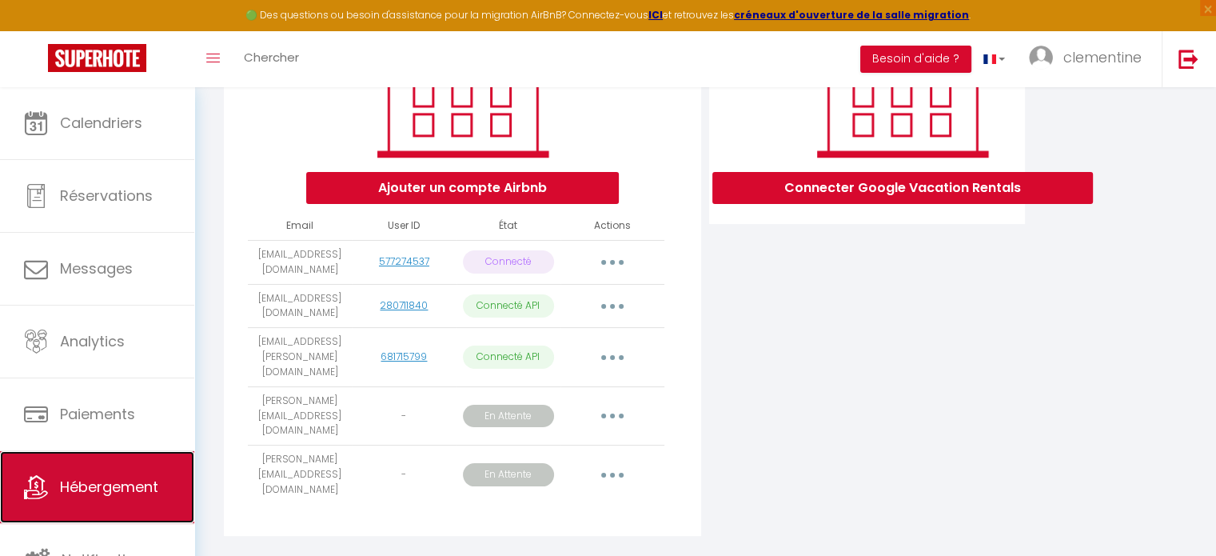
click at [157, 456] on link "Hébergement" at bounding box center [97, 487] width 194 height 72
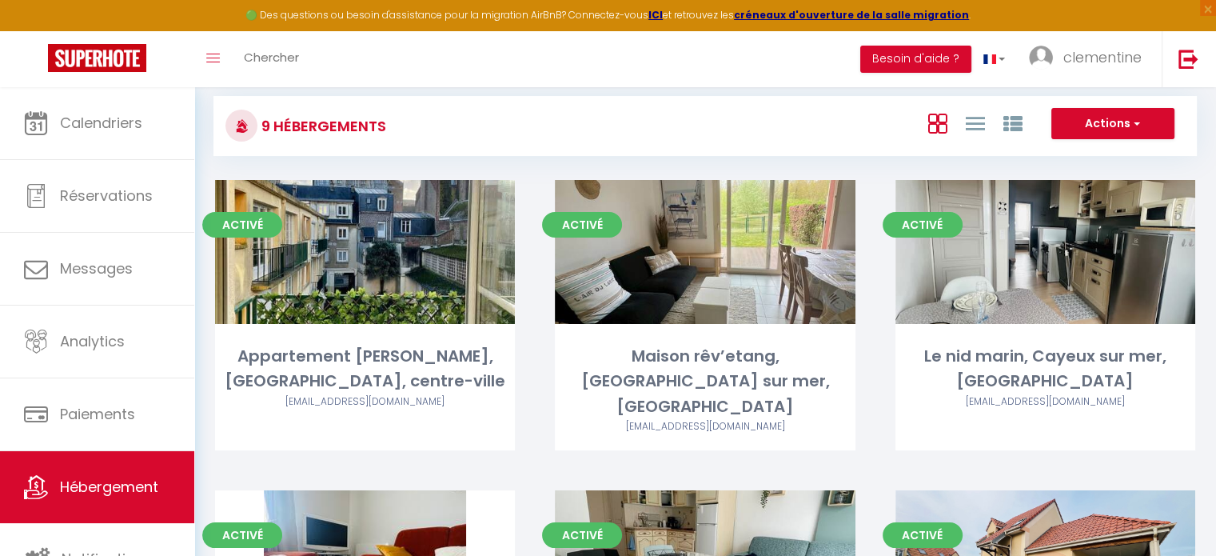
scroll to position [86, 0]
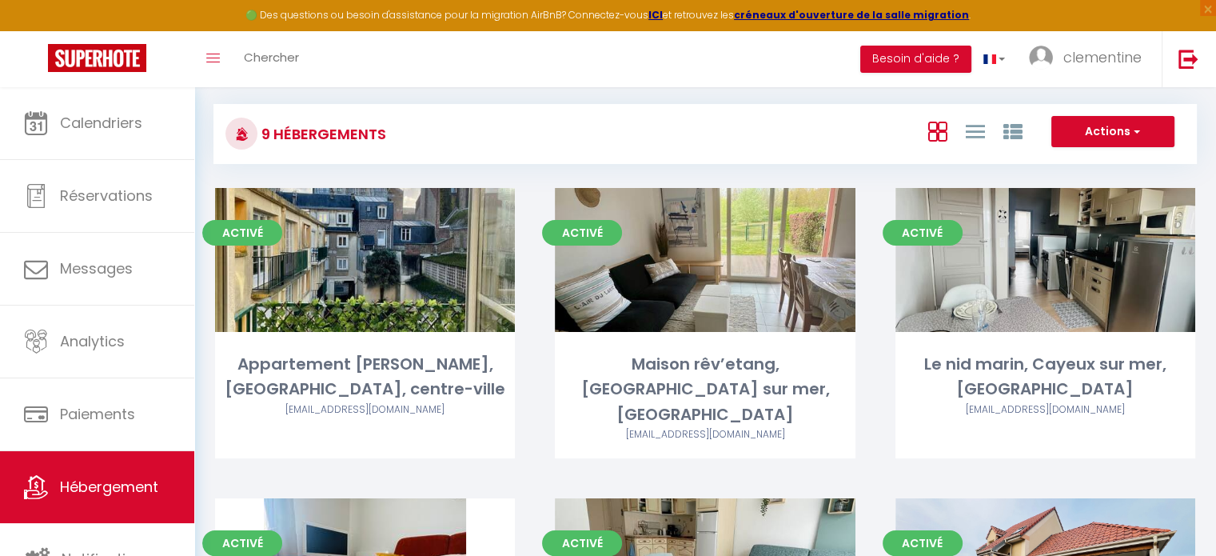
click at [1130, 30] on div "🟢 Des questions ou besoin d'assistance pour la migration AirBnB? Connectez-vous…" at bounding box center [608, 15] width 1216 height 31
click at [1122, 42] on link "clementine" at bounding box center [1089, 59] width 145 height 56
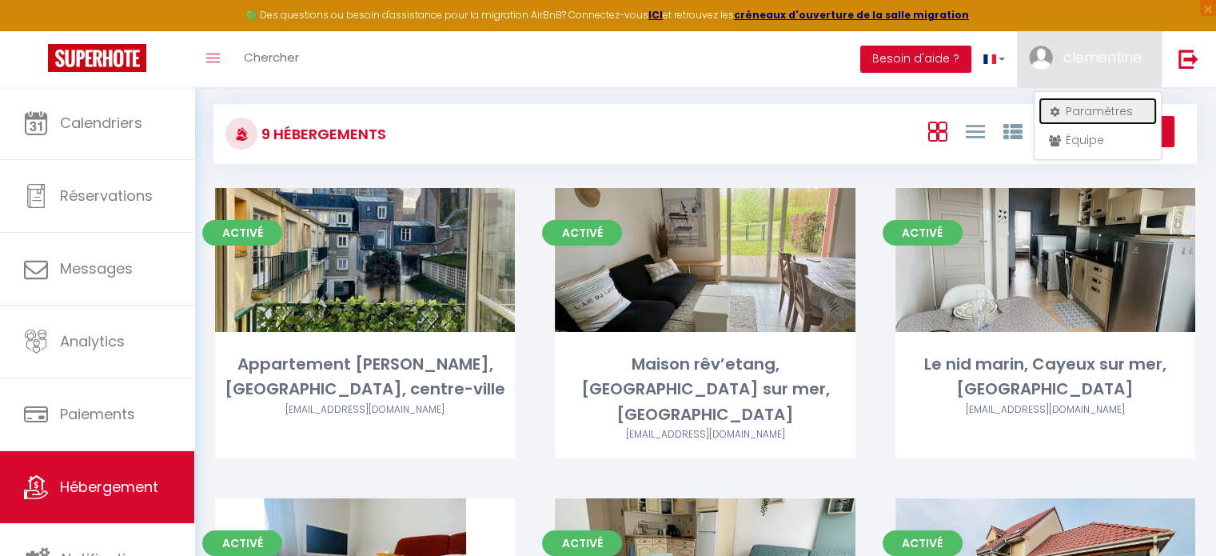
click at [1062, 110] on link "Paramètres" at bounding box center [1097, 111] width 118 height 27
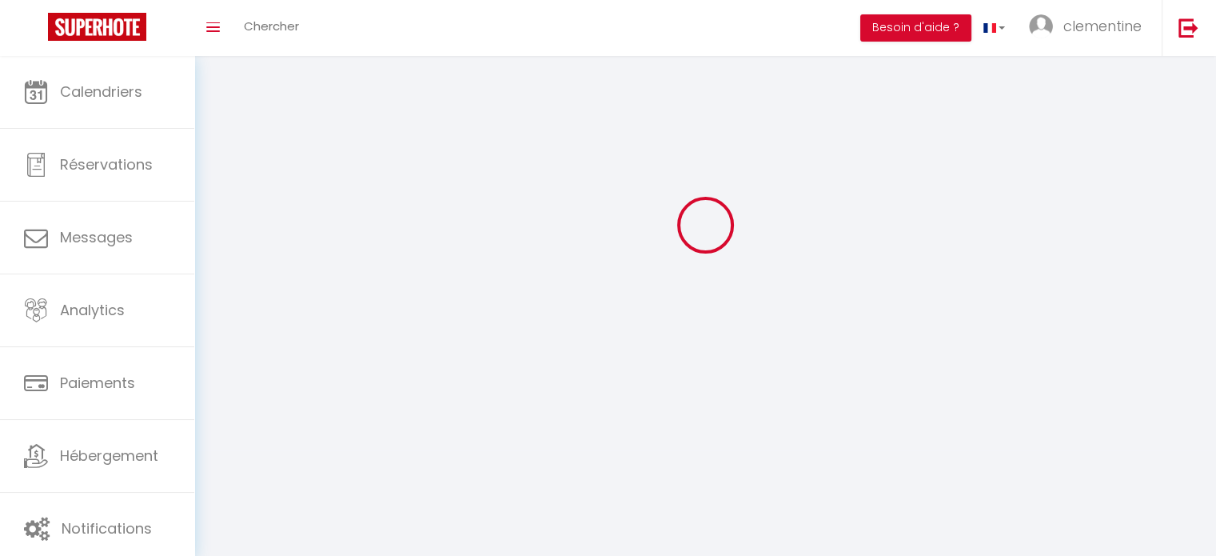
scroll to position [205, 0]
type input "lmhc3omGjMdoyMUiVhVqQ1L06"
type input "VVoTrcvw8DRBhSMWWZEmQCLNM"
type input "[URL][DOMAIN_NAME]"
select select "28"
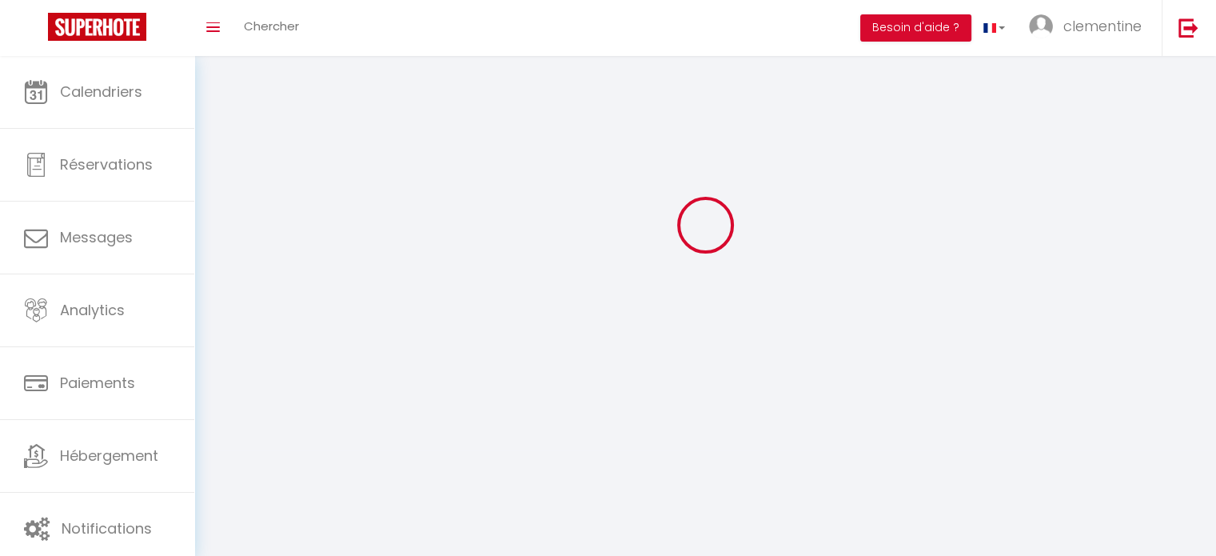
select select "fr"
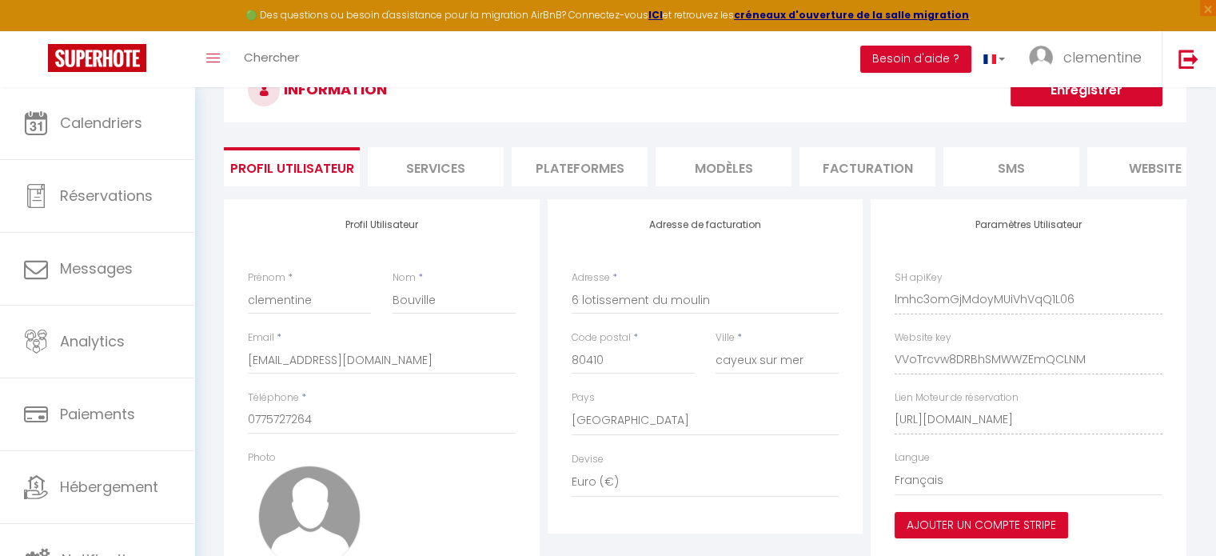
scroll to position [0, 0]
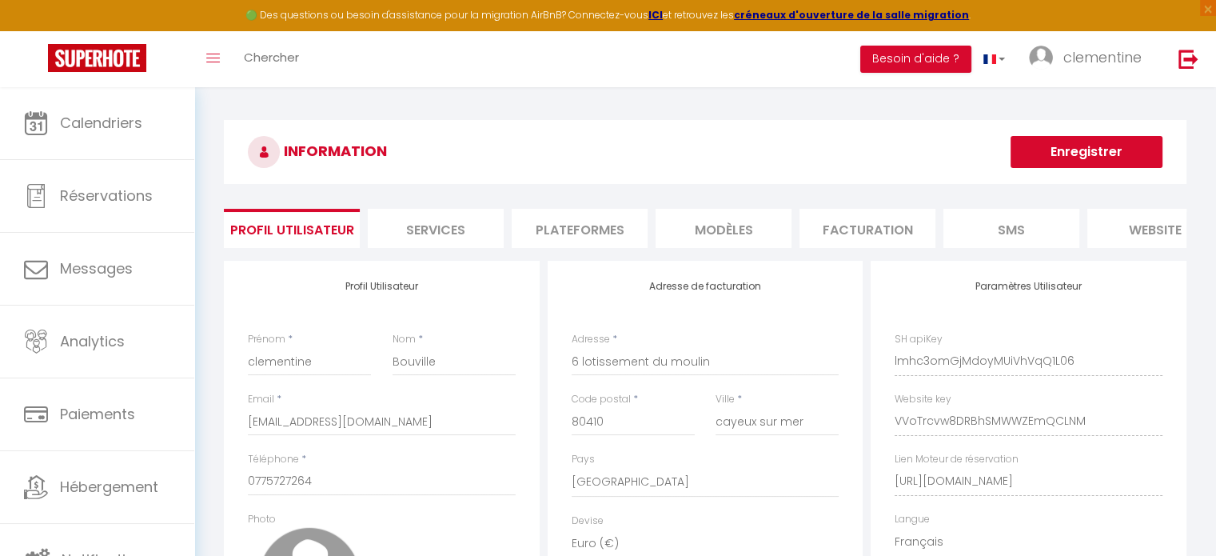
click at [612, 209] on li "Plateformes" at bounding box center [580, 228] width 136 height 39
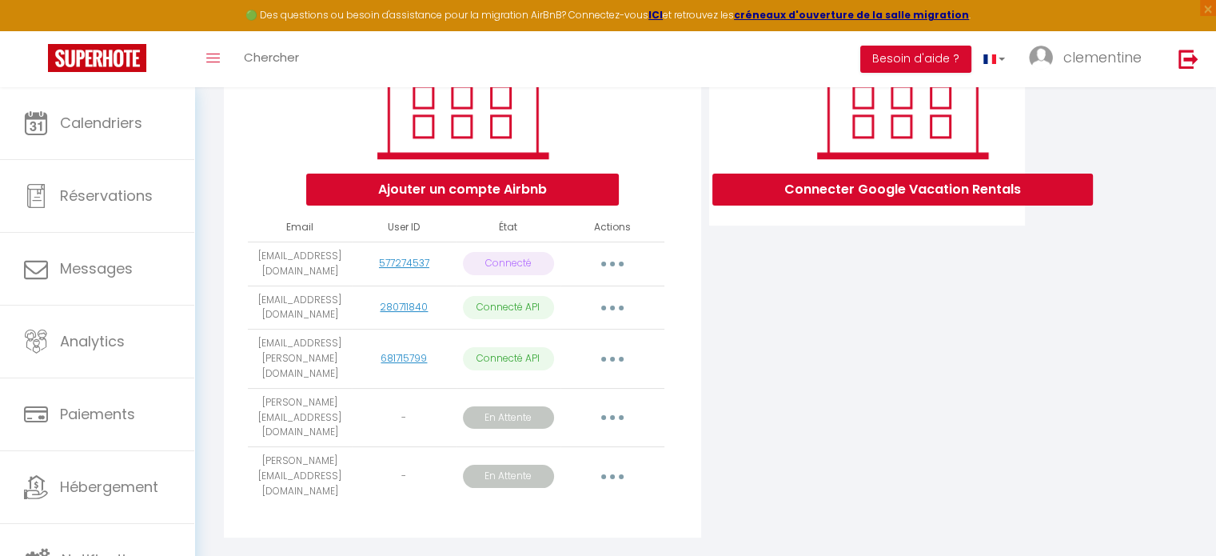
scroll to position [266, 0]
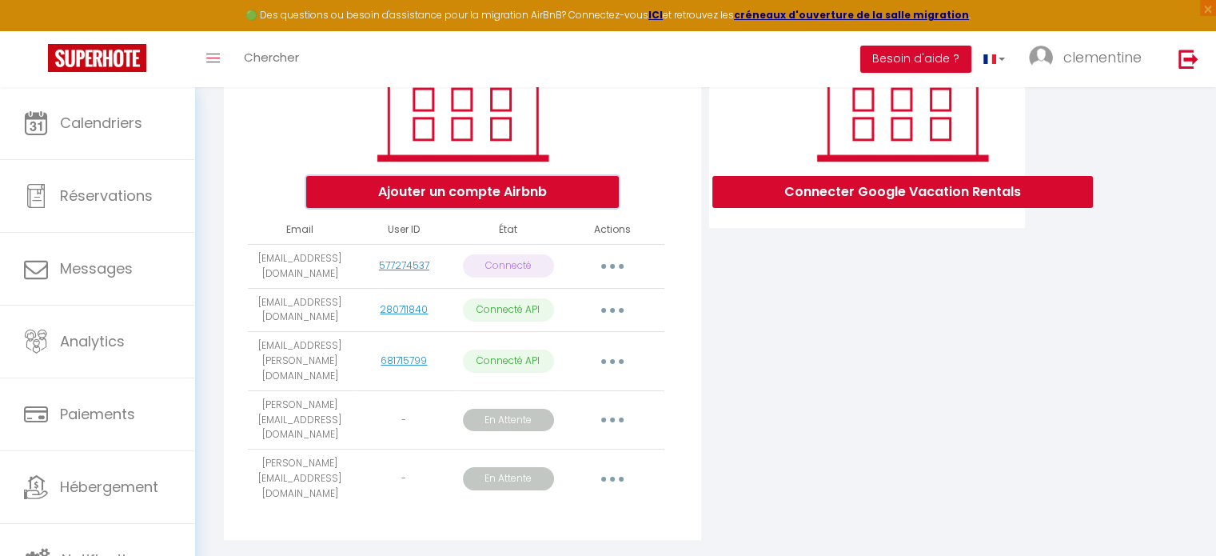
click at [585, 208] on button "Ajouter un compte Airbnb" at bounding box center [462, 192] width 313 height 32
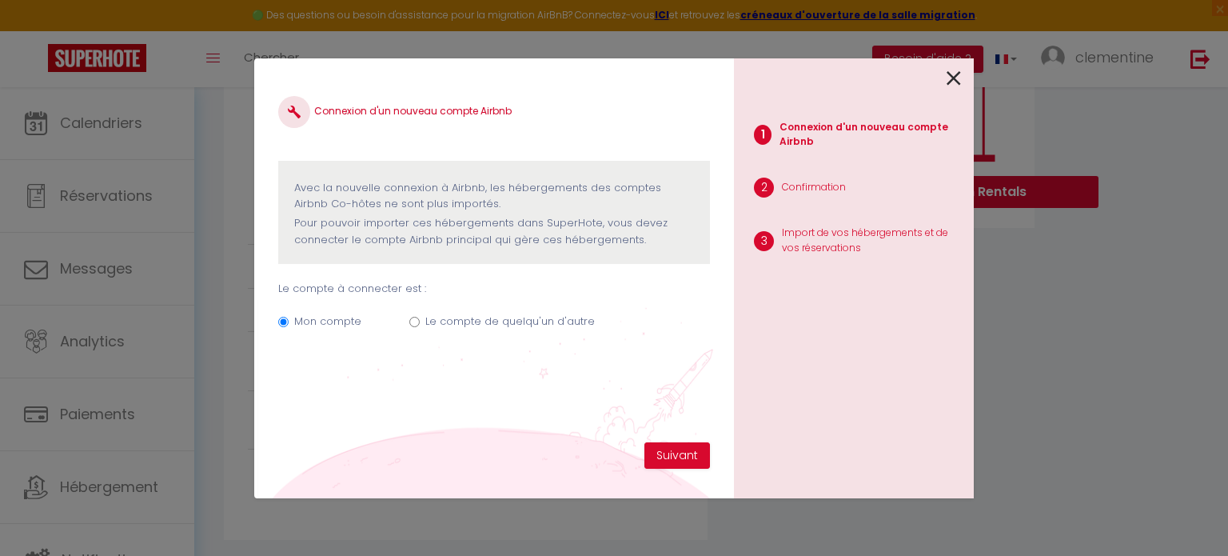
click at [503, 317] on label "Le compte de quelqu'un d'autre" at bounding box center [509, 321] width 169 height 16
click at [420, 317] on input "Le compte de quelqu'un d'autre" at bounding box center [414, 322] width 10 height 10
radio input "true"
radio input "false"
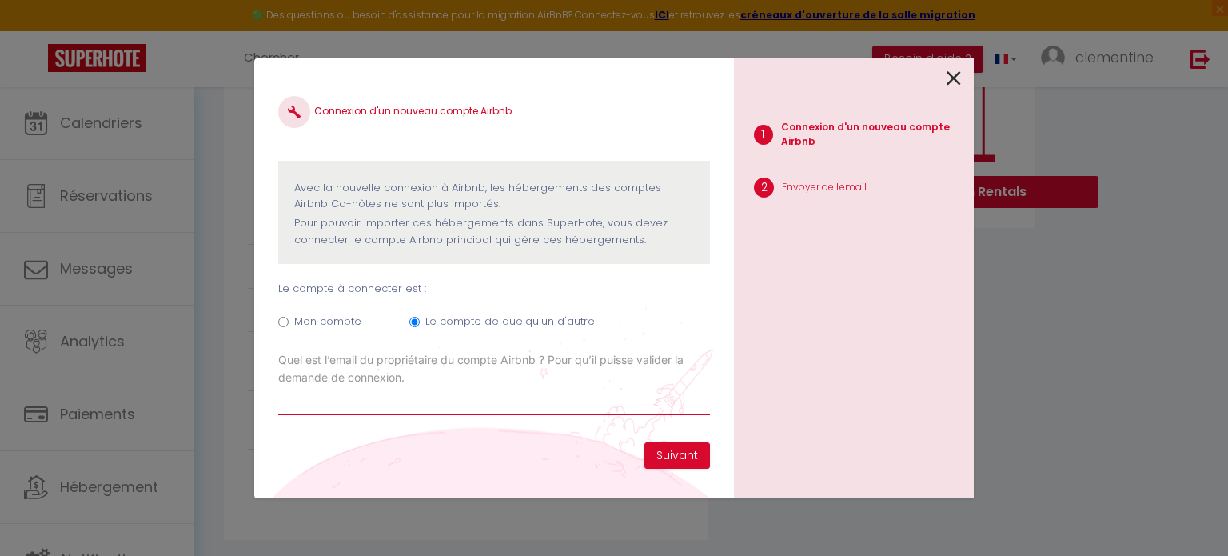
click at [490, 393] on input "Email connexion Airbnb" at bounding box center [494, 400] width 432 height 29
type input "g"
type input "guiges@sfr.fr"
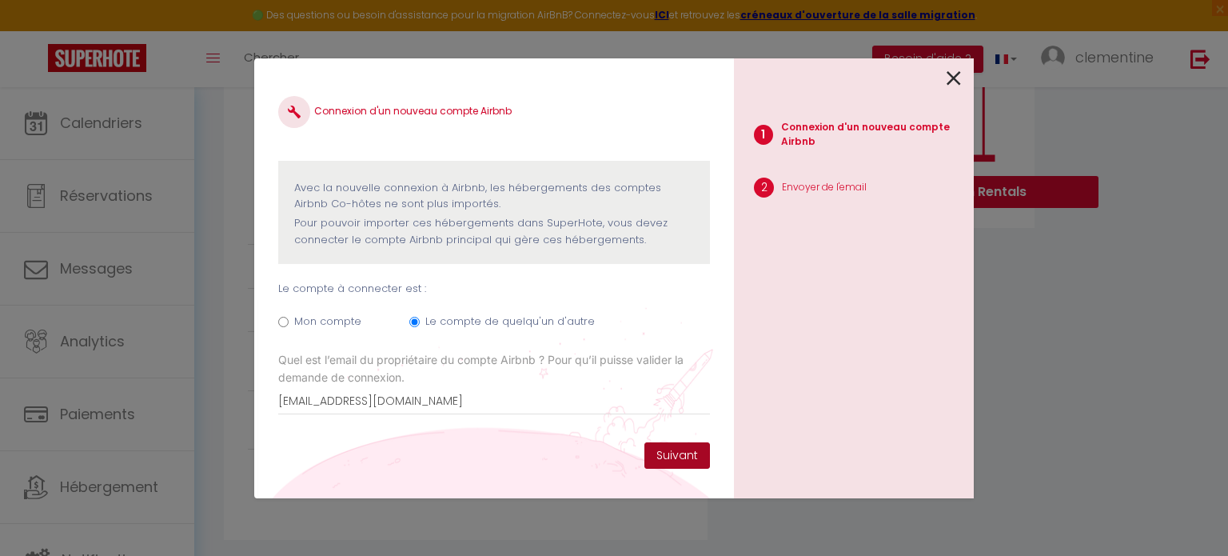
click at [675, 452] on button "Suivant" at bounding box center [677, 455] width 66 height 27
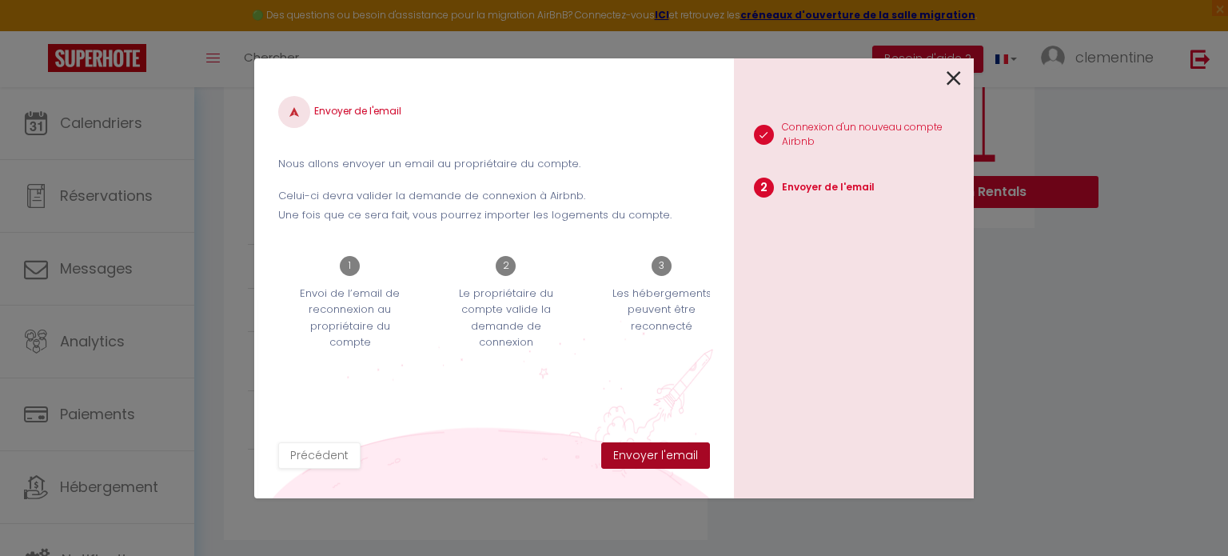
click at [675, 452] on button "Envoyer l'email" at bounding box center [655, 455] width 109 height 27
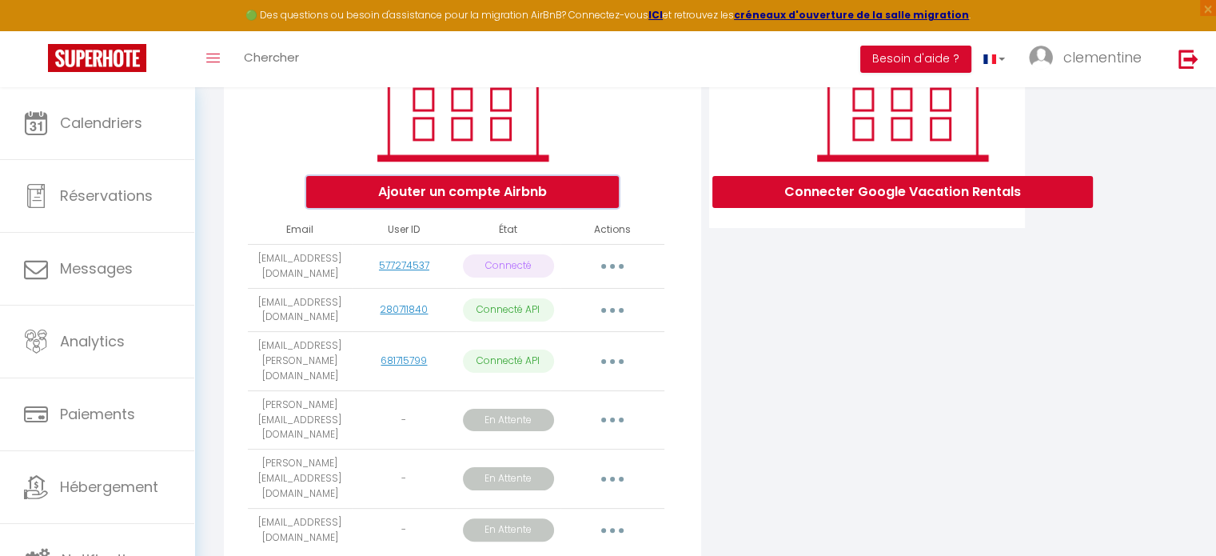
click at [569, 208] on button "Ajouter un compte Airbnb" at bounding box center [462, 192] width 313 height 32
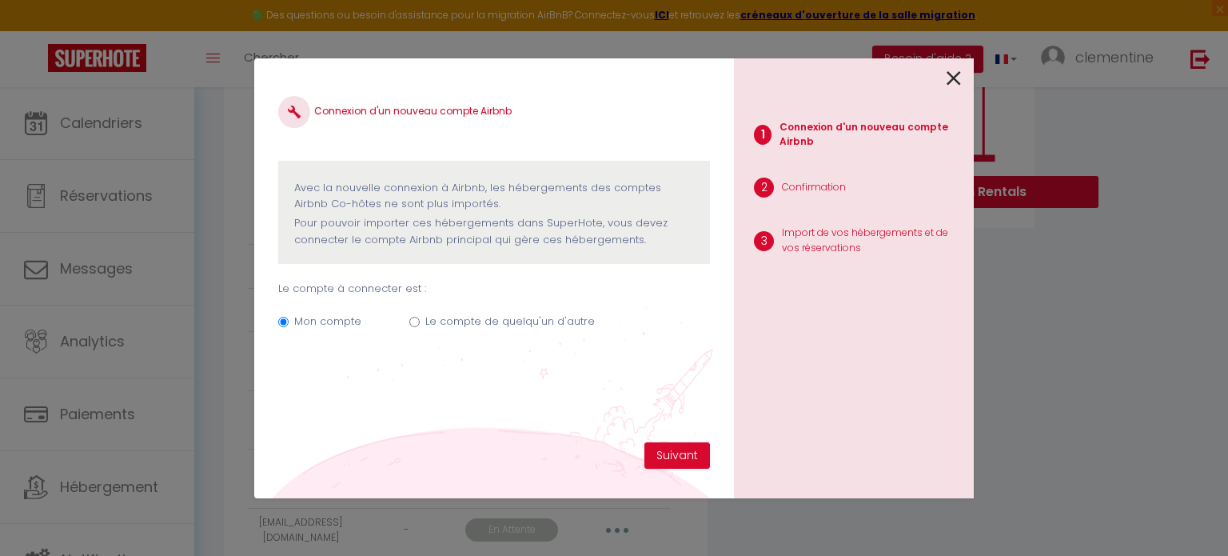
click at [552, 320] on label "Le compte de quelqu'un d'autre" at bounding box center [509, 321] width 169 height 16
click at [420, 320] on input "Le compte de quelqu'un d'autre" at bounding box center [414, 322] width 10 height 10
radio input "true"
radio input "false"
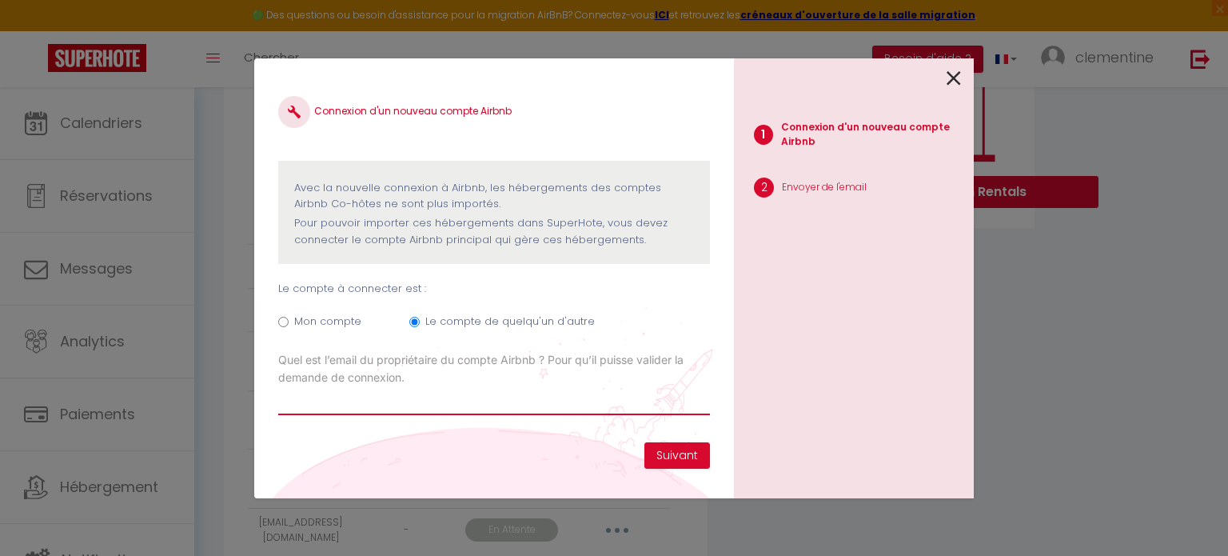
click at [564, 393] on input "Email connexion Airbnb" at bounding box center [494, 400] width 432 height 29
type input "guydeflem@skynet.be"
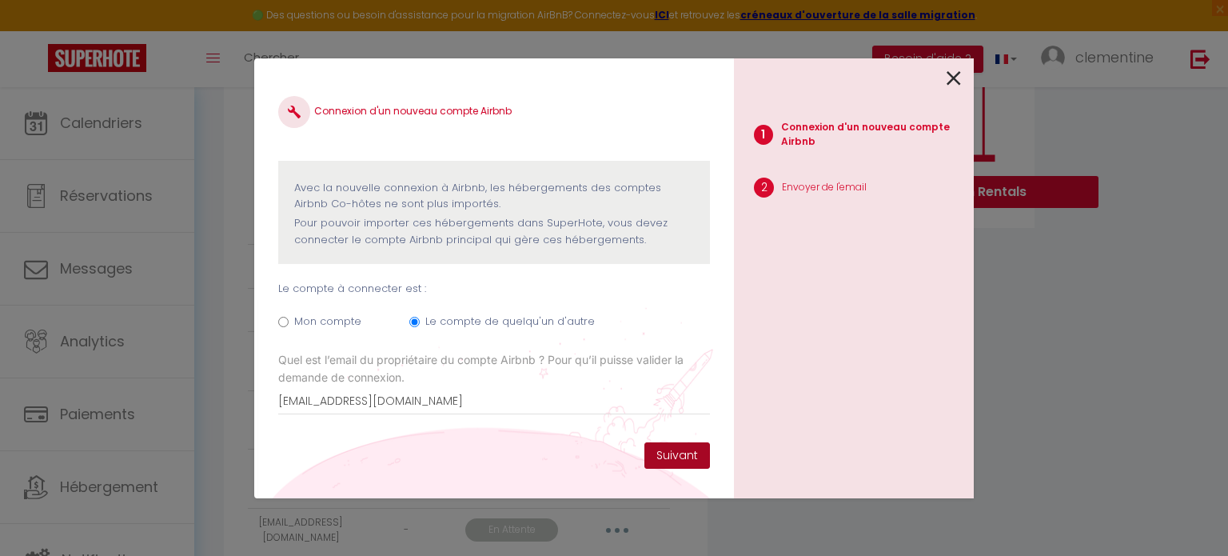
click at [678, 456] on button "Suivant" at bounding box center [677, 455] width 66 height 27
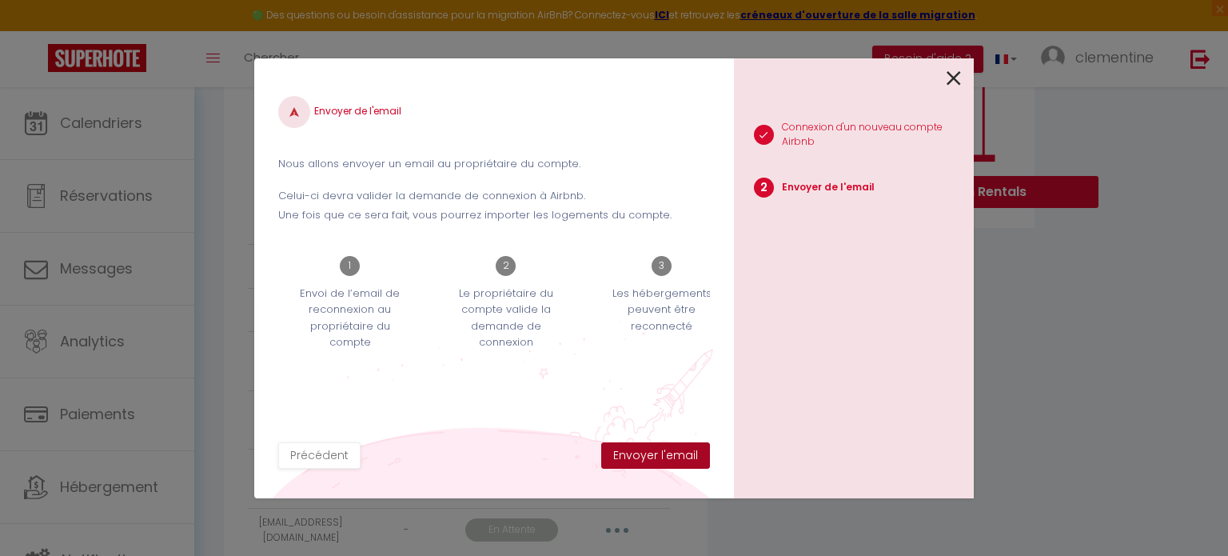
click at [678, 456] on button "Envoyer l'email" at bounding box center [655, 455] width 109 height 27
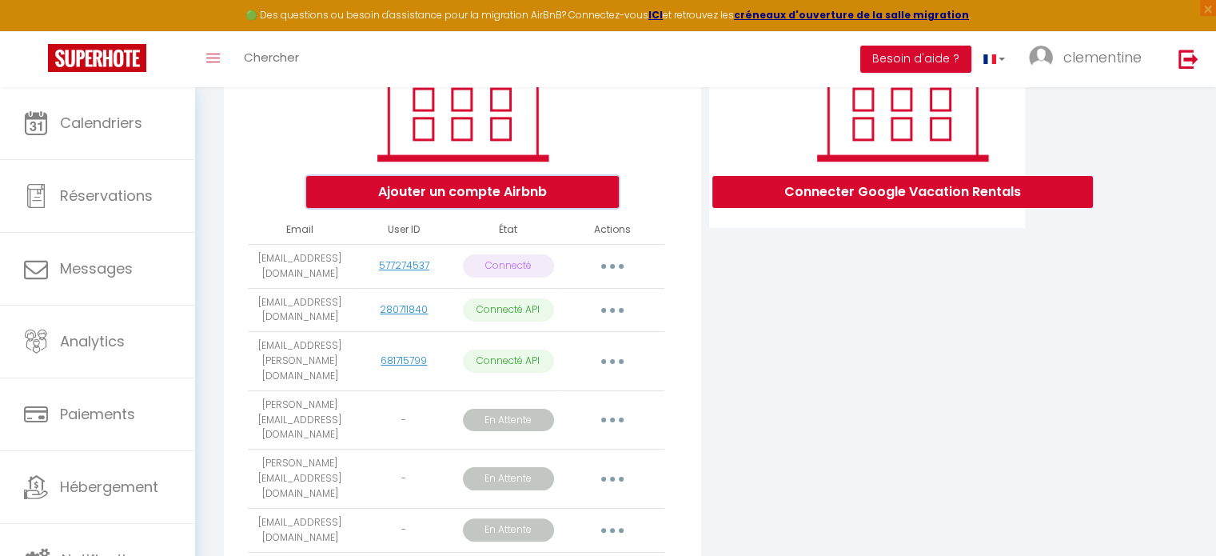
click at [576, 202] on button "Ajouter un compte Airbnb" at bounding box center [462, 192] width 313 height 32
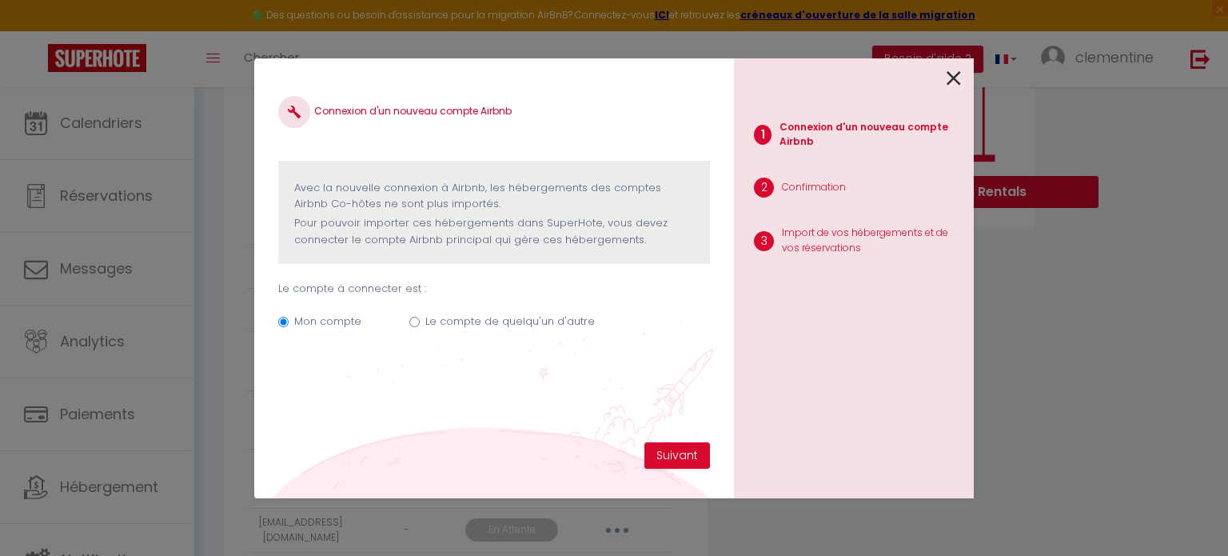
click at [499, 319] on label "Le compte de quelqu'un d'autre" at bounding box center [509, 321] width 169 height 16
click at [420, 319] on input "Le compte de quelqu'un d'autre" at bounding box center [414, 322] width 10 height 10
radio input "true"
radio input "false"
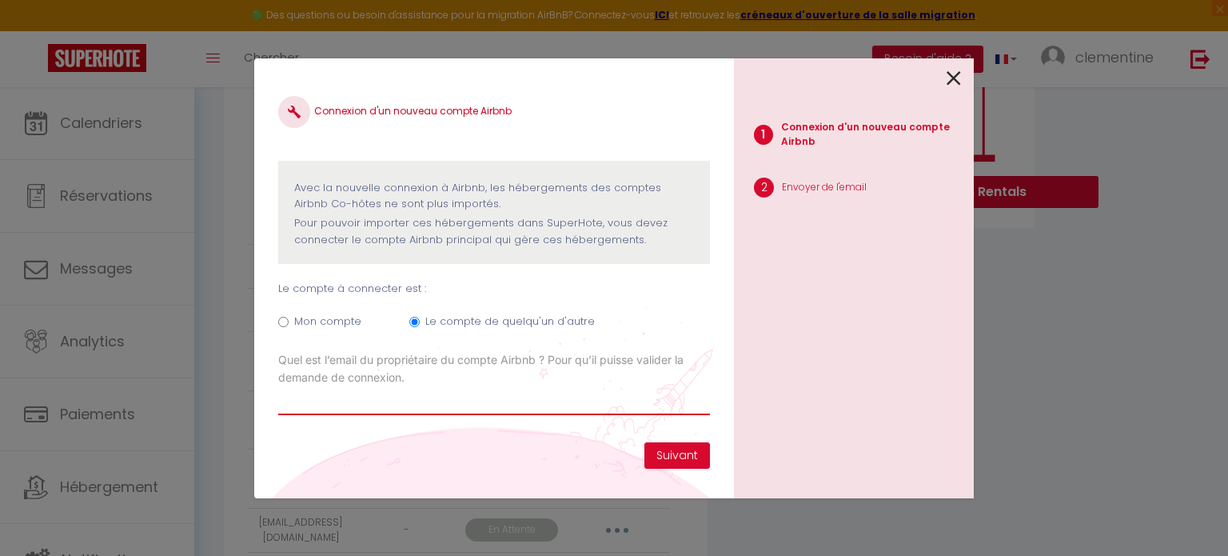
click at [646, 408] on input "Email connexion Airbnb" at bounding box center [494, 400] width 432 height 29
type input "[EMAIL_ADDRESS][DOMAIN_NAME]"
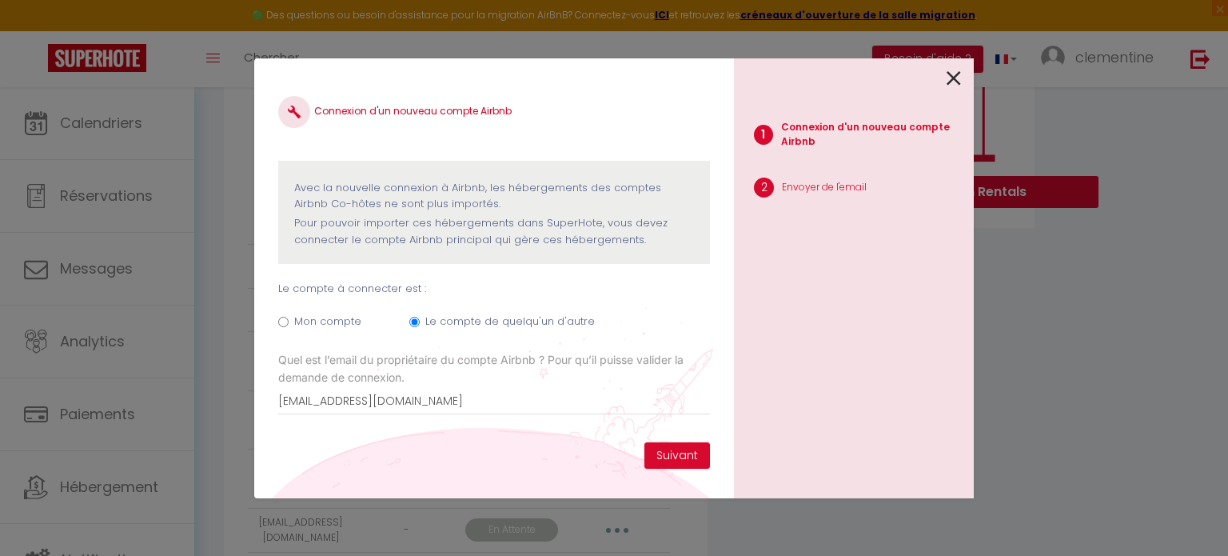
click at [678, 438] on div "Connexion d'un nouveau compte Airbnb Avec la nouvelle connexion à Airbnb, les h…" at bounding box center [494, 262] width 432 height 360
click at [678, 453] on button "Suivant" at bounding box center [677, 455] width 66 height 27
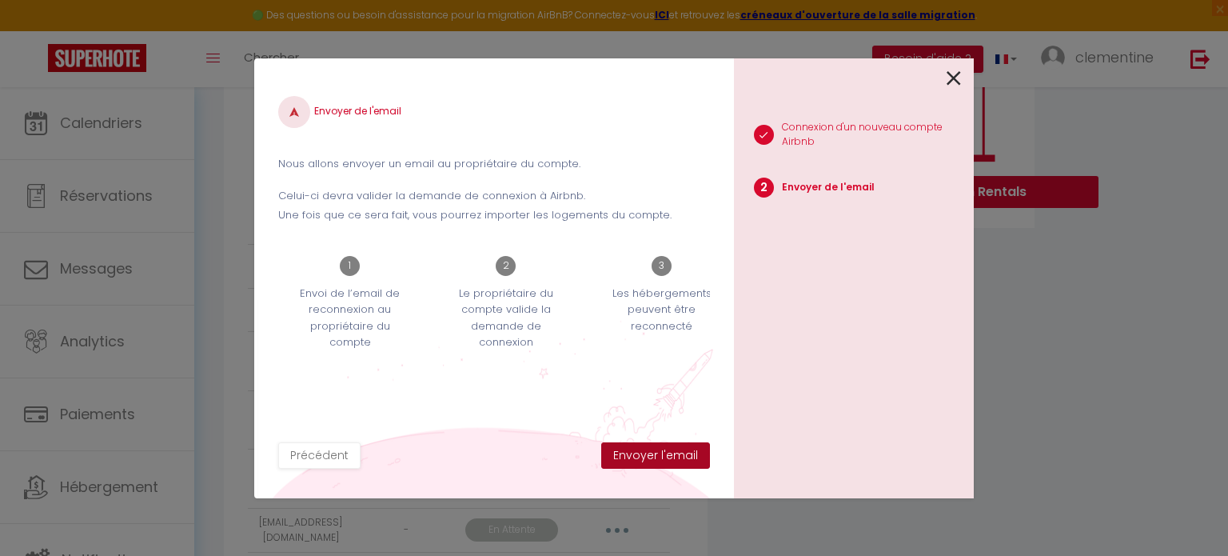
click at [678, 453] on button "Envoyer l'email" at bounding box center [655, 455] width 109 height 27
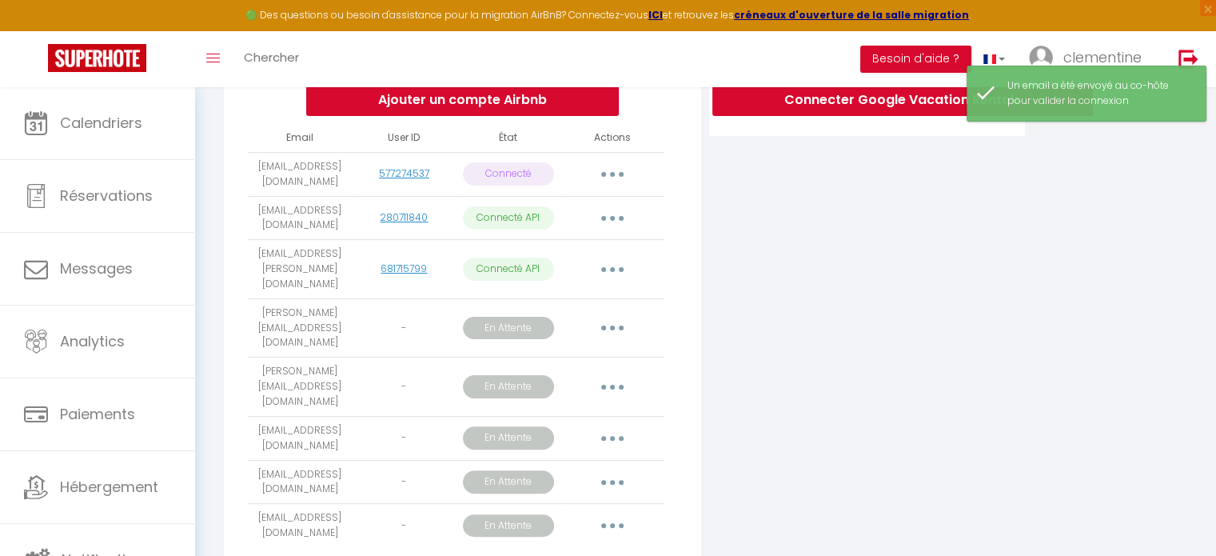
scroll to position [357, 0]
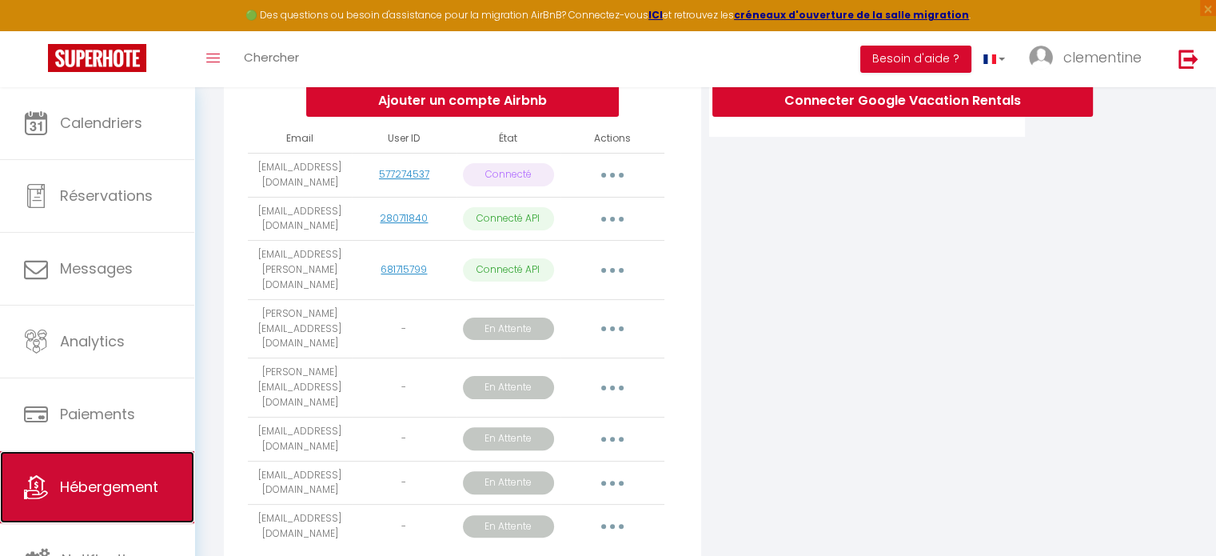
click at [111, 496] on span "Hébergement" at bounding box center [109, 486] width 98 height 20
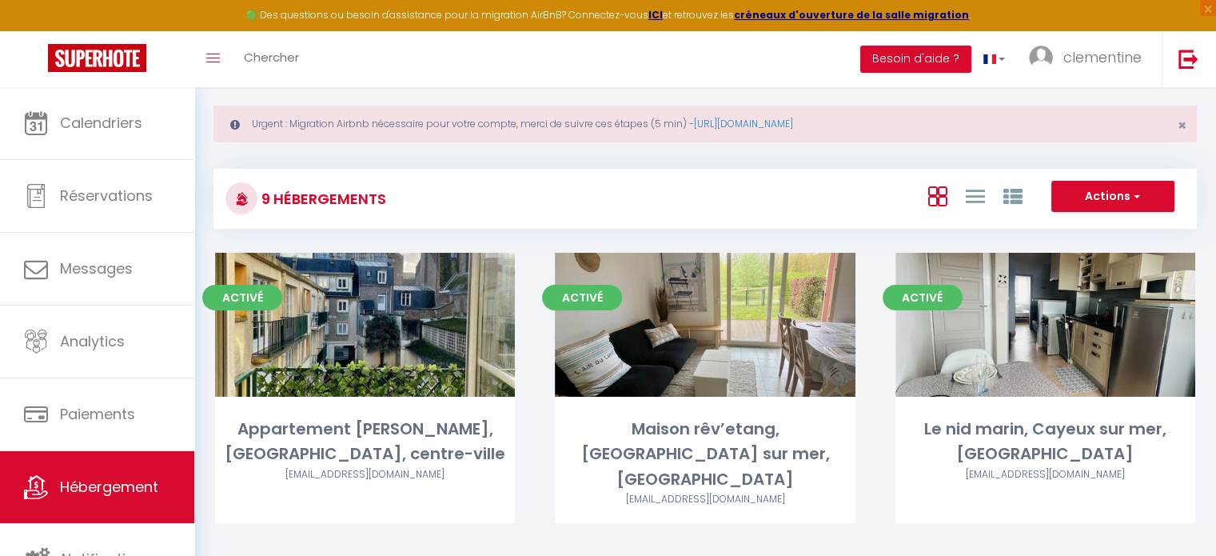
scroll to position [13, 0]
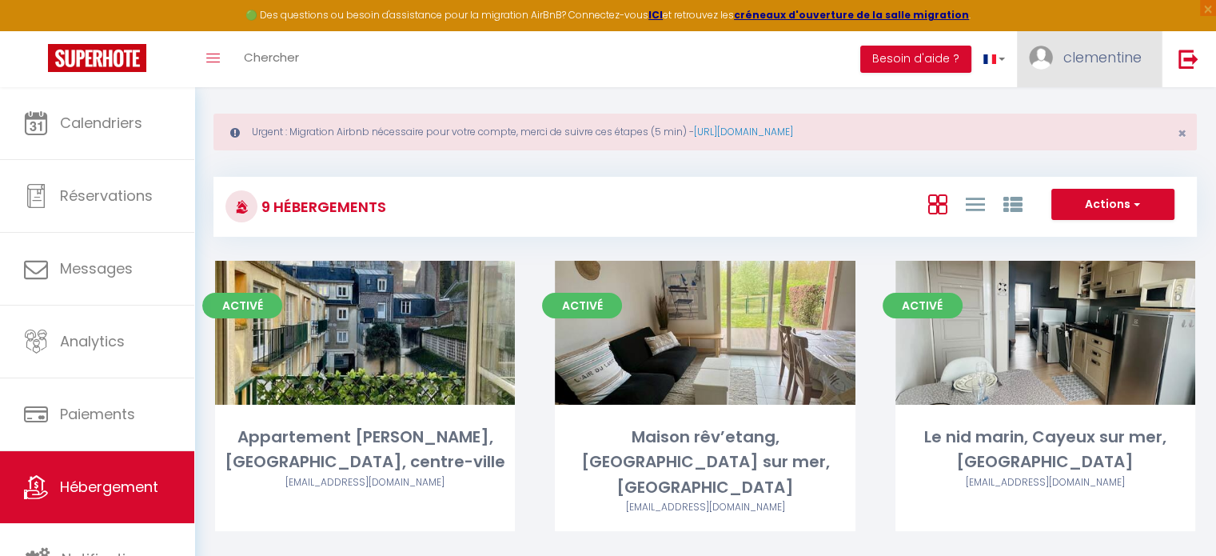
click at [1087, 62] on span "clementine" at bounding box center [1102, 57] width 78 height 20
click at [1056, 120] on link "Paramètres" at bounding box center [1097, 111] width 118 height 27
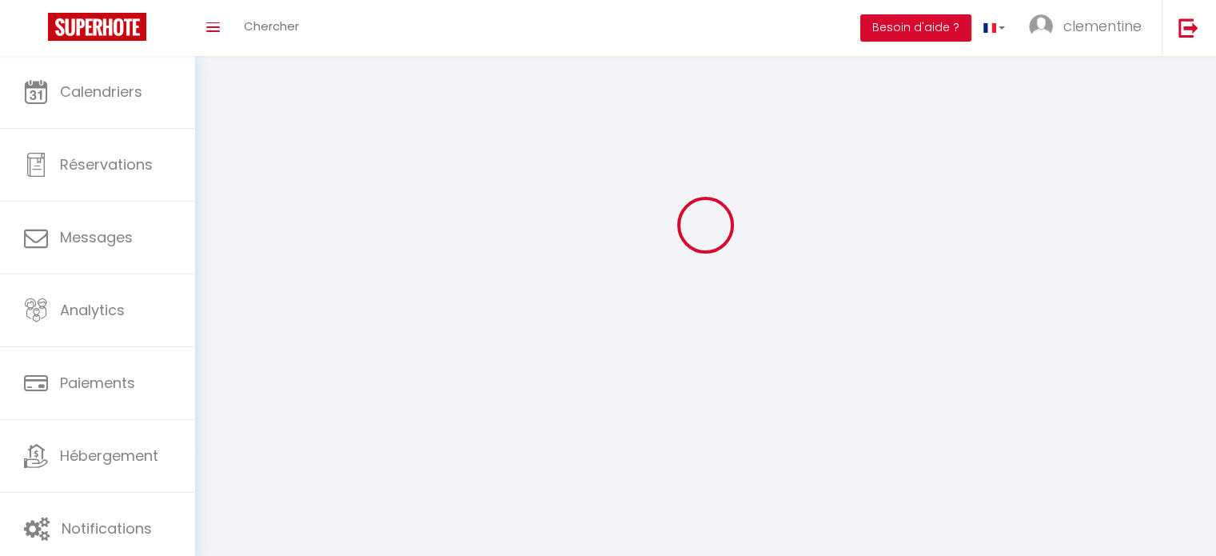
type input "clementine"
type input "Bouville"
type input "0775727264"
type input "6 lotissement du moulin"
type input "80410"
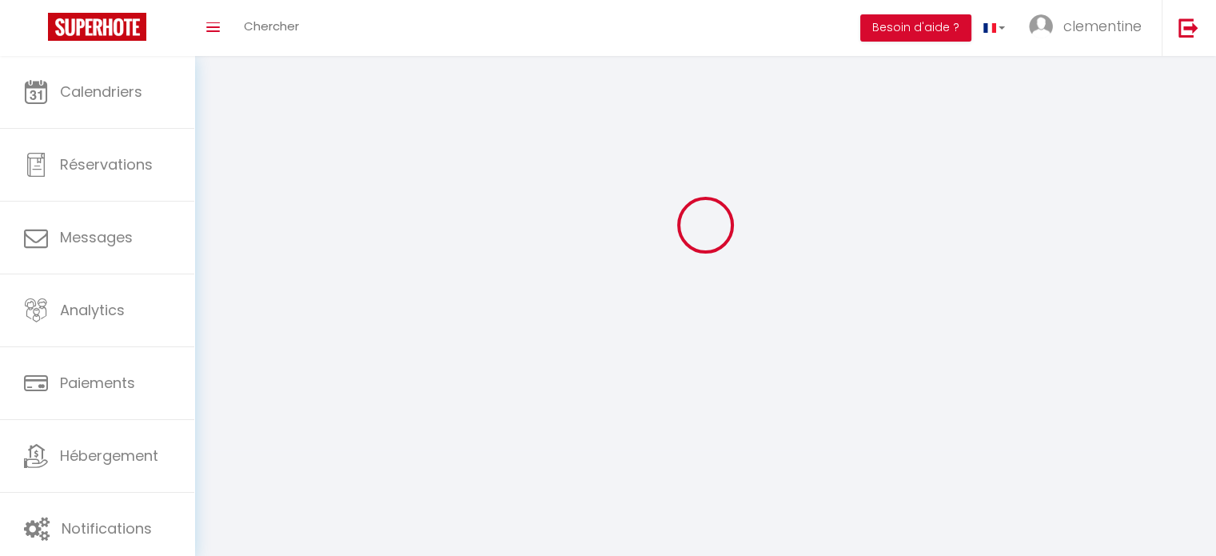
type input "cayeux sur mer"
type input "lmhc3omGjMdoyMUiVhVqQ1L06"
type input "VVoTrcvw8DRBhSMWWZEmQCLNM"
type input "lmhc3omGjMdoyMUiVhVqQ1L06"
type input "VVoTrcvw8DRBhSMWWZEmQCLNM"
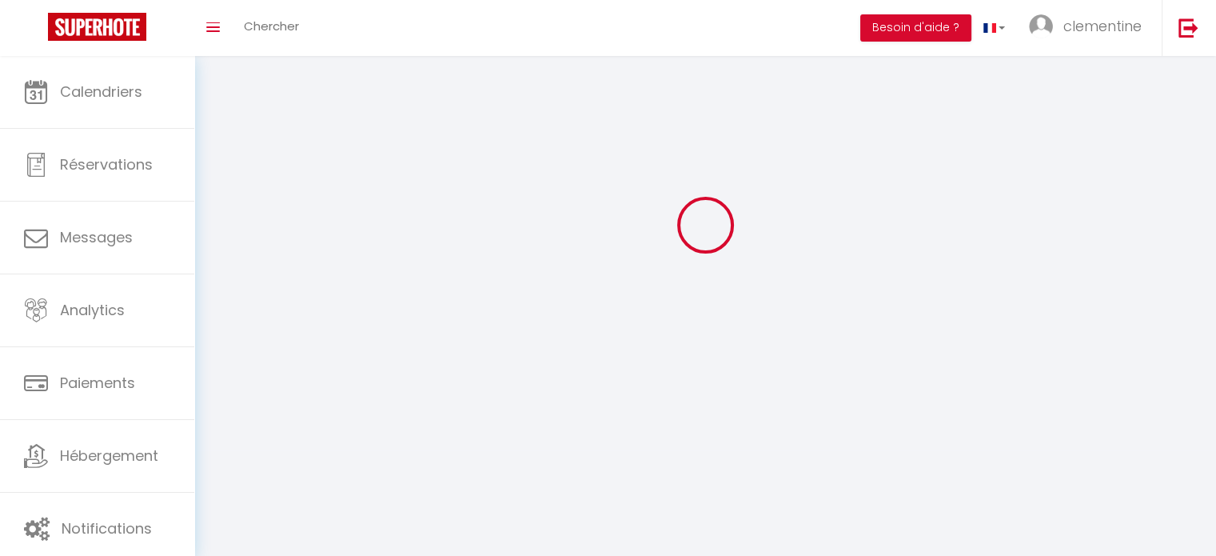
type input "[URL][DOMAIN_NAME]"
select select "28"
select select "fr"
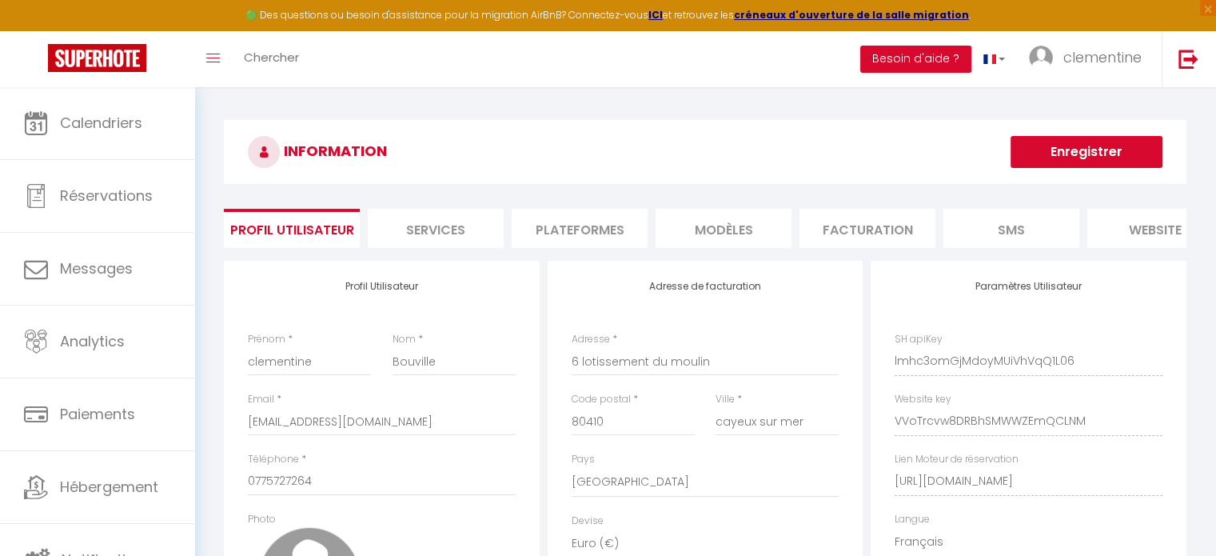
click at [612, 233] on li "Plateformes" at bounding box center [580, 228] width 136 height 39
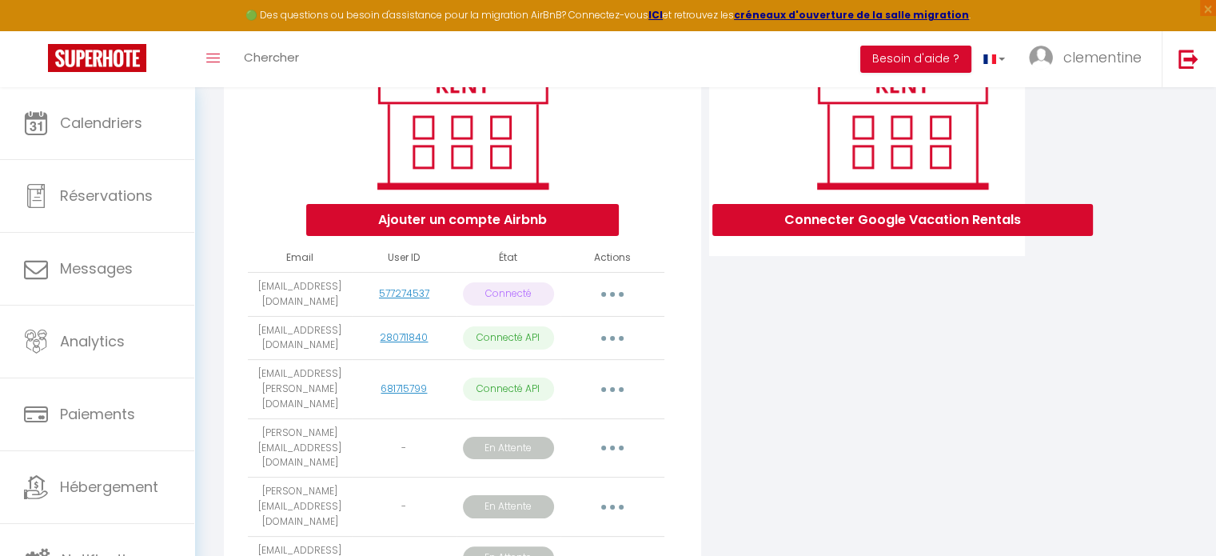
scroll to position [204, 0]
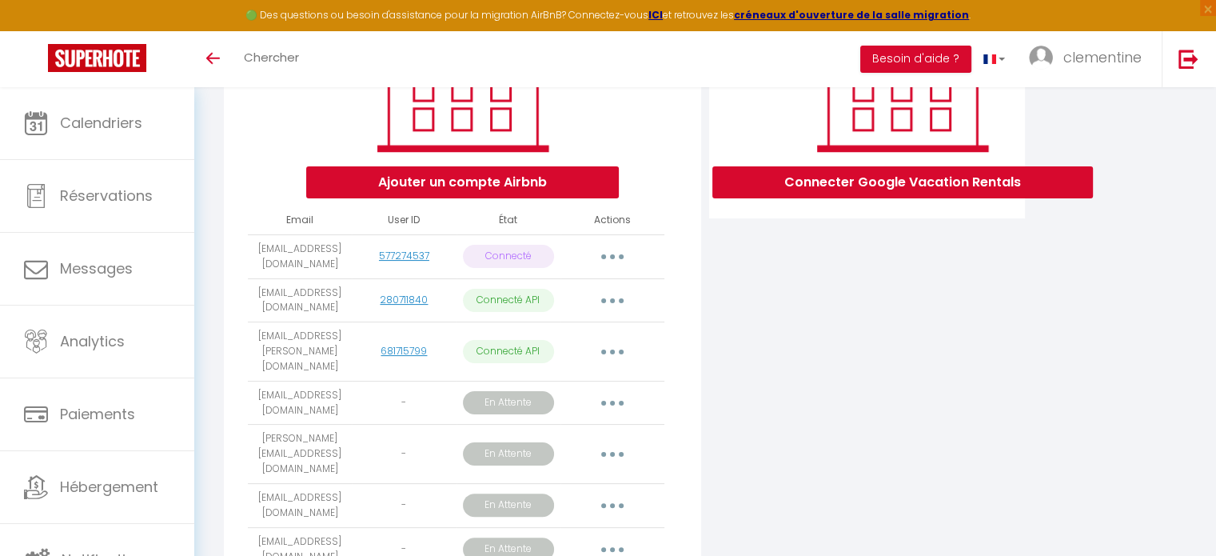
scroll to position [374, 0]
